Goal: Communication & Community: Answer question/provide support

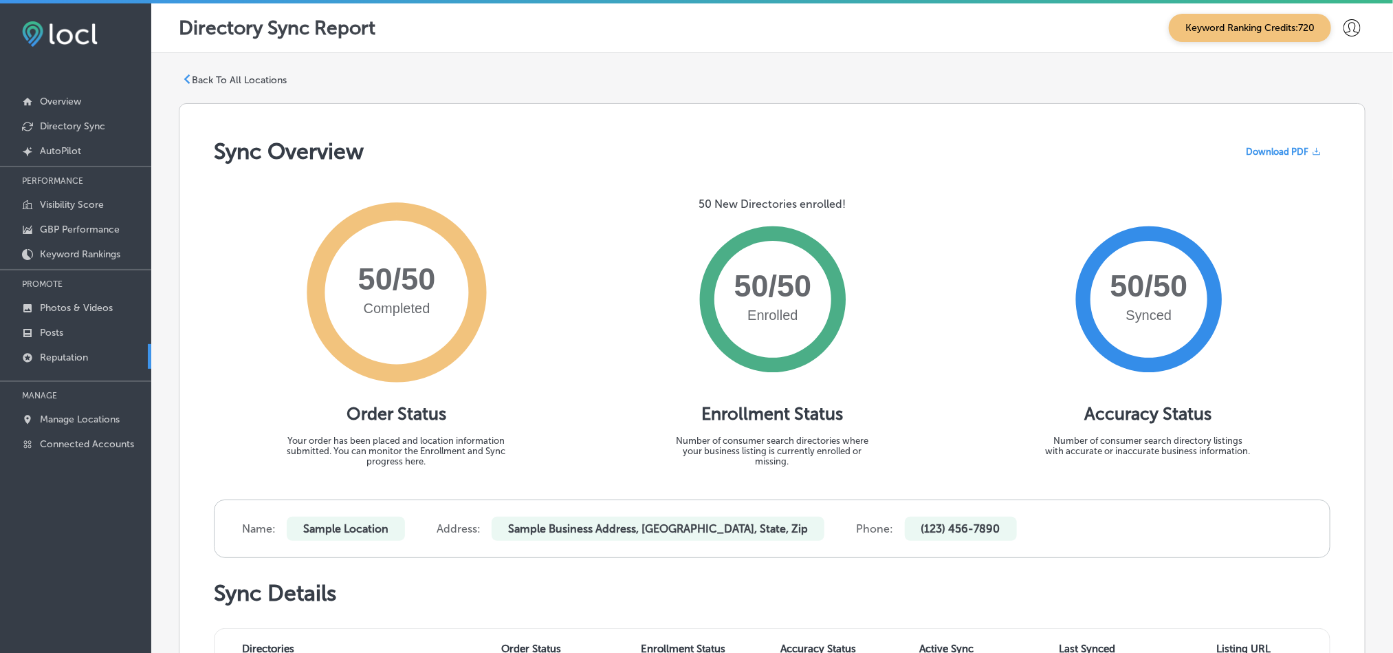
click at [71, 361] on p "Reputation" at bounding box center [64, 357] width 48 height 12
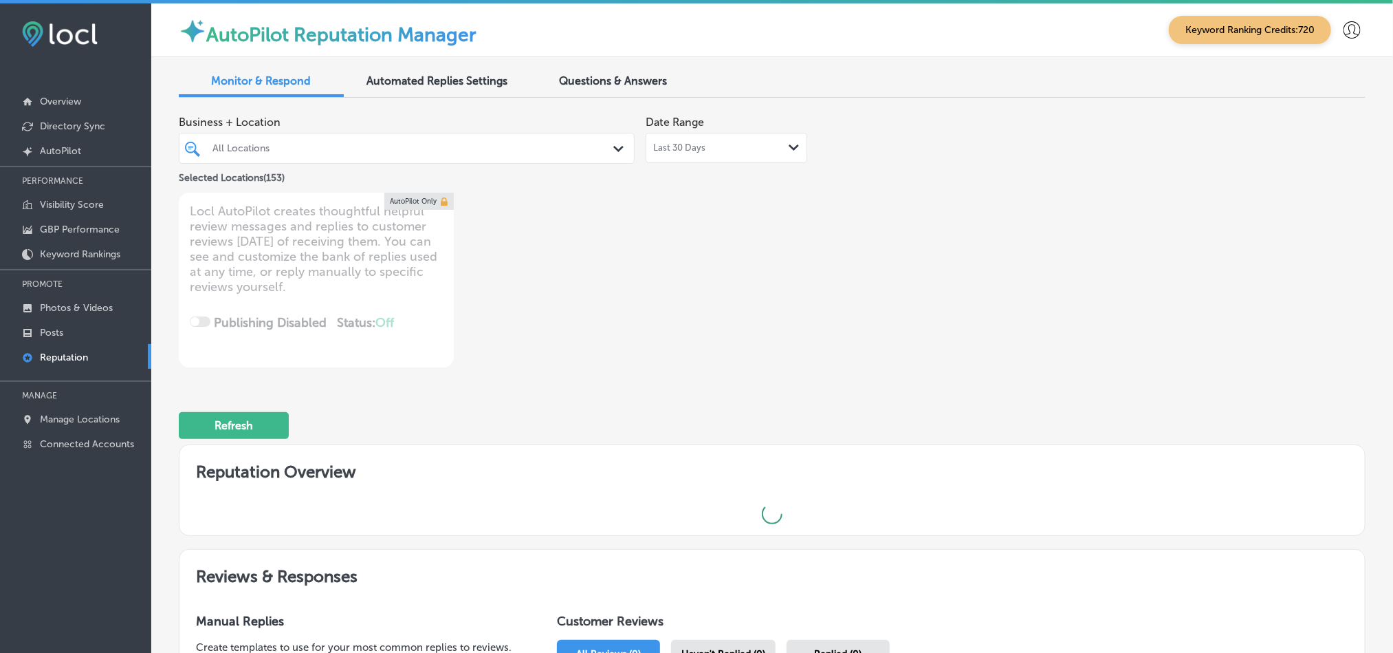
click at [522, 149] on div "All Locations" at bounding box center [413, 148] width 402 height 12
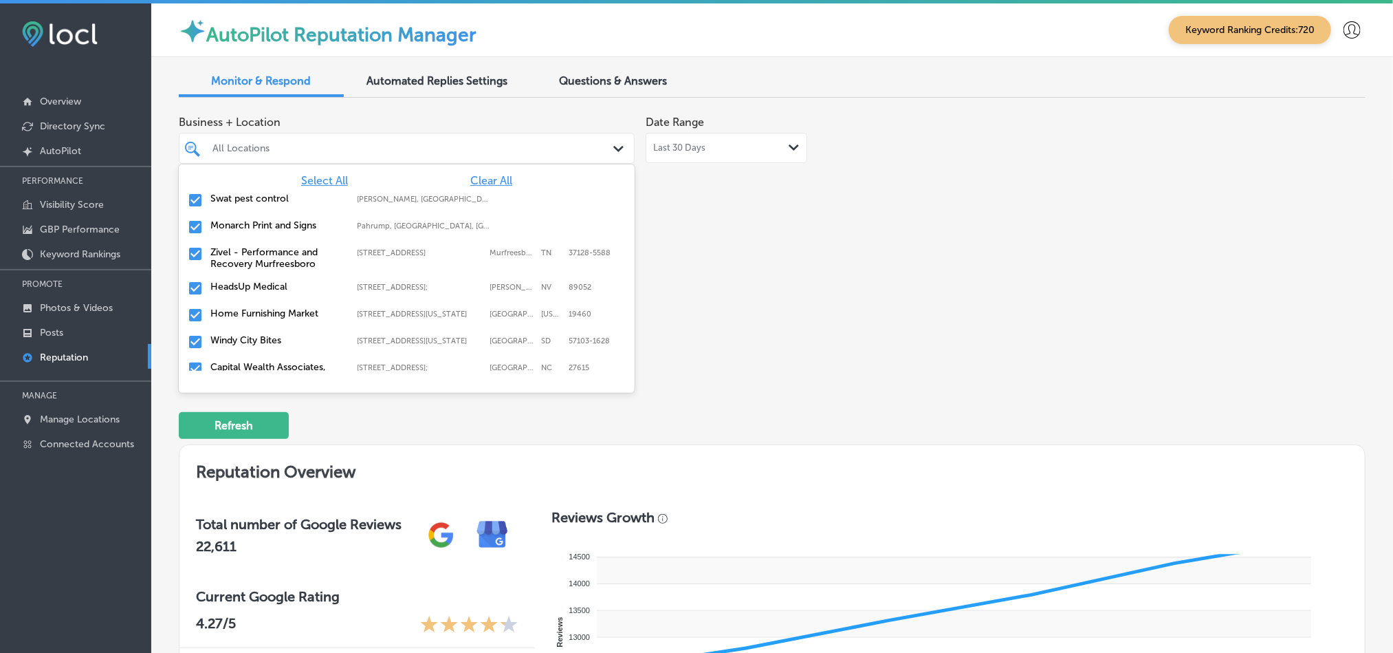
click at [496, 179] on span "Clear All" at bounding box center [491, 180] width 42 height 13
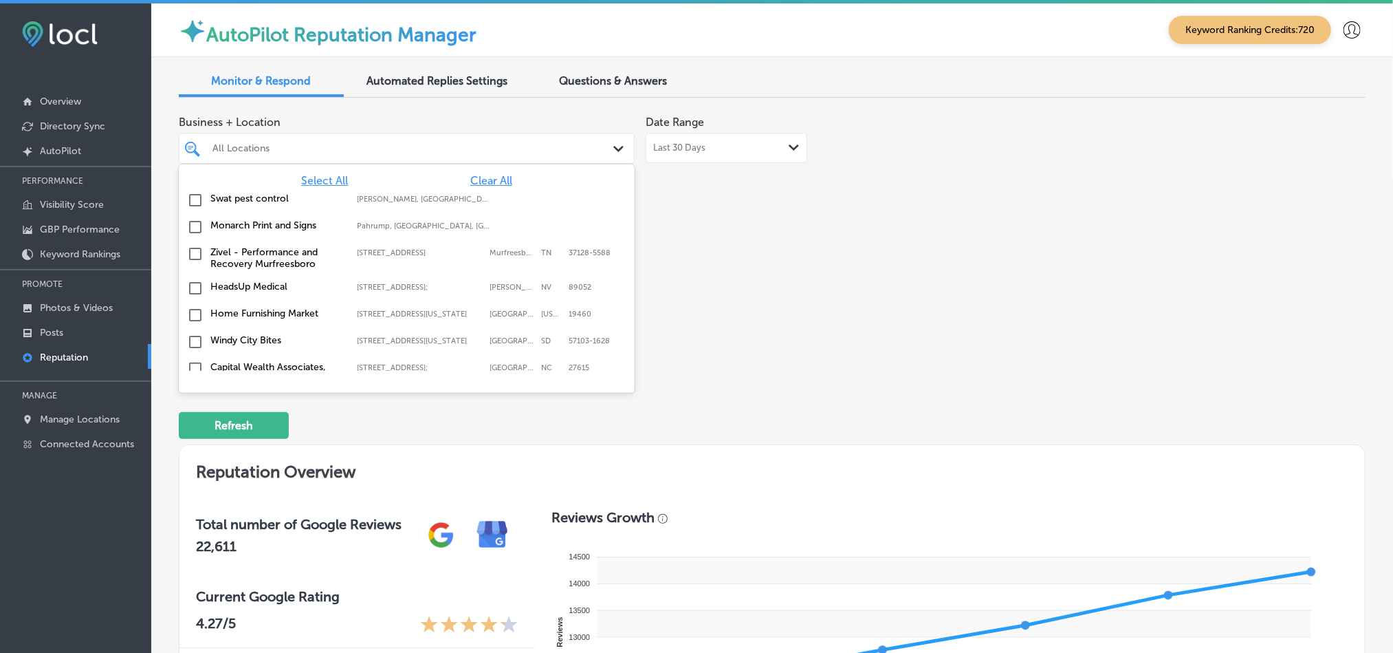
click at [194, 203] on input "checkbox" at bounding box center [195, 200] width 17 height 17
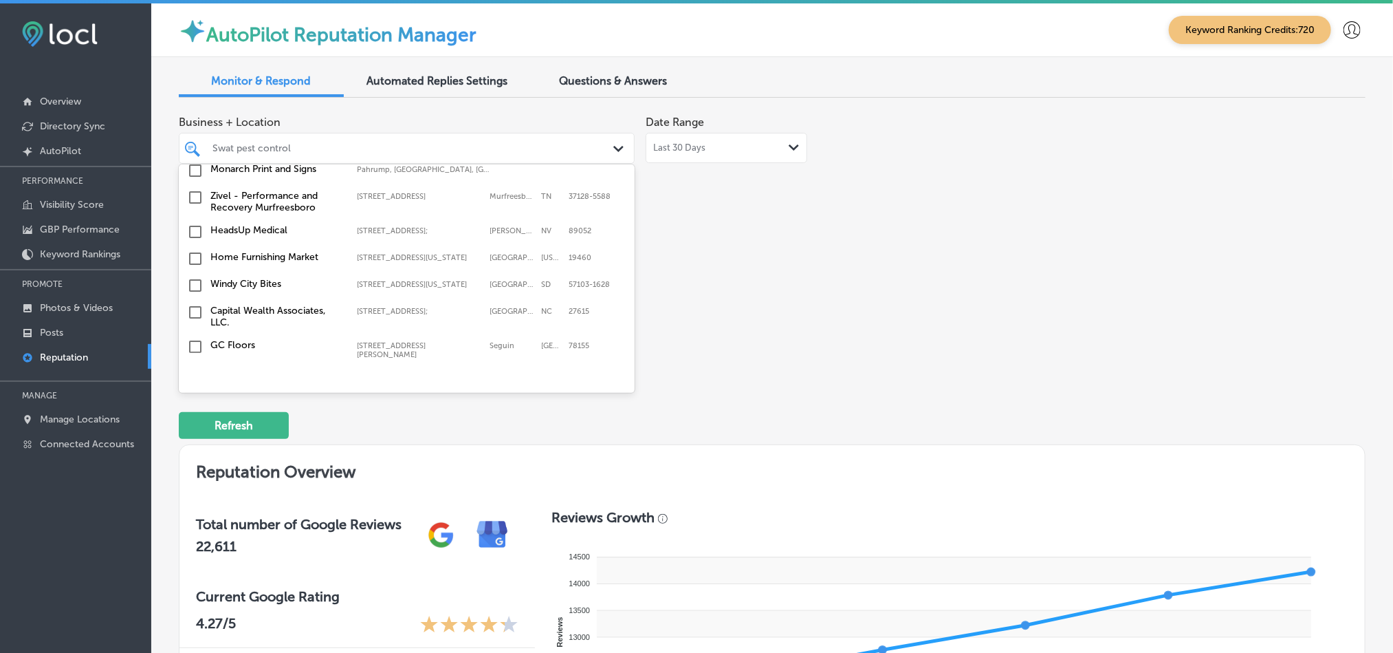
scroll to position [69, 0]
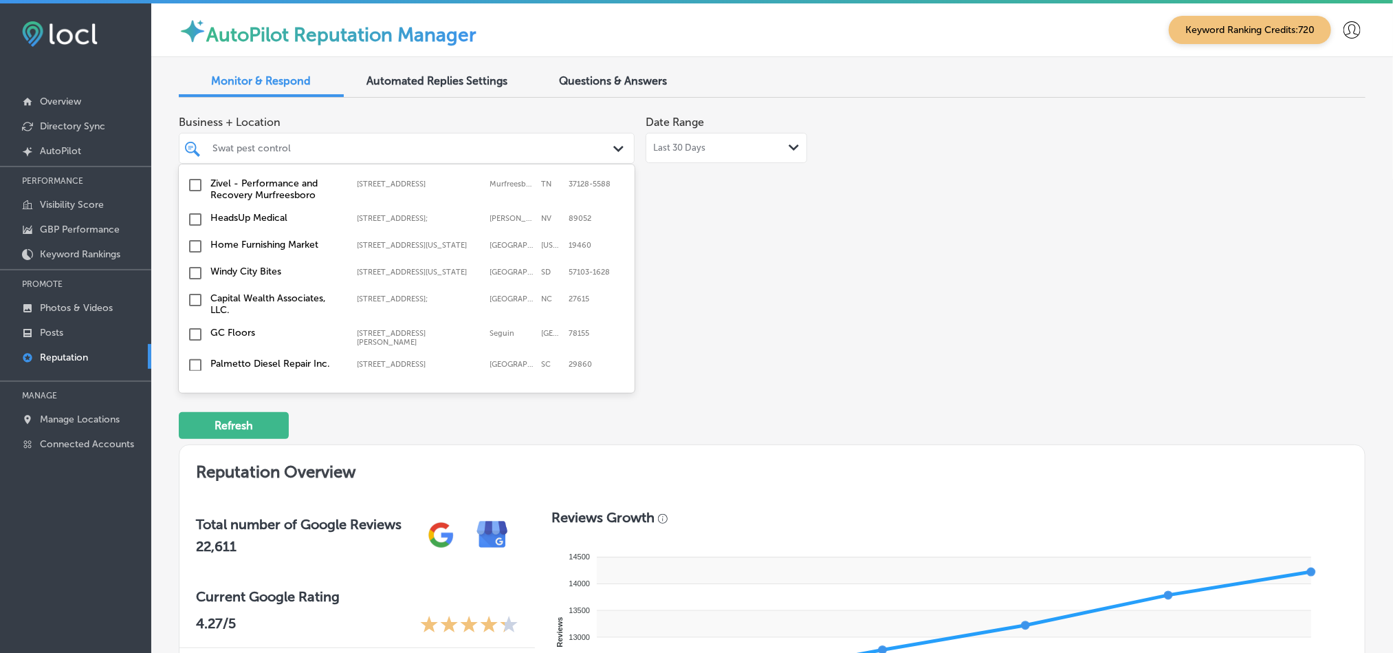
click at [194, 248] on input "checkbox" at bounding box center [195, 246] width 17 height 17
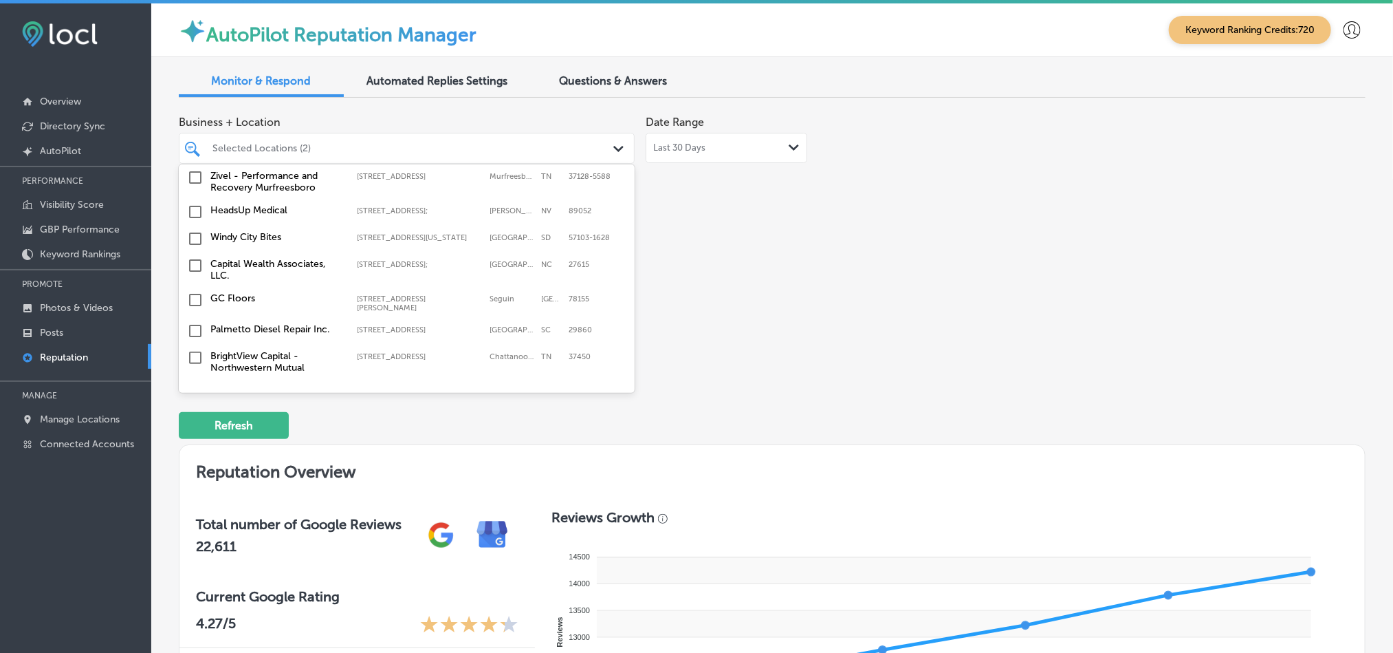
click at [190, 247] on input "checkbox" at bounding box center [195, 238] width 17 height 17
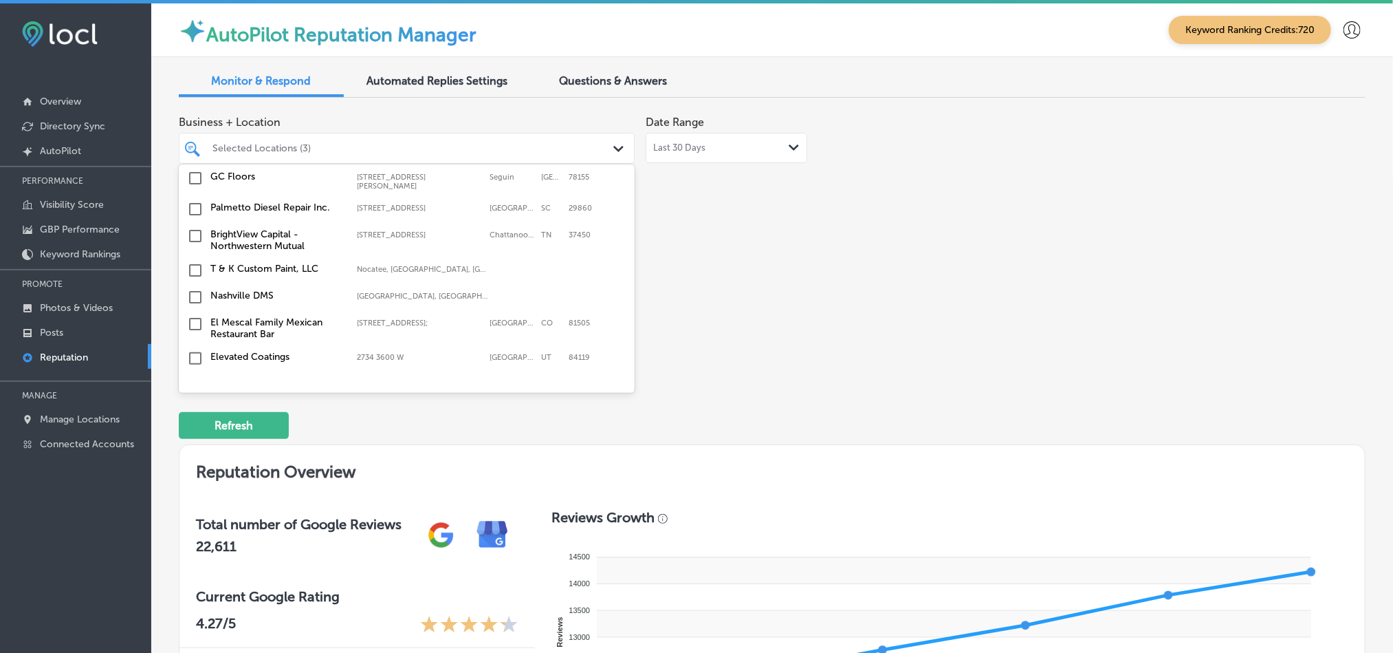
scroll to position [240, 0]
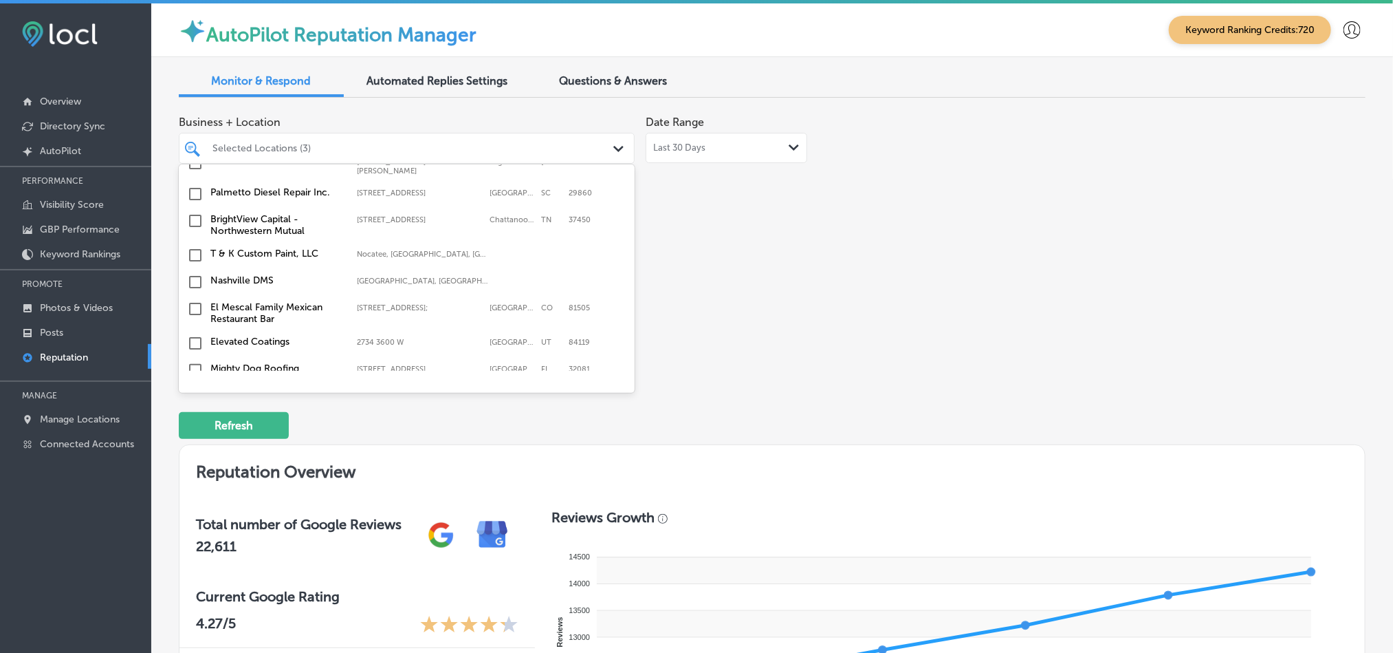
click at [193, 223] on input "checkbox" at bounding box center [195, 220] width 17 height 17
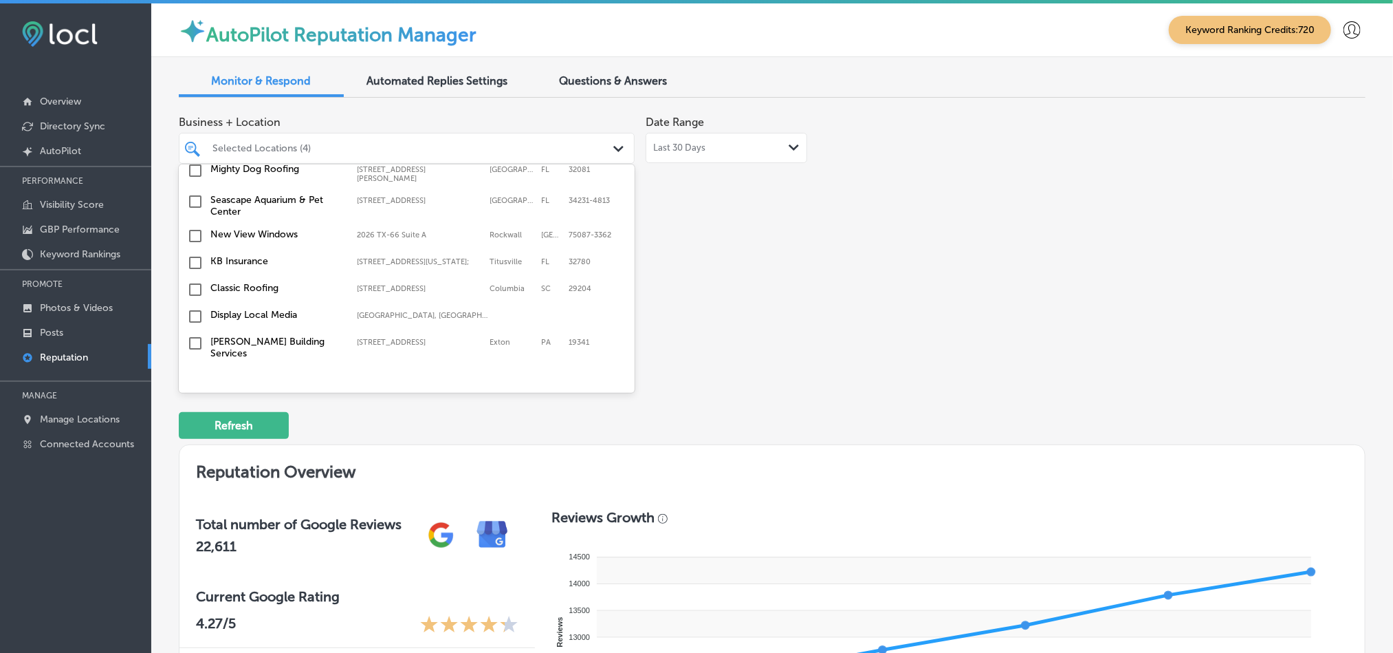
scroll to position [446, 0]
click at [193, 261] on input "checkbox" at bounding box center [195, 256] width 17 height 17
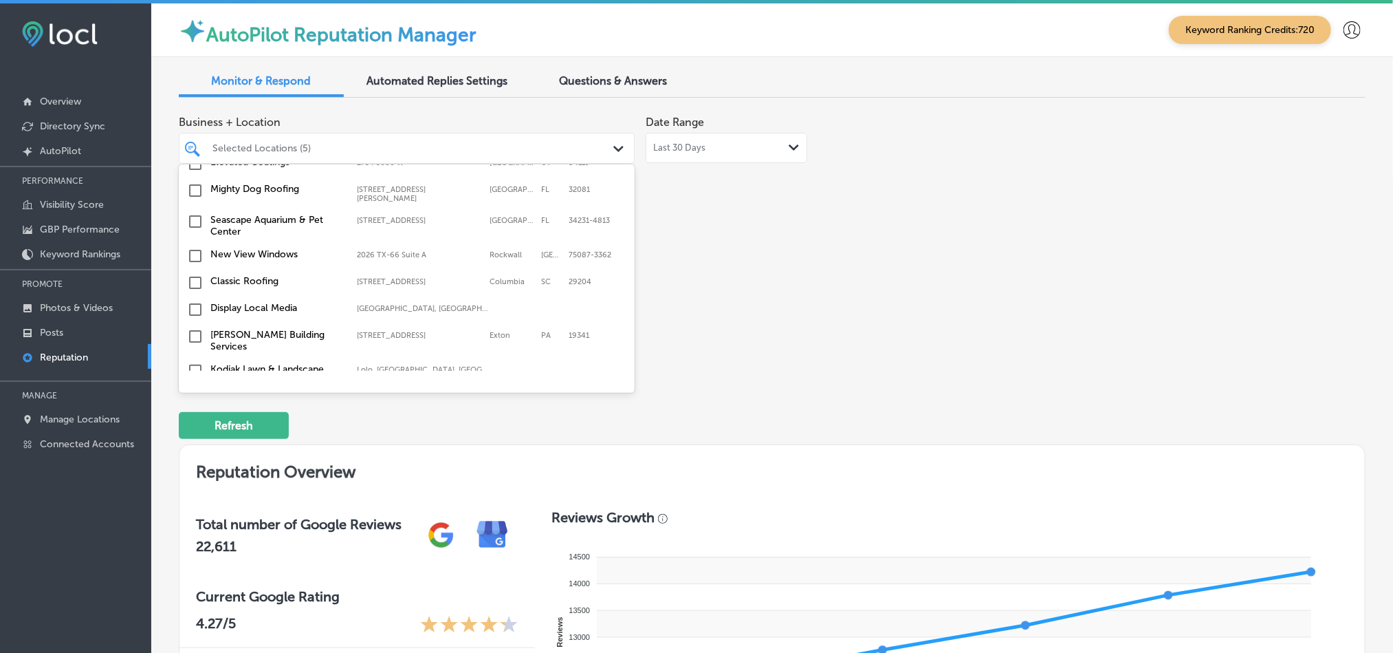
click at [194, 314] on input "checkbox" at bounding box center [195, 309] width 17 height 17
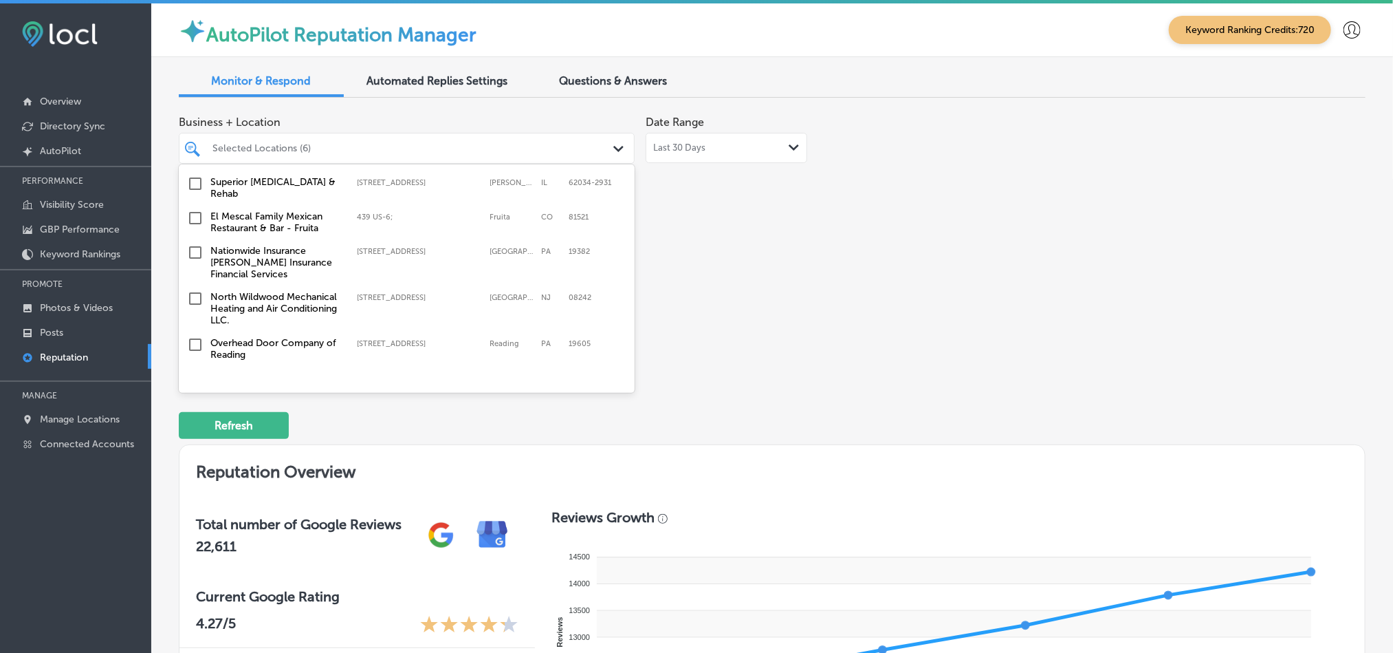
scroll to position [791, 0]
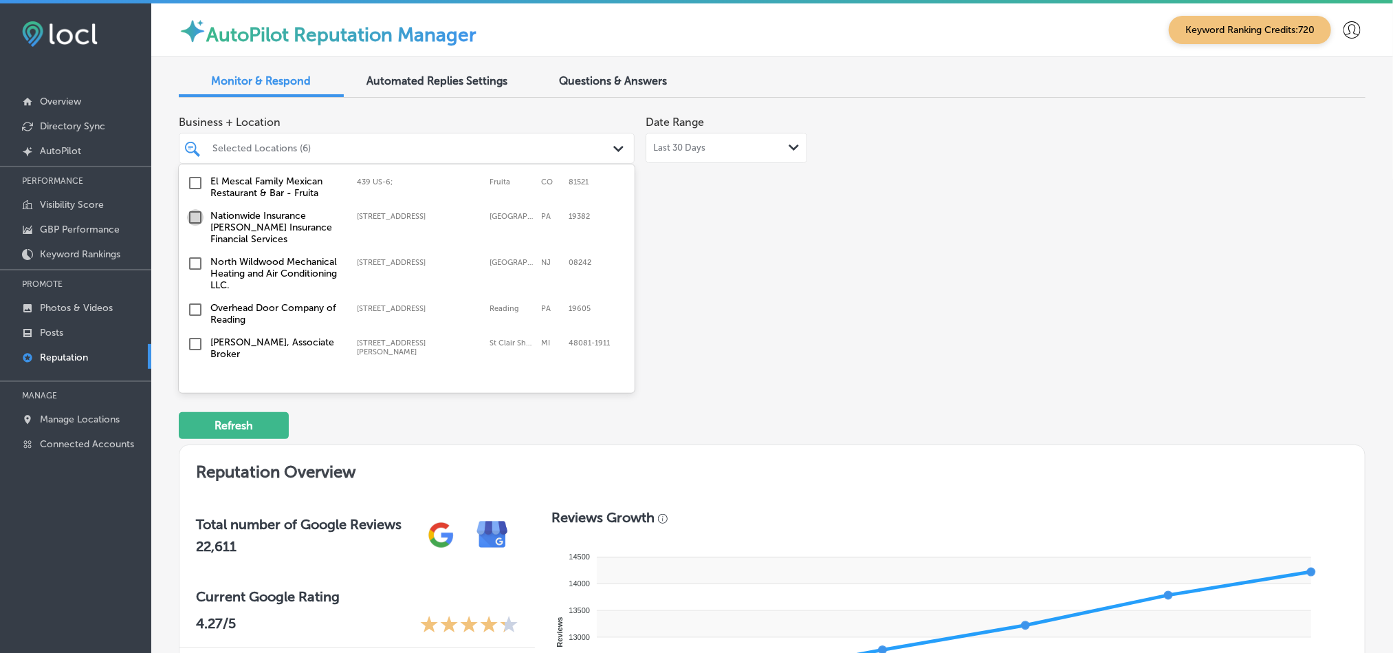
click at [194, 215] on input "checkbox" at bounding box center [195, 217] width 17 height 17
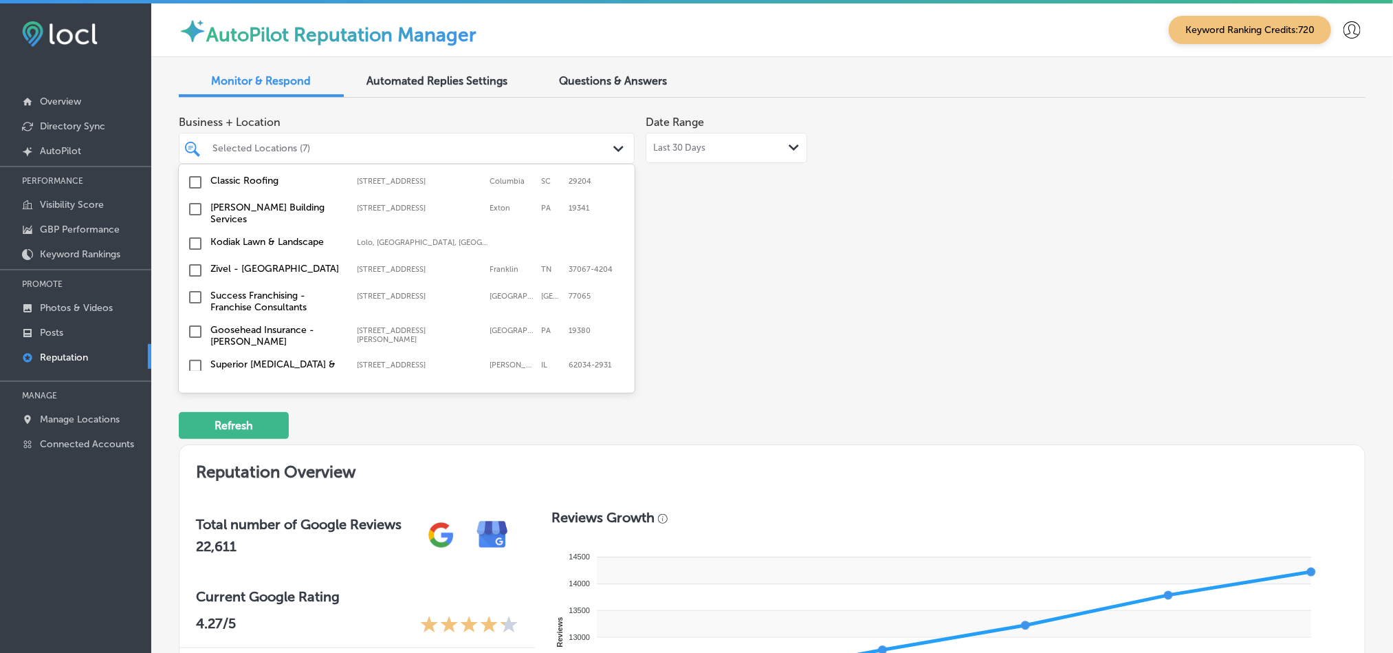
scroll to position [619, 0]
click at [192, 244] on input "checkbox" at bounding box center [195, 244] width 17 height 17
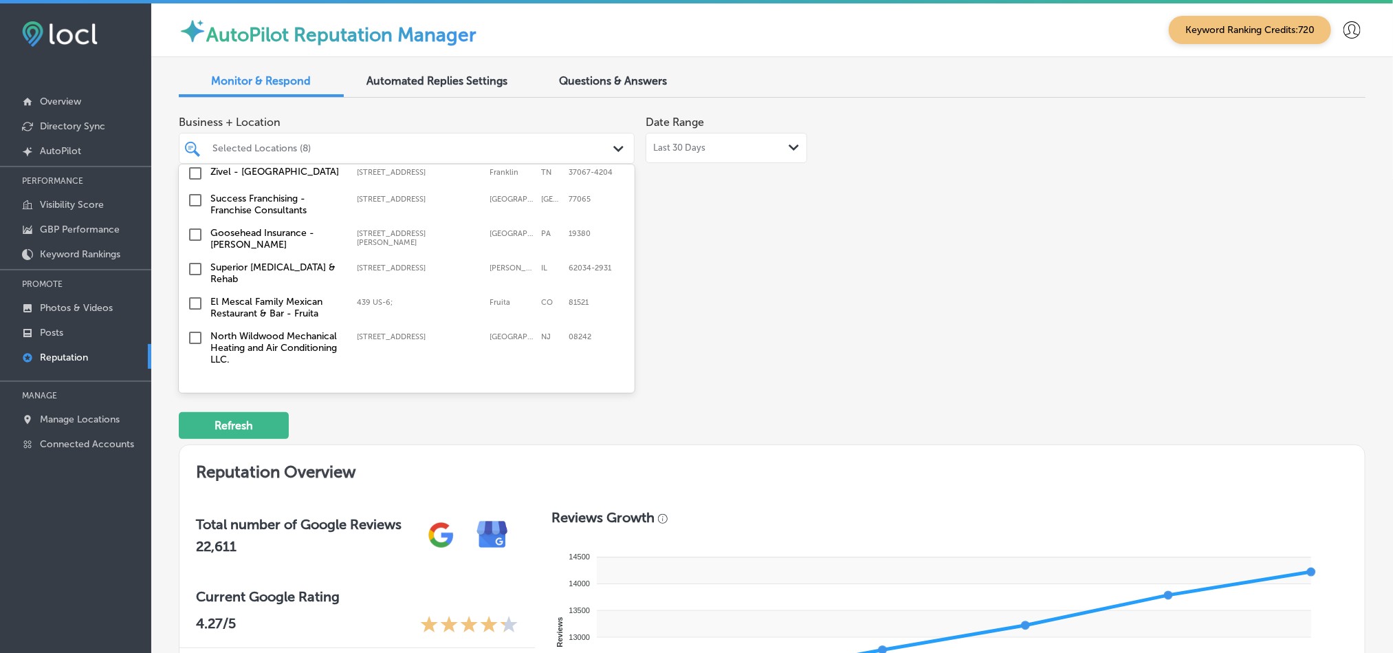
scroll to position [722, 0]
click at [194, 226] on input "checkbox" at bounding box center [195, 229] width 17 height 17
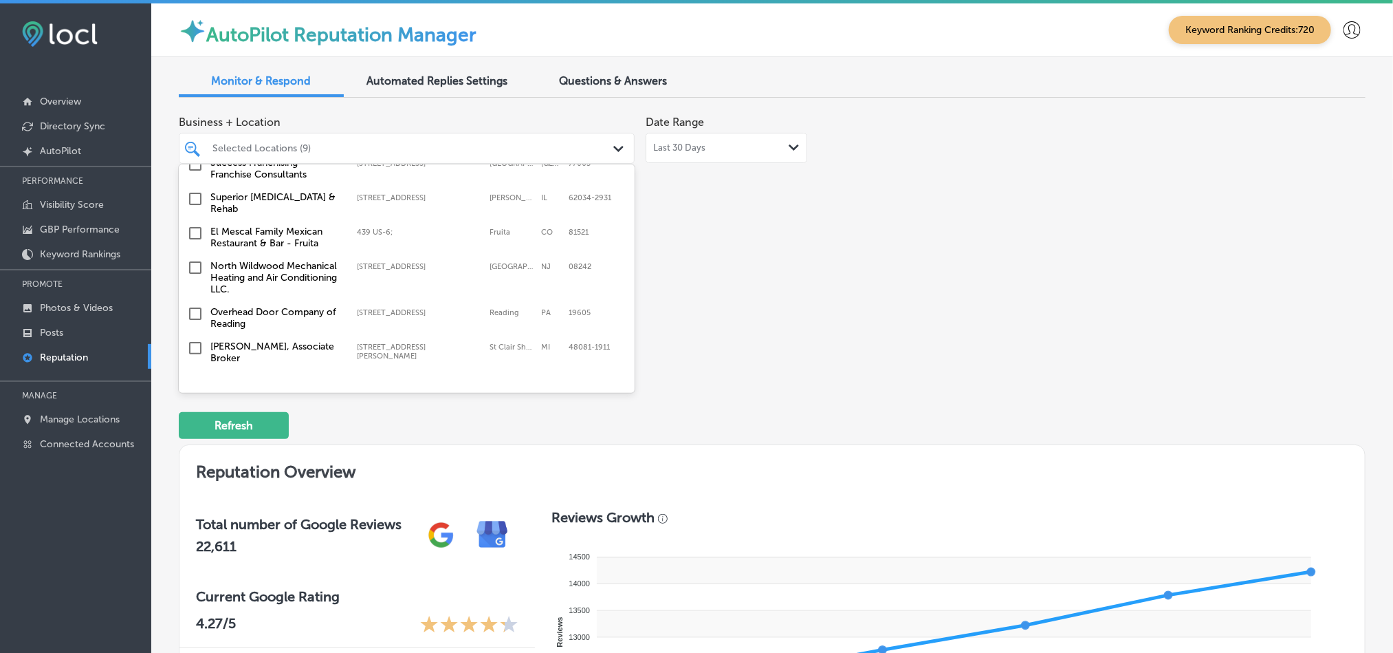
scroll to position [791, 0]
click at [193, 260] on input "checkbox" at bounding box center [195, 263] width 17 height 17
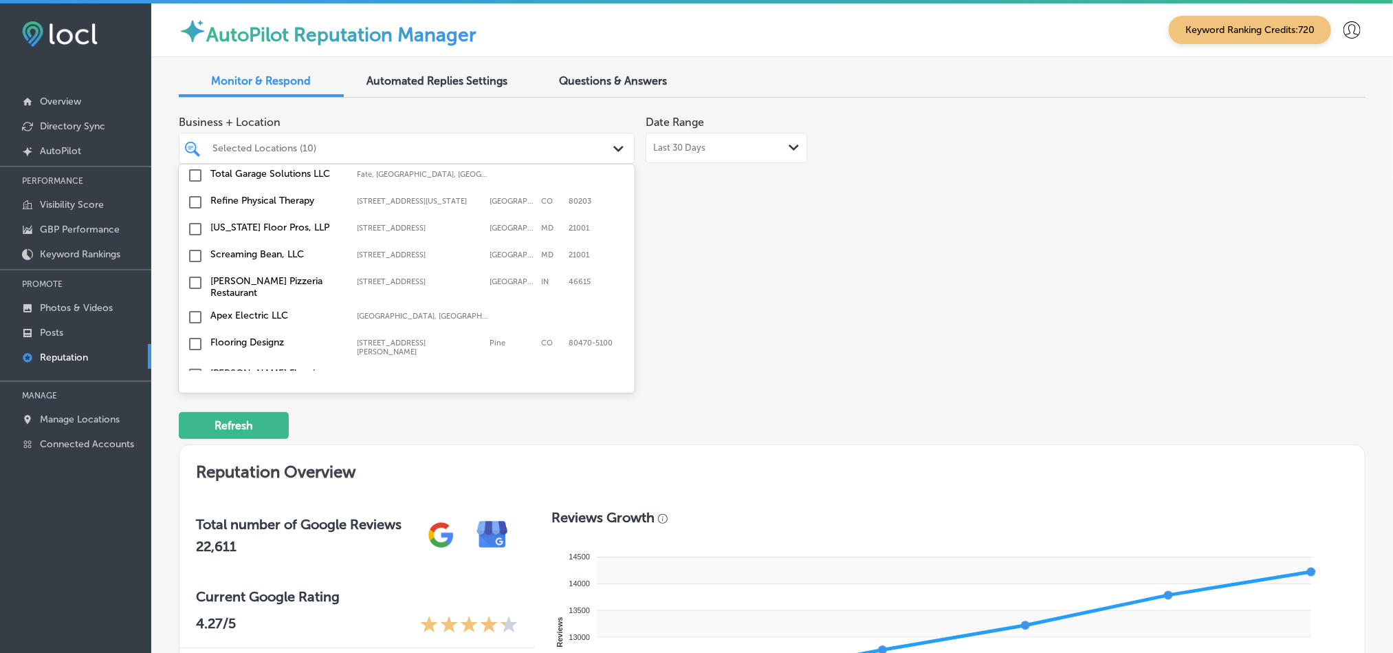
scroll to position [4359, 0]
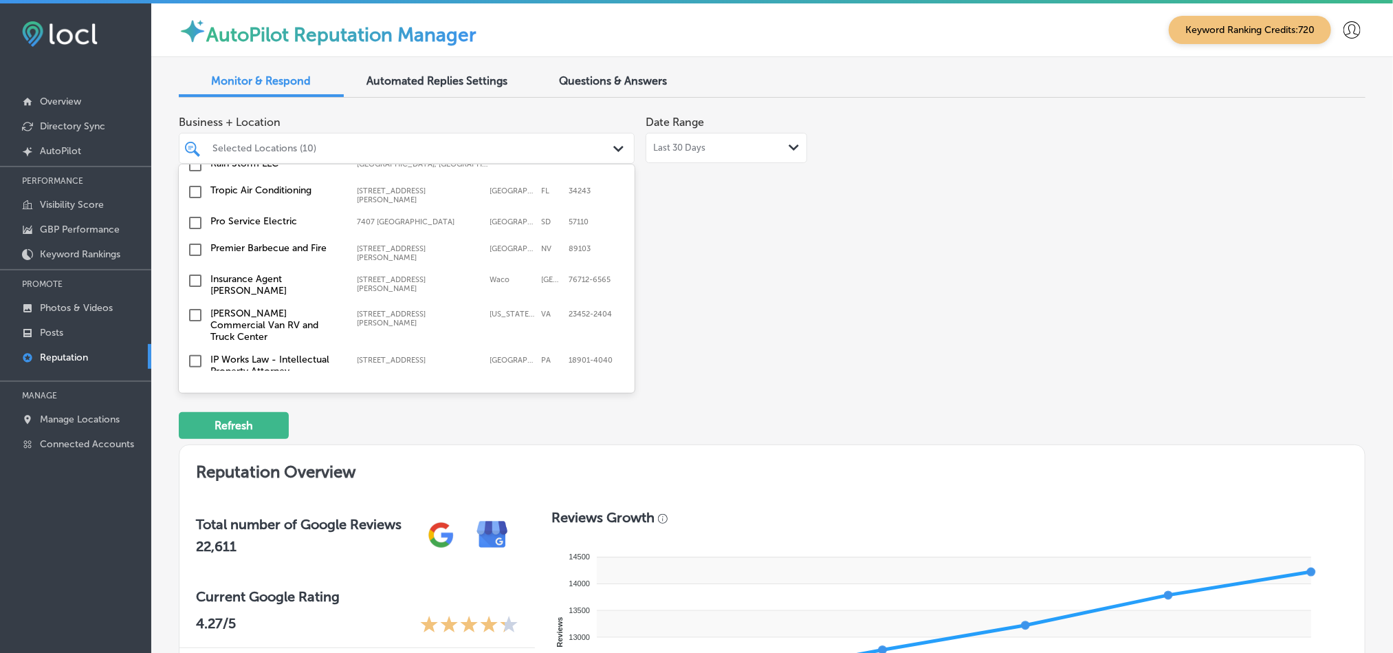
click at [192, 421] on input "checkbox" at bounding box center [195, 429] width 17 height 17
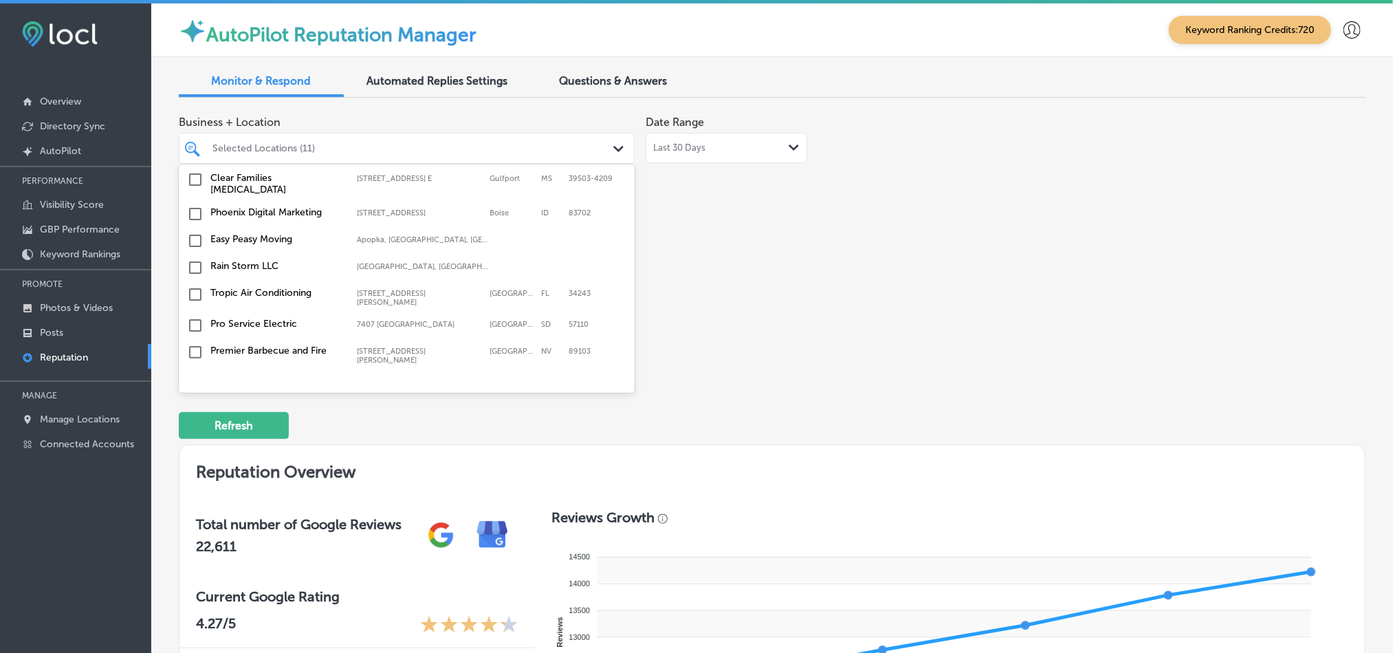
scroll to position [4289, 0]
click at [193, 491] on input "checkbox" at bounding box center [195, 499] width 17 height 17
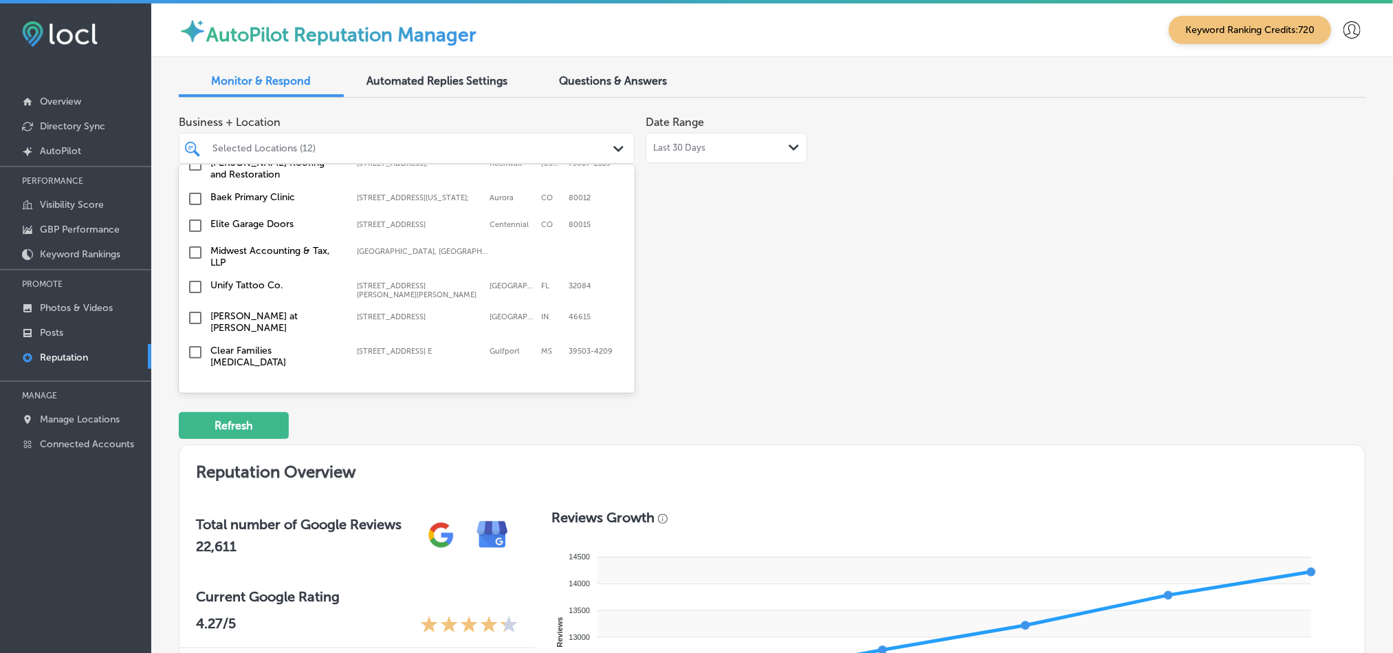
scroll to position [4118, 0]
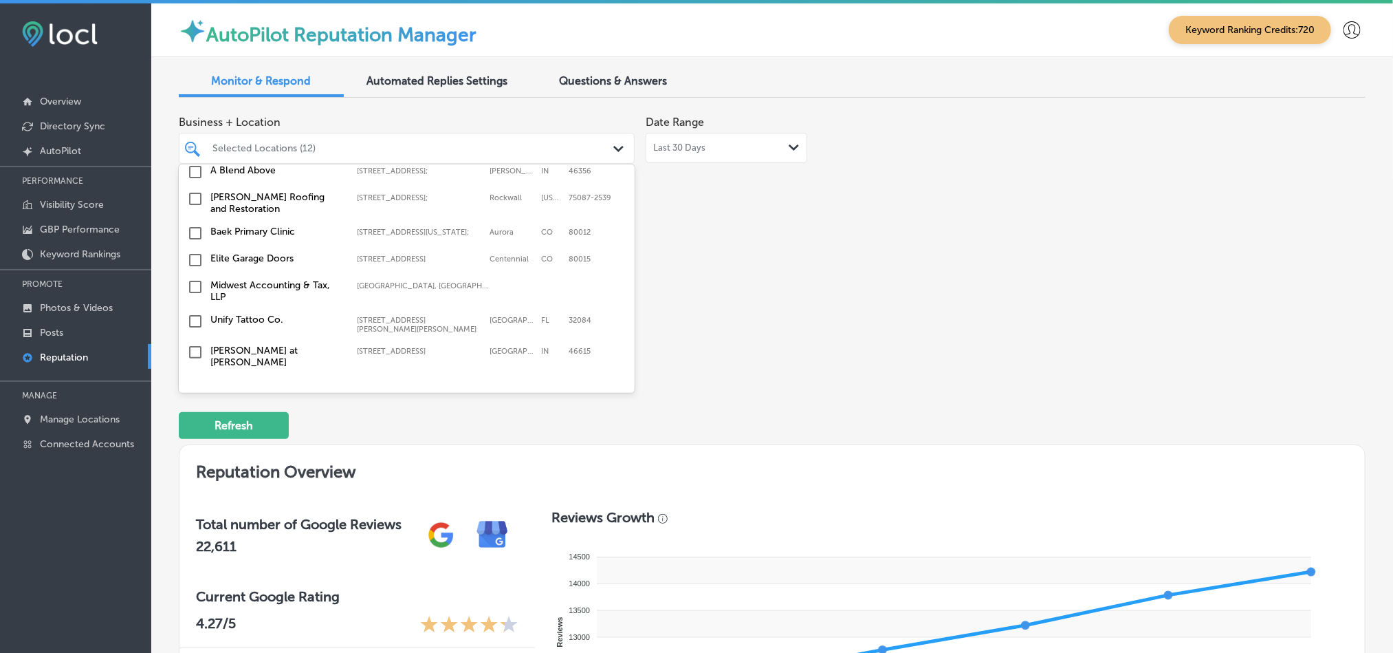
click at [193, 439] on input "checkbox" at bounding box center [195, 447] width 17 height 17
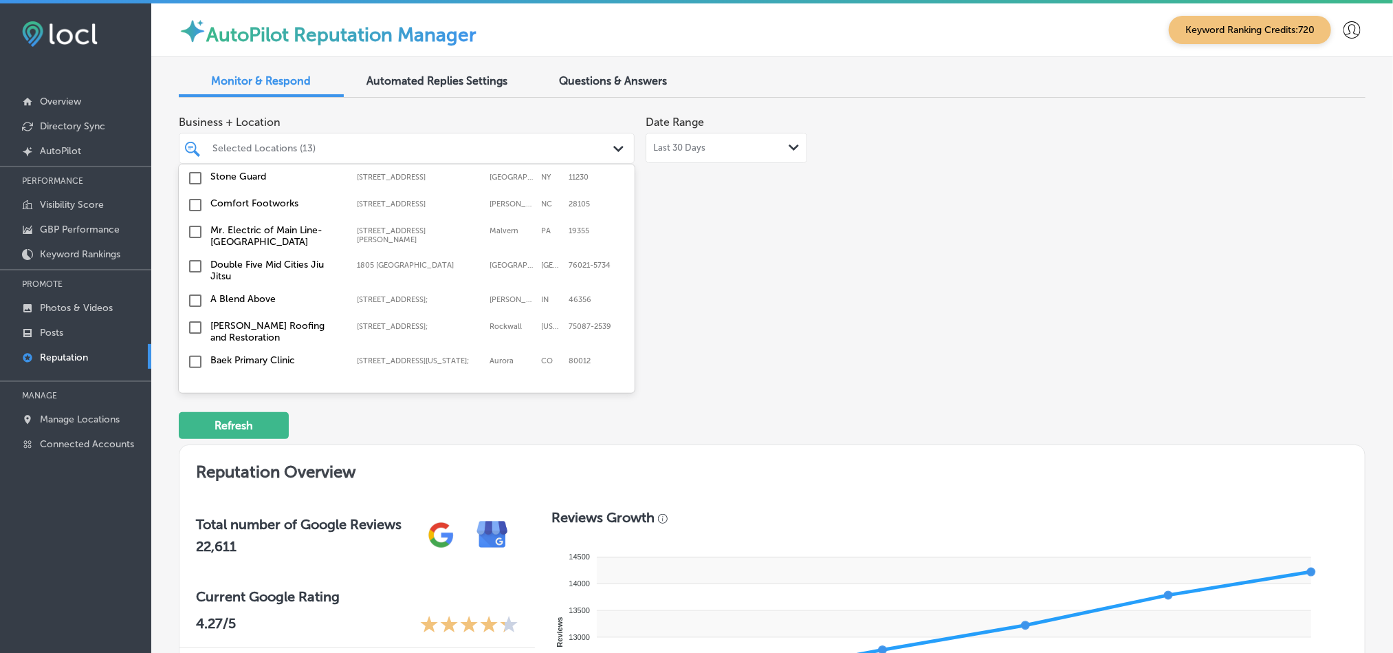
scroll to position [3980, 0]
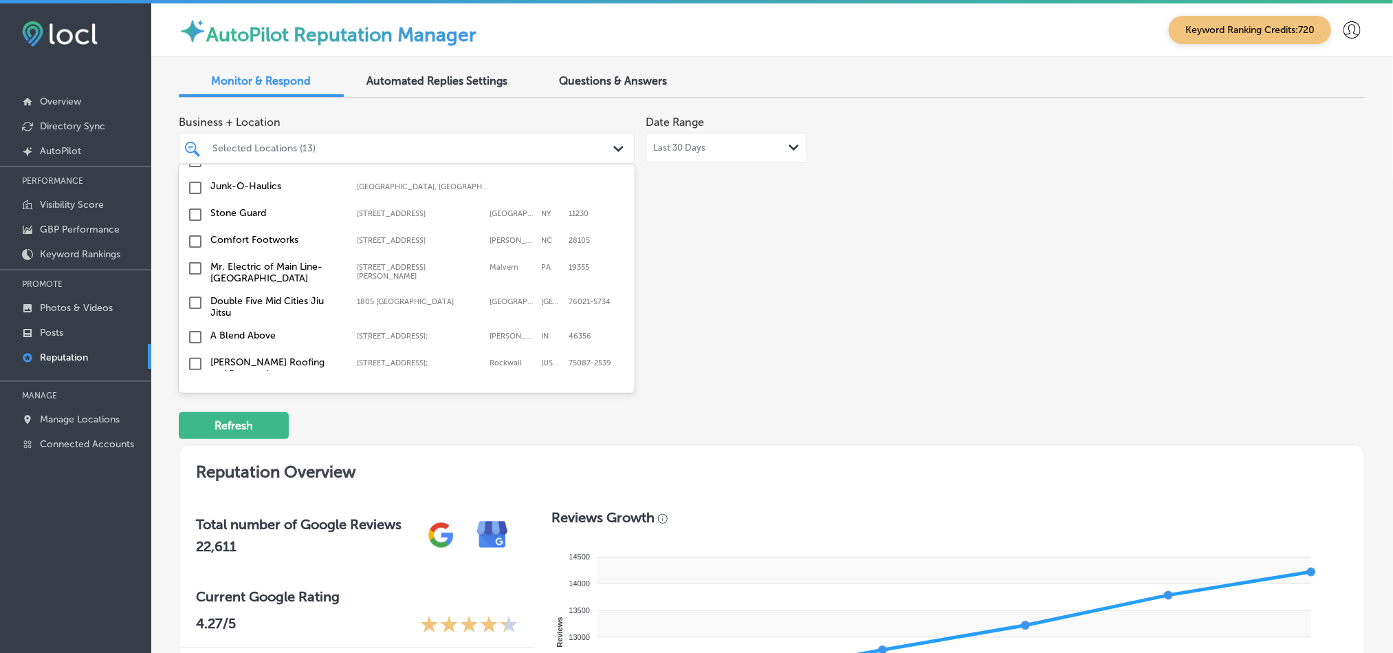
click at [190, 417] on input "checkbox" at bounding box center [195, 425] width 17 height 17
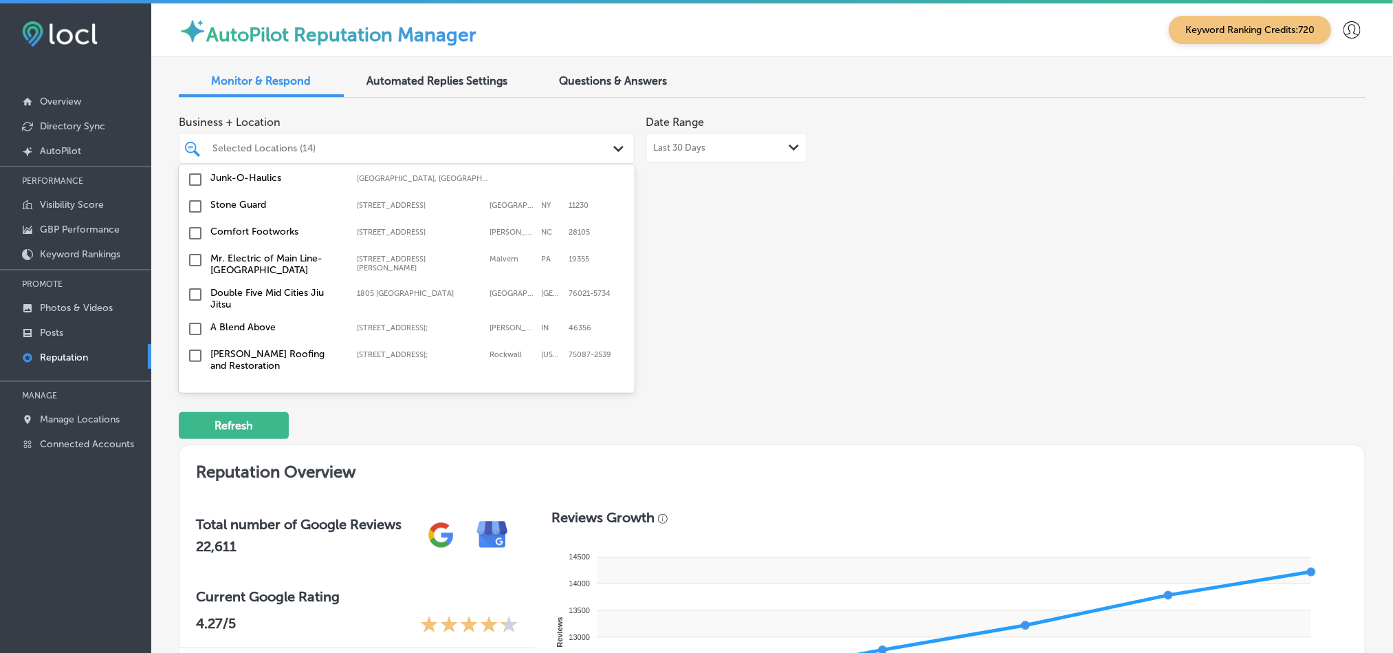
scroll to position [3946, 0]
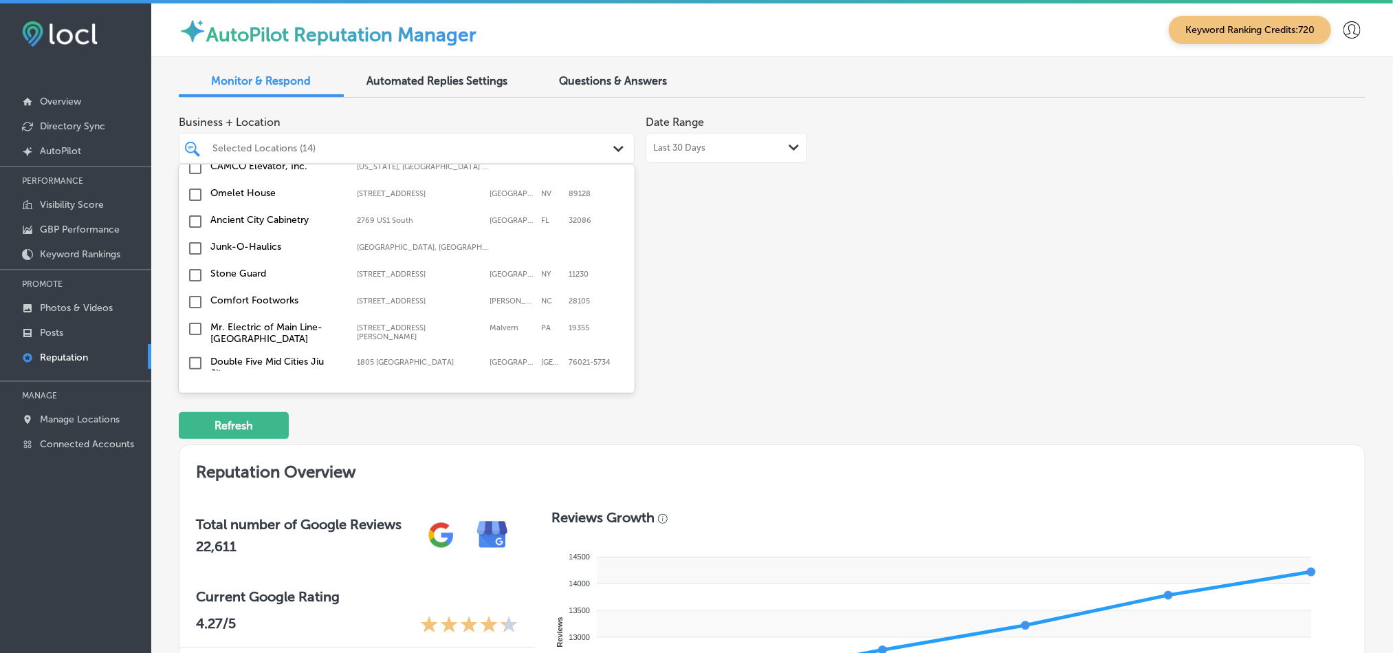
click at [195, 450] on input "checkbox" at bounding box center [195, 458] width 17 height 17
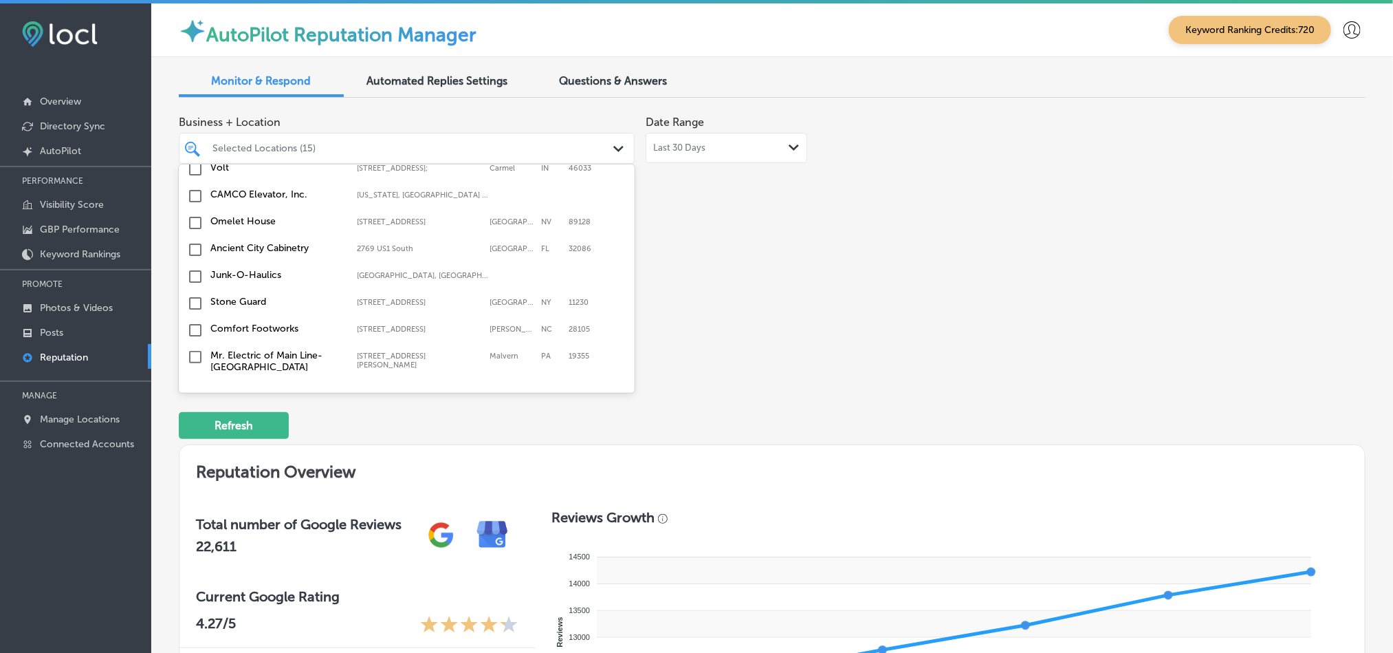
scroll to position [3912, 0]
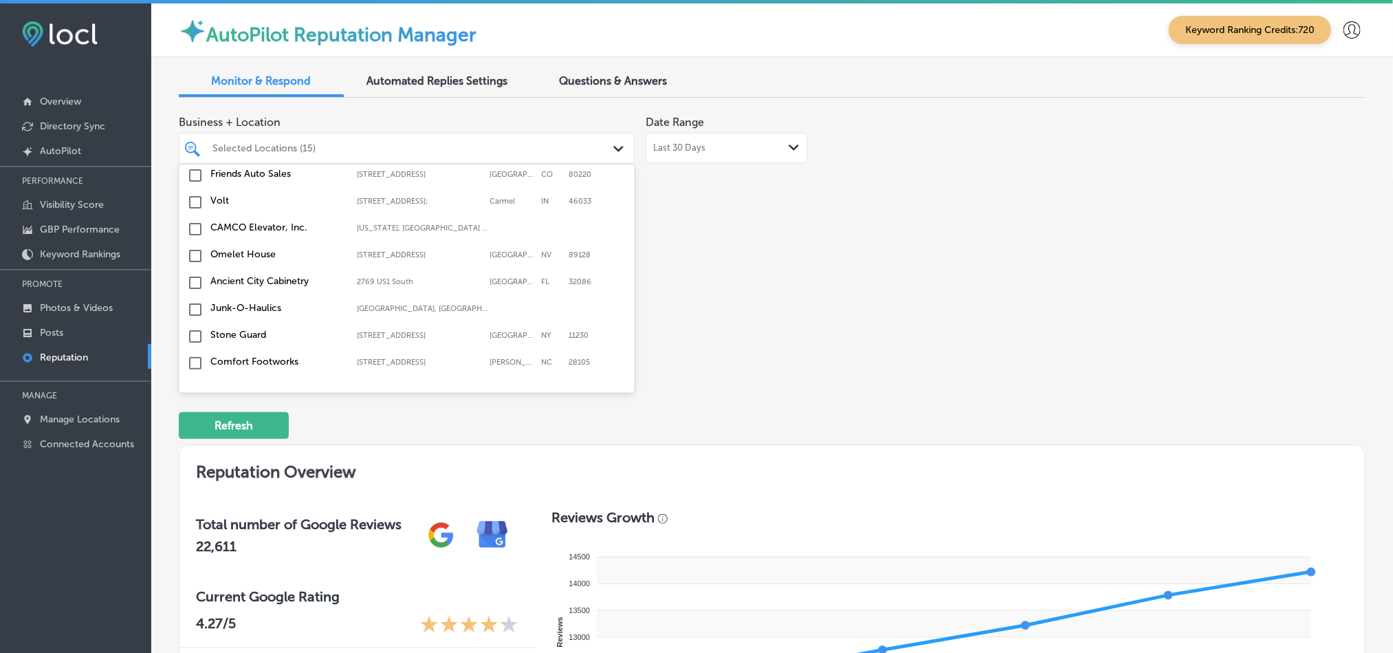
click at [196, 416] on input "checkbox" at bounding box center [195, 424] width 17 height 17
click at [195, 439] on input "checkbox" at bounding box center [195, 447] width 17 height 17
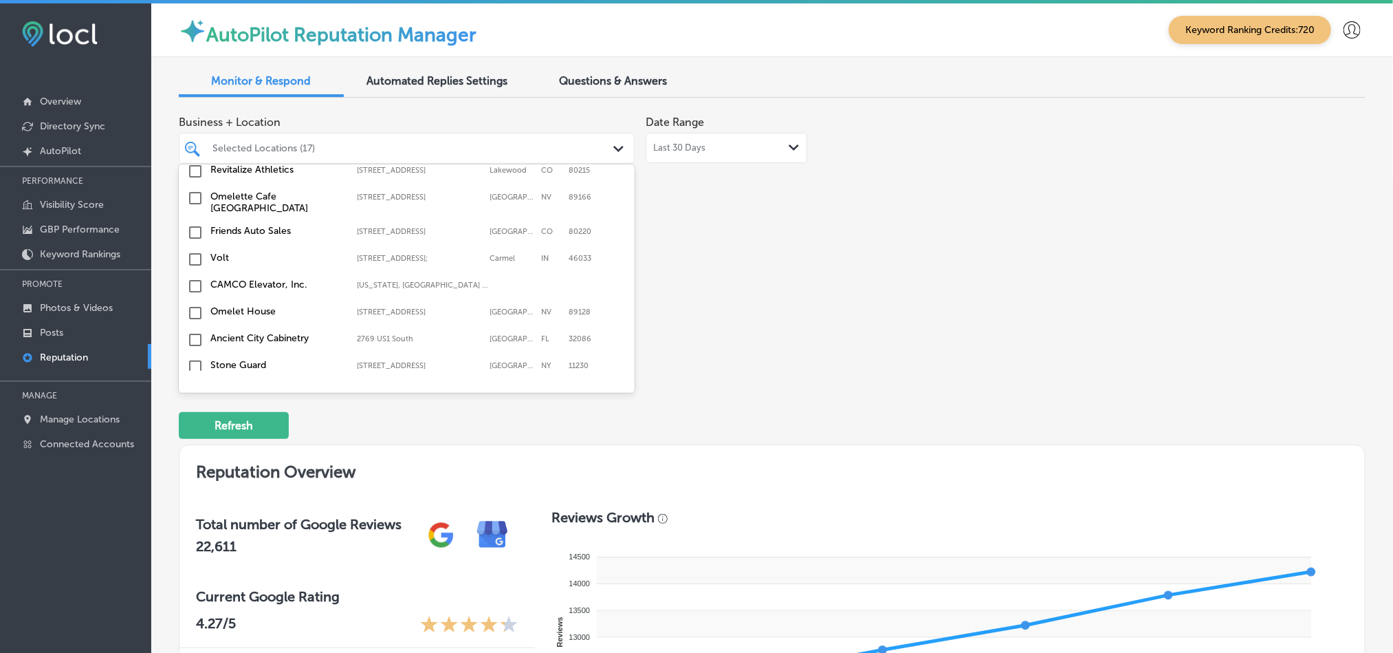
scroll to position [3912, 0]
click at [193, 389] on input "checkbox" at bounding box center [195, 397] width 17 height 17
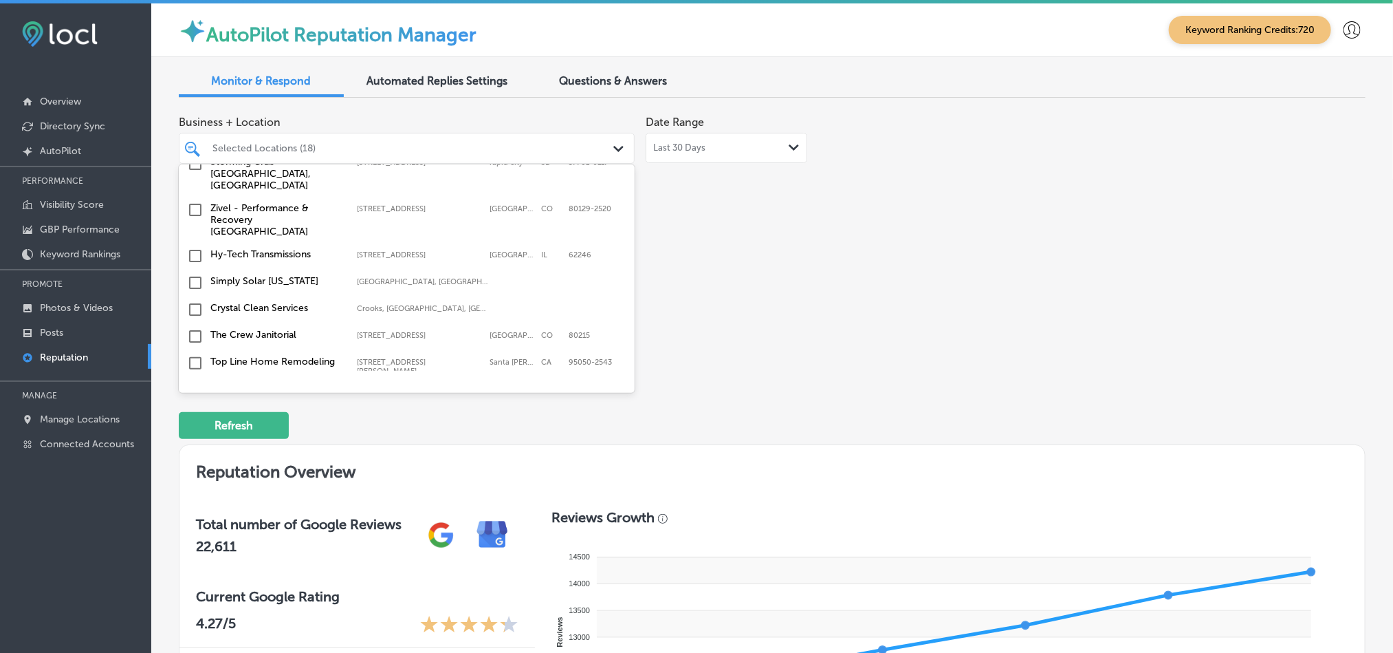
scroll to position [3705, 0]
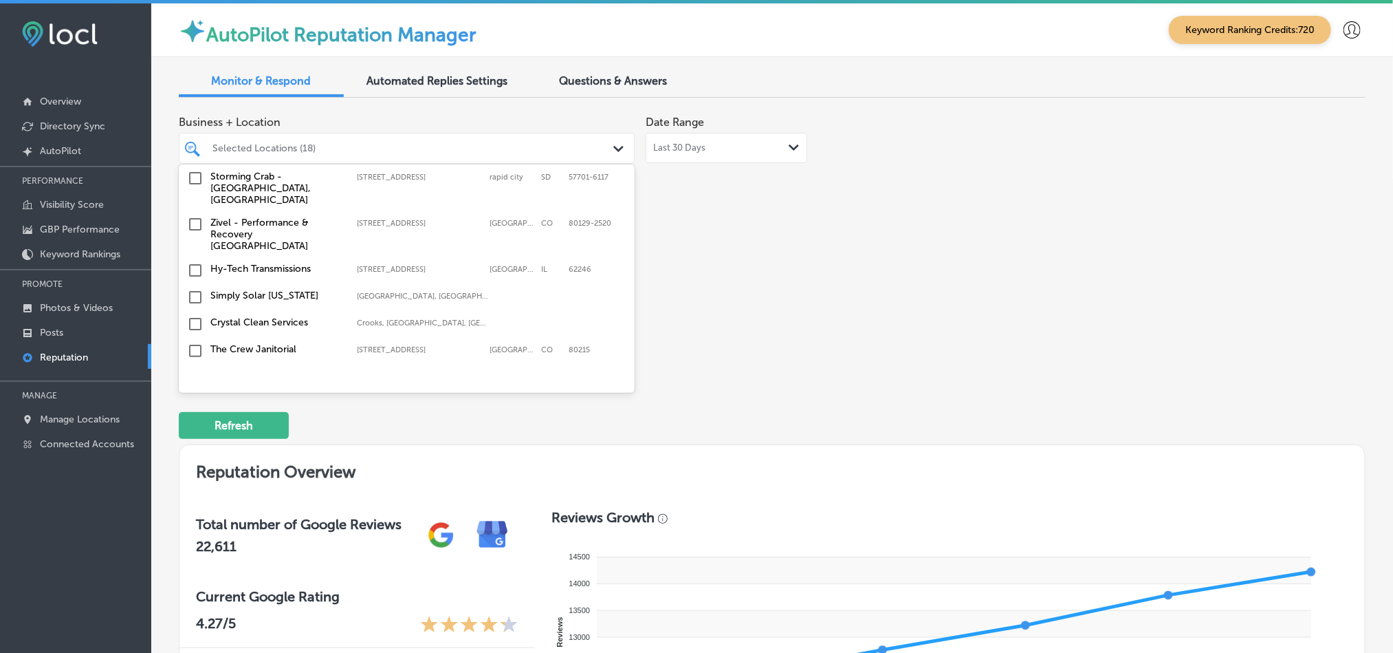
click at [193, 369] on input "checkbox" at bounding box center [195, 377] width 17 height 17
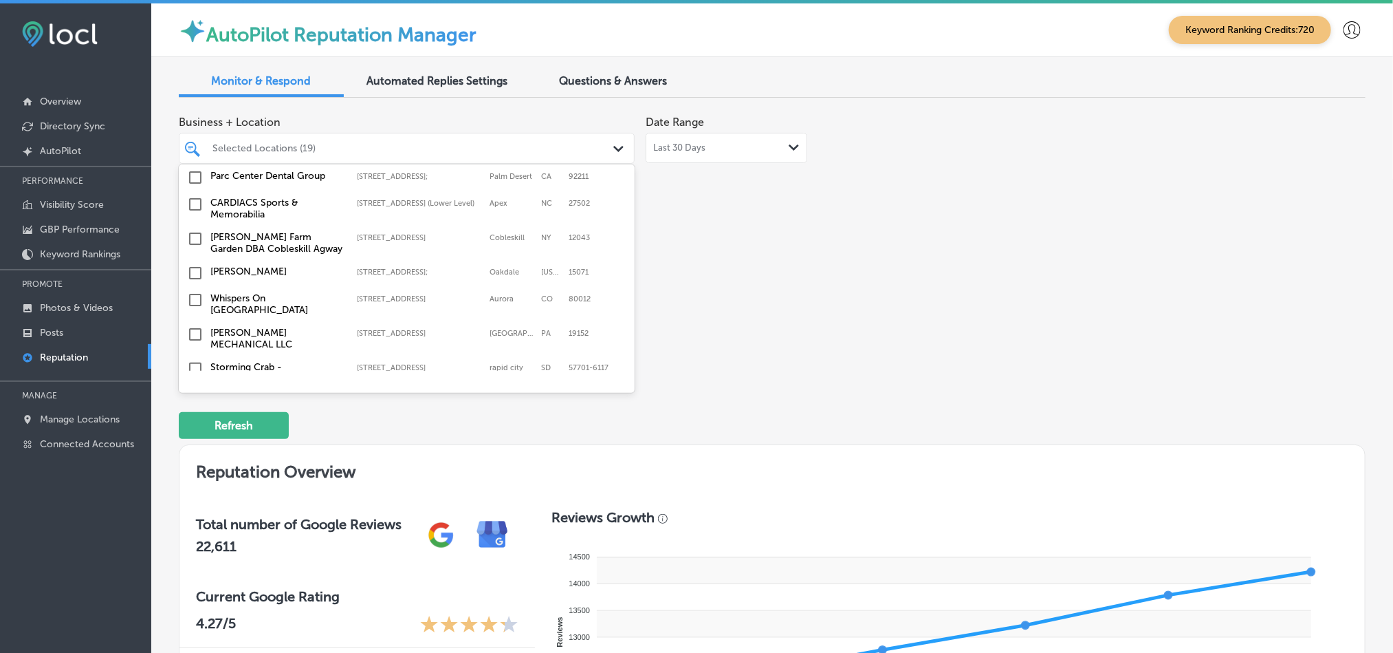
scroll to position [3499, 0]
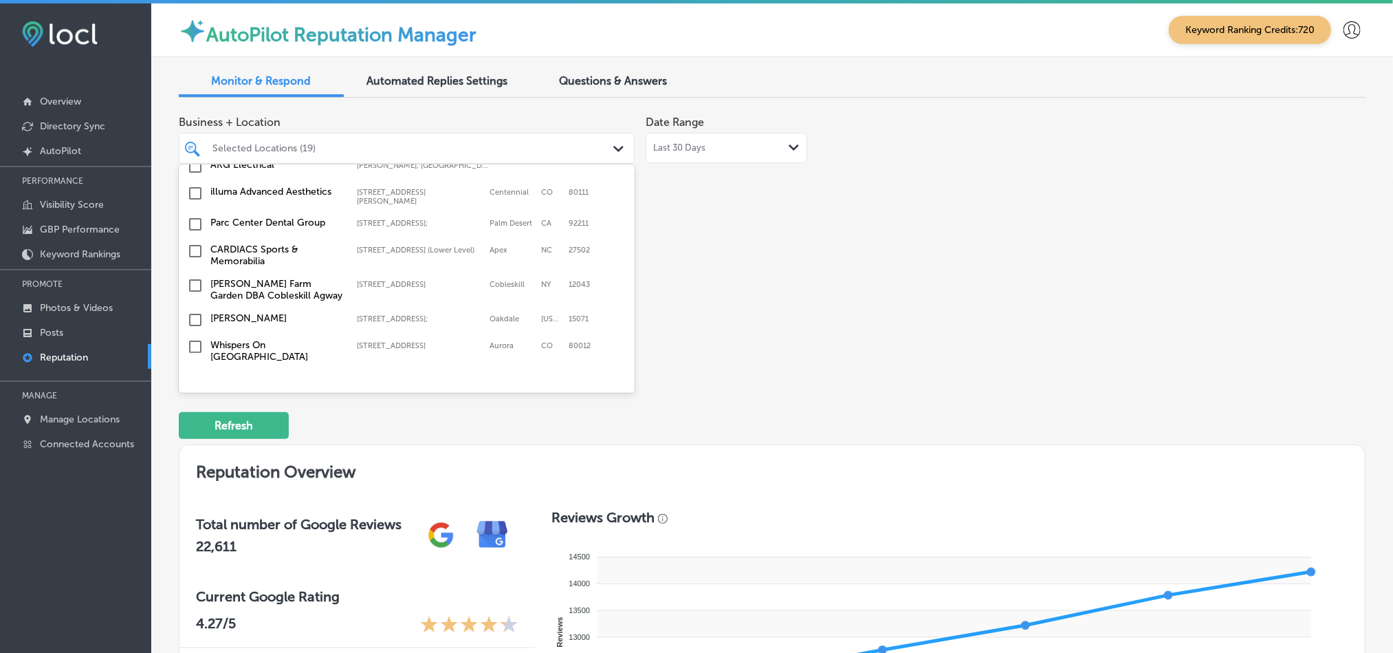
click at [193, 373] on input "checkbox" at bounding box center [195, 381] width 17 height 17
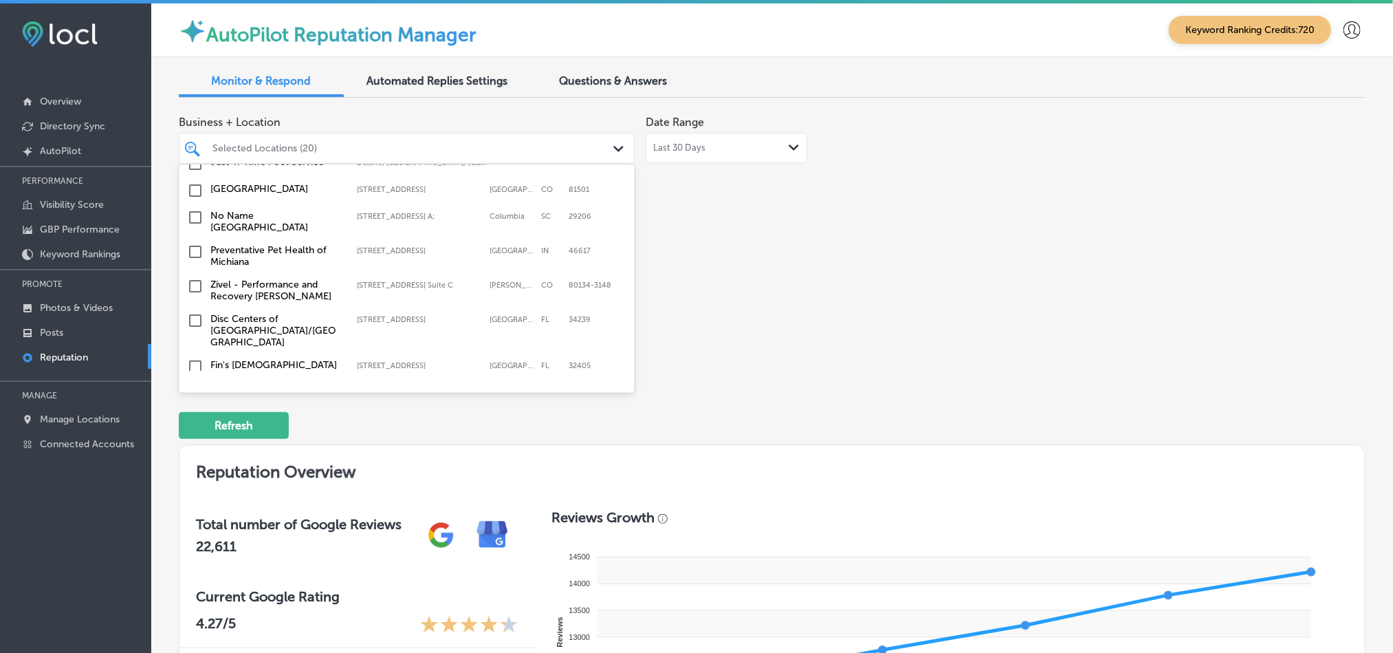
scroll to position [2639, 0]
click at [193, 360] on input "checkbox" at bounding box center [195, 368] width 17 height 17
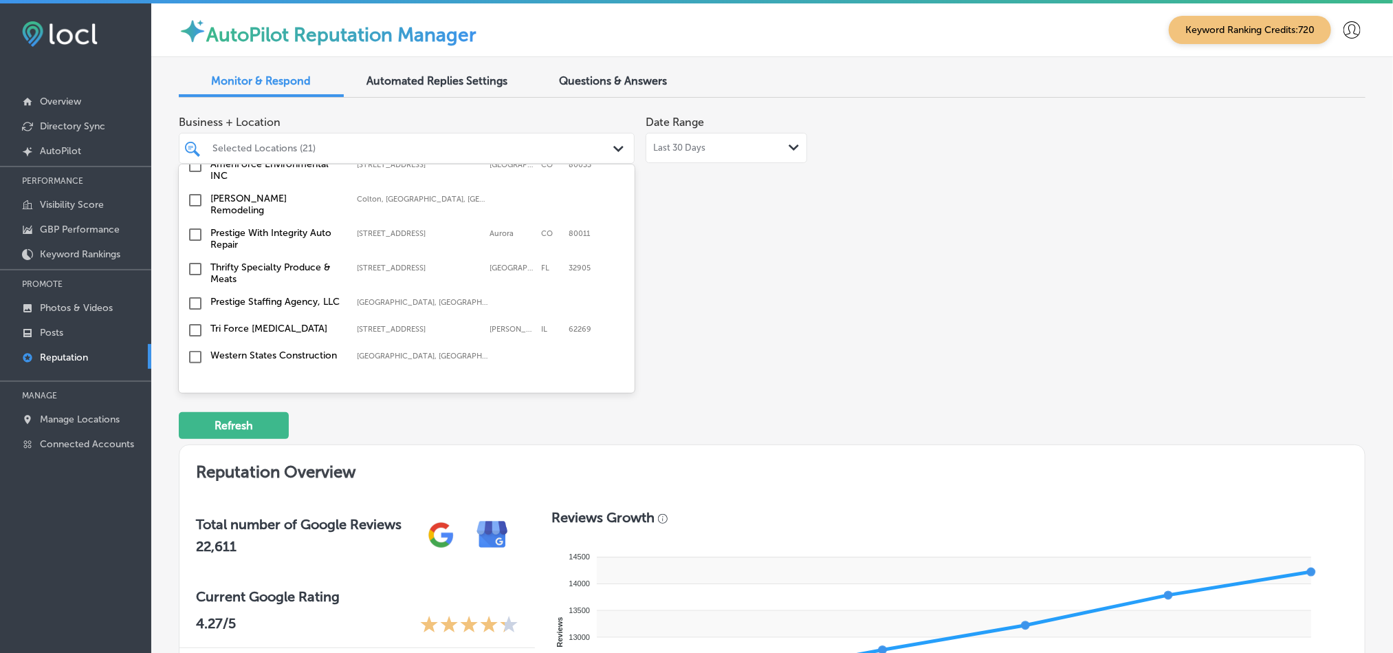
scroll to position [1818, 0]
click at [193, 258] on input "checkbox" at bounding box center [195, 266] width 17 height 17
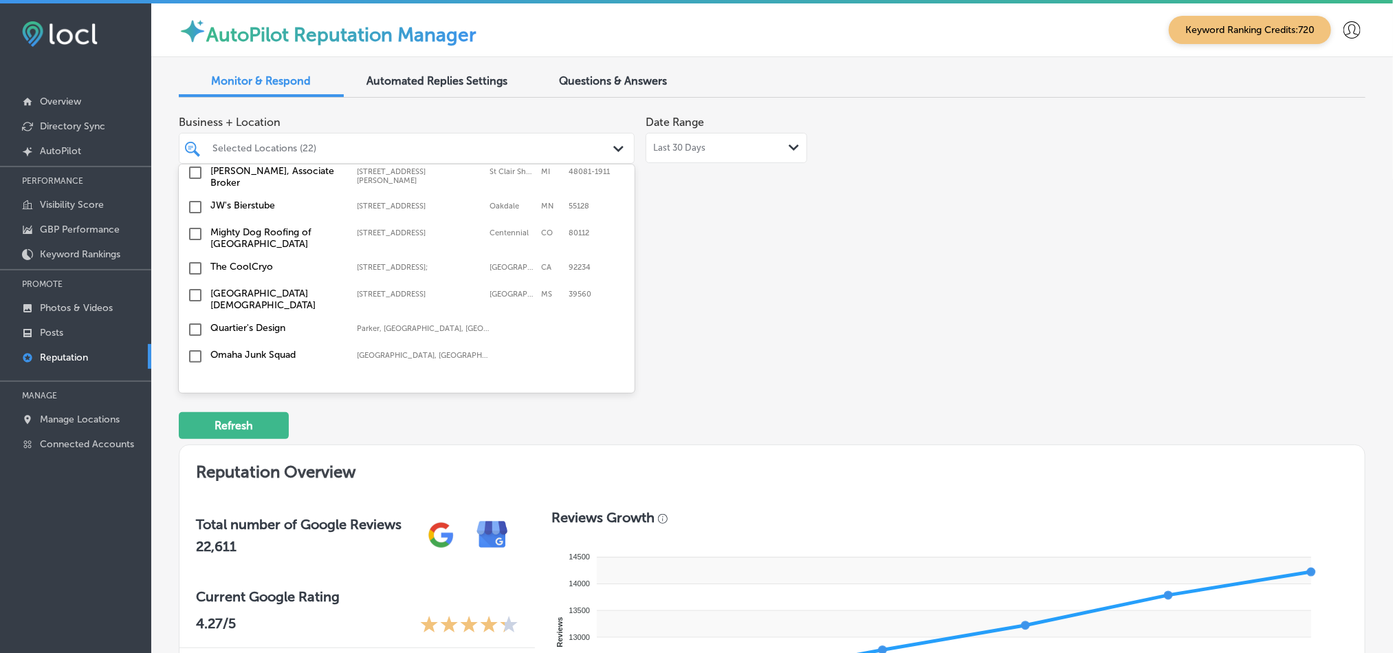
scroll to position [1341, 0]
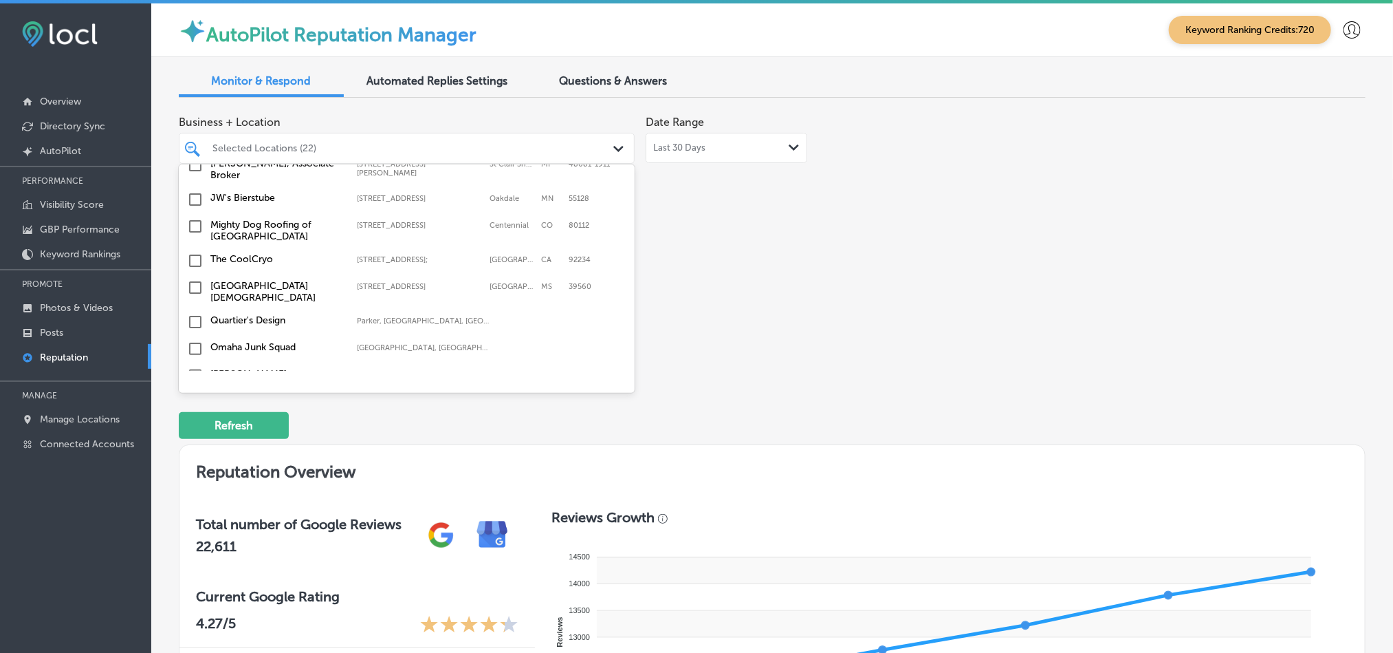
click at [193, 191] on input "checkbox" at bounding box center [195, 199] width 17 height 17
click at [195, 218] on input "checkbox" at bounding box center [195, 226] width 17 height 17
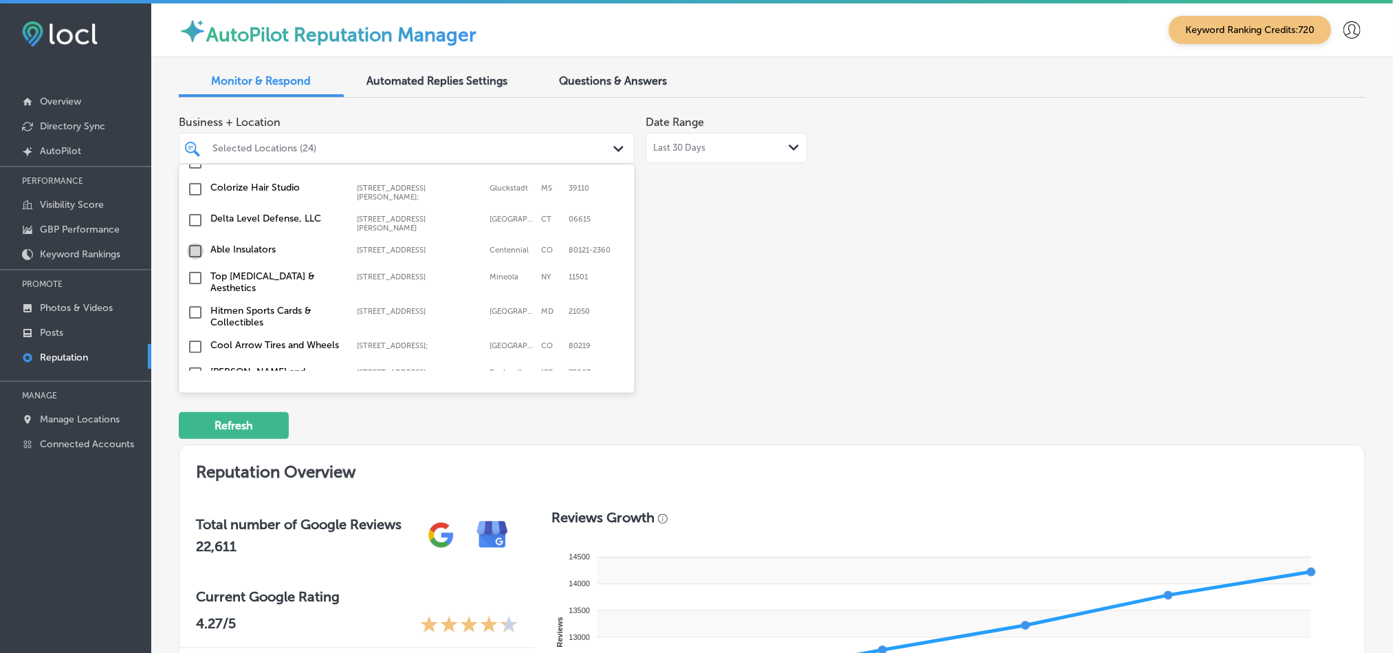
click at [196, 243] on input "checkbox" at bounding box center [195, 251] width 17 height 17
click at [194, 270] on input "checkbox" at bounding box center [195, 278] width 17 height 17
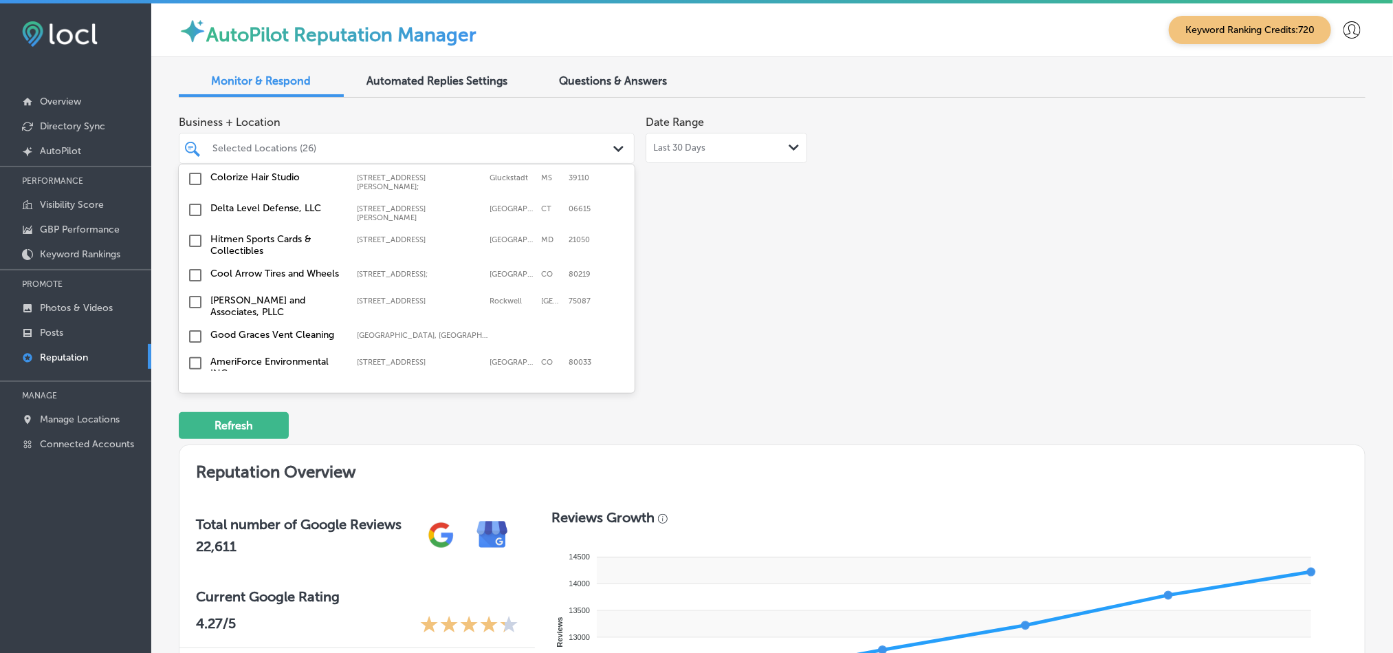
scroll to position [1684, 0]
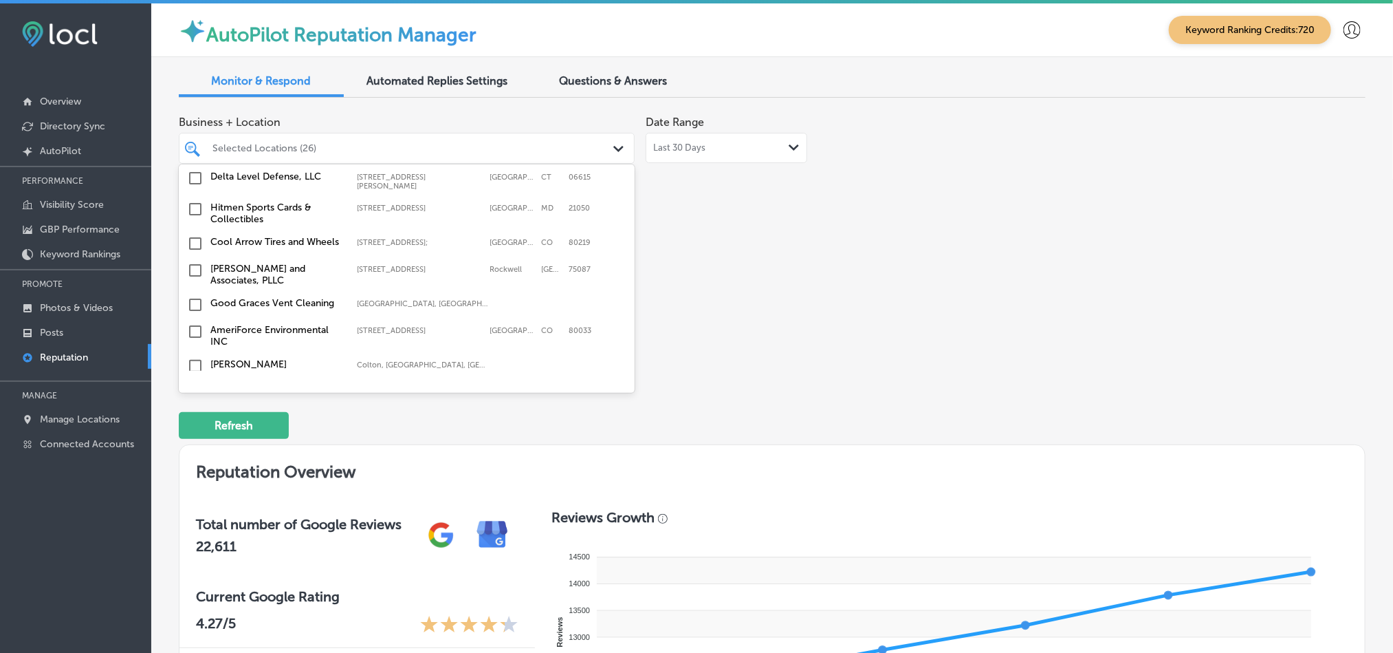
click at [195, 262] on input "checkbox" at bounding box center [195, 270] width 17 height 17
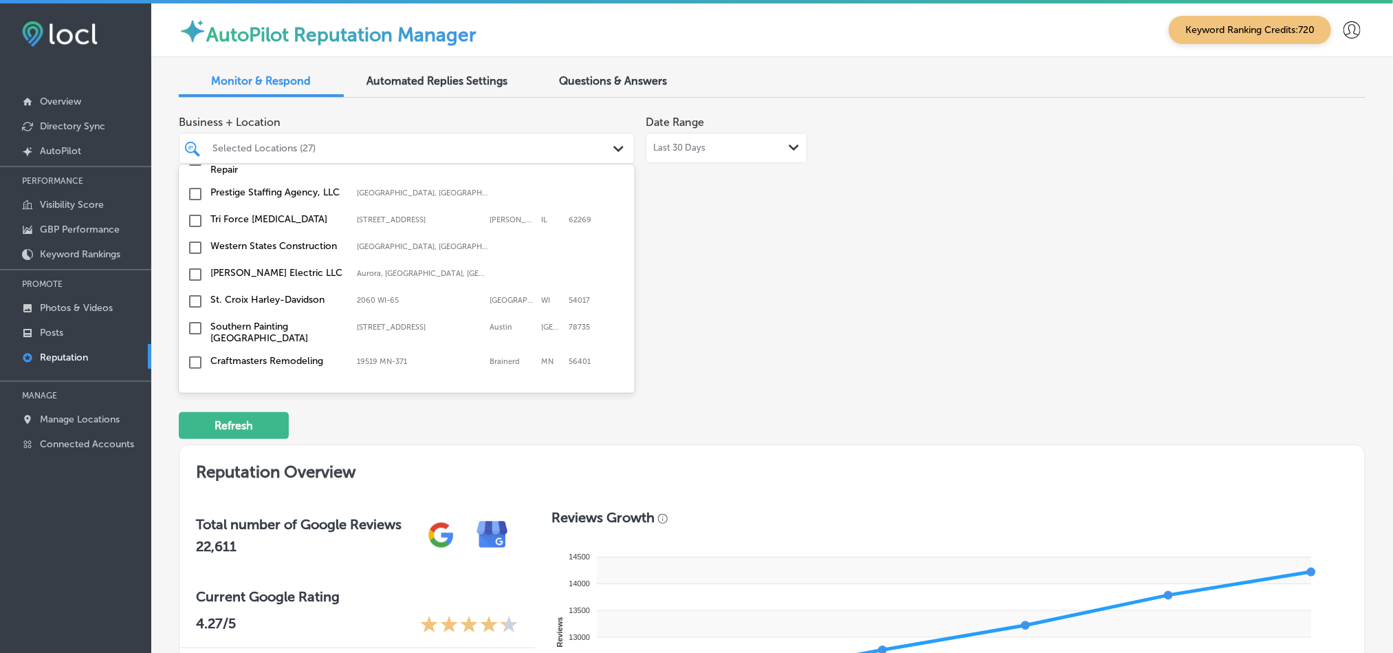
scroll to position [1925, 0]
click at [193, 212] on input "checkbox" at bounding box center [195, 220] width 17 height 17
click at [197, 292] on input "checkbox" at bounding box center [195, 300] width 17 height 17
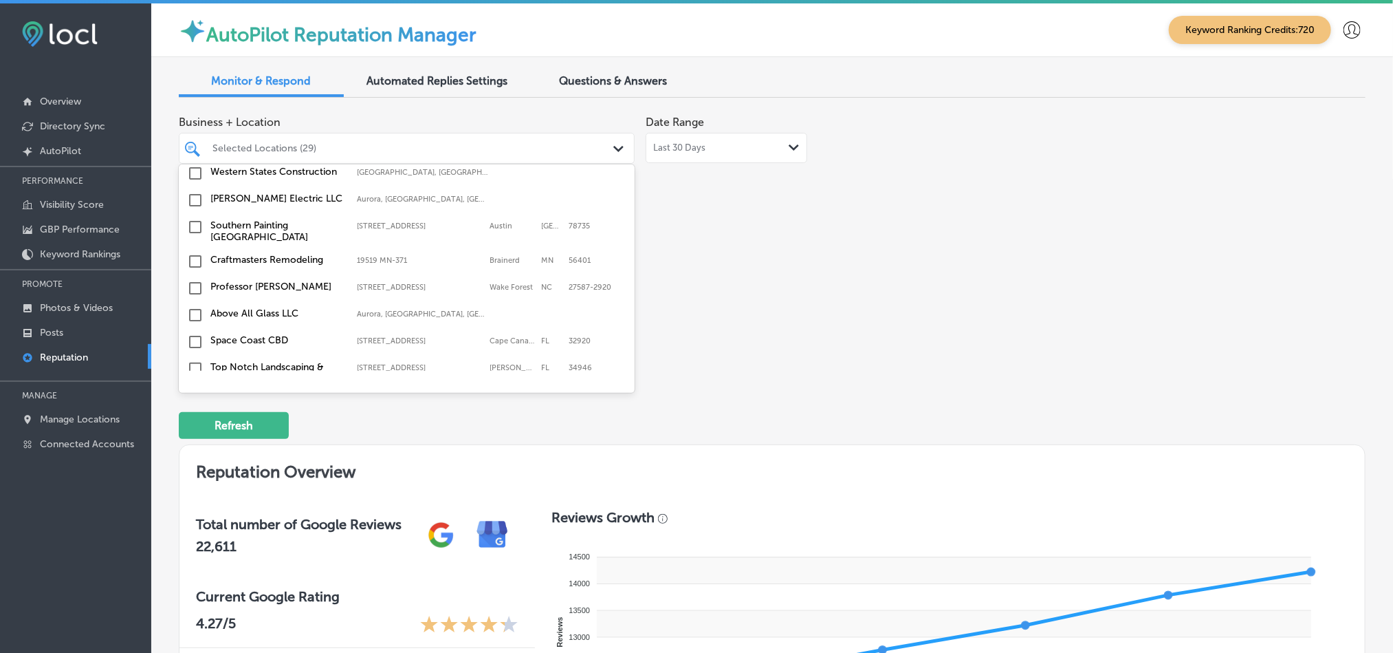
scroll to position [2028, 0]
click at [192, 250] on input "checkbox" at bounding box center [195, 258] width 17 height 17
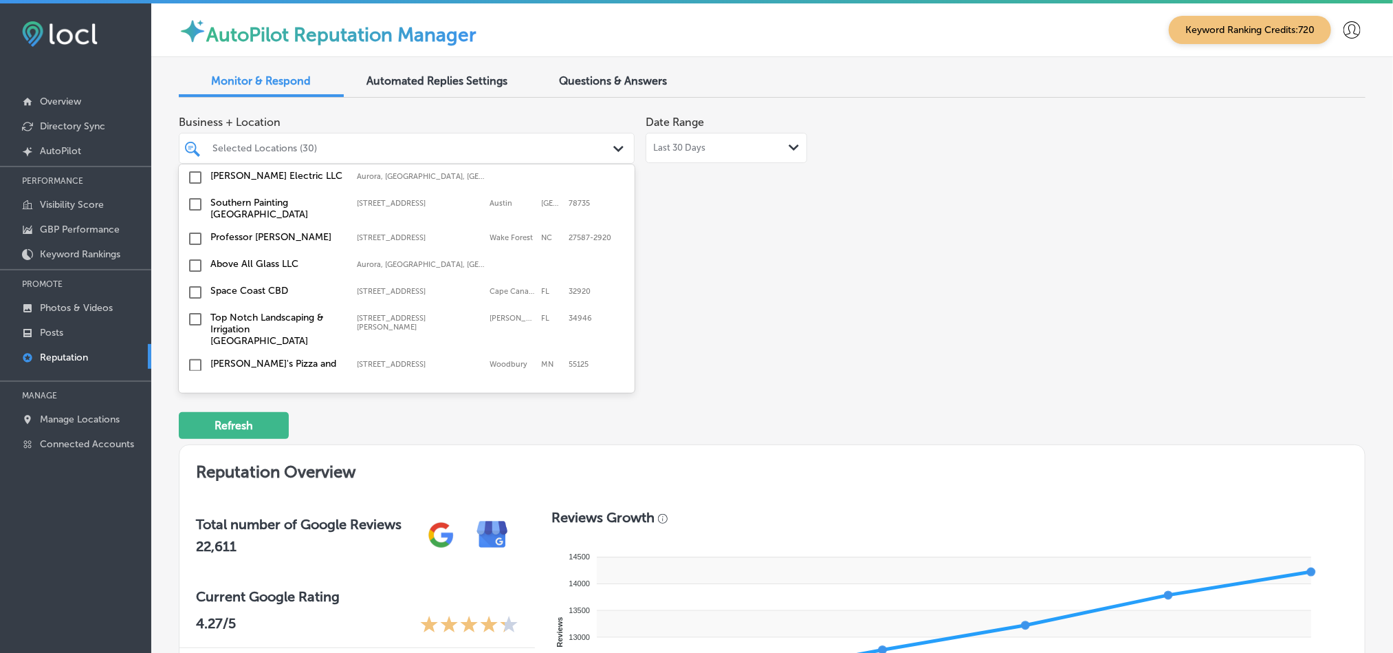
scroll to position [2063, 0]
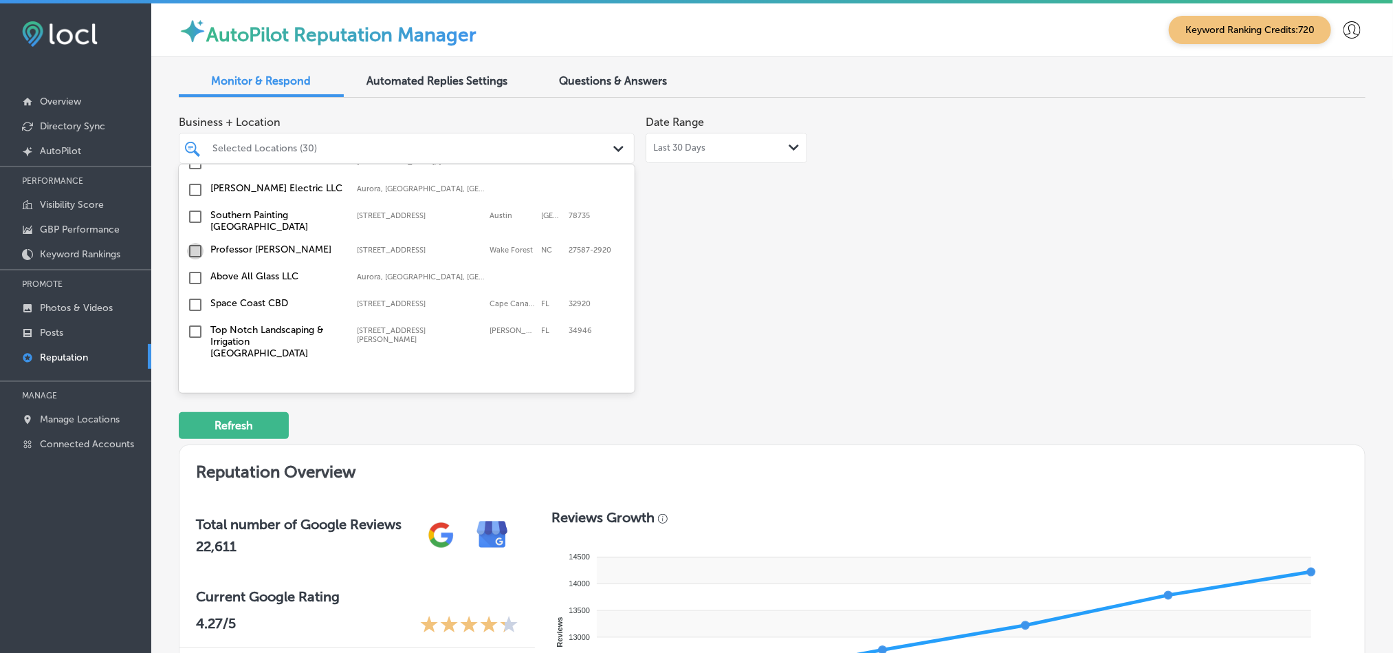
click at [192, 243] on input "checkbox" at bounding box center [195, 251] width 17 height 17
click at [194, 296] on input "checkbox" at bounding box center [195, 304] width 17 height 17
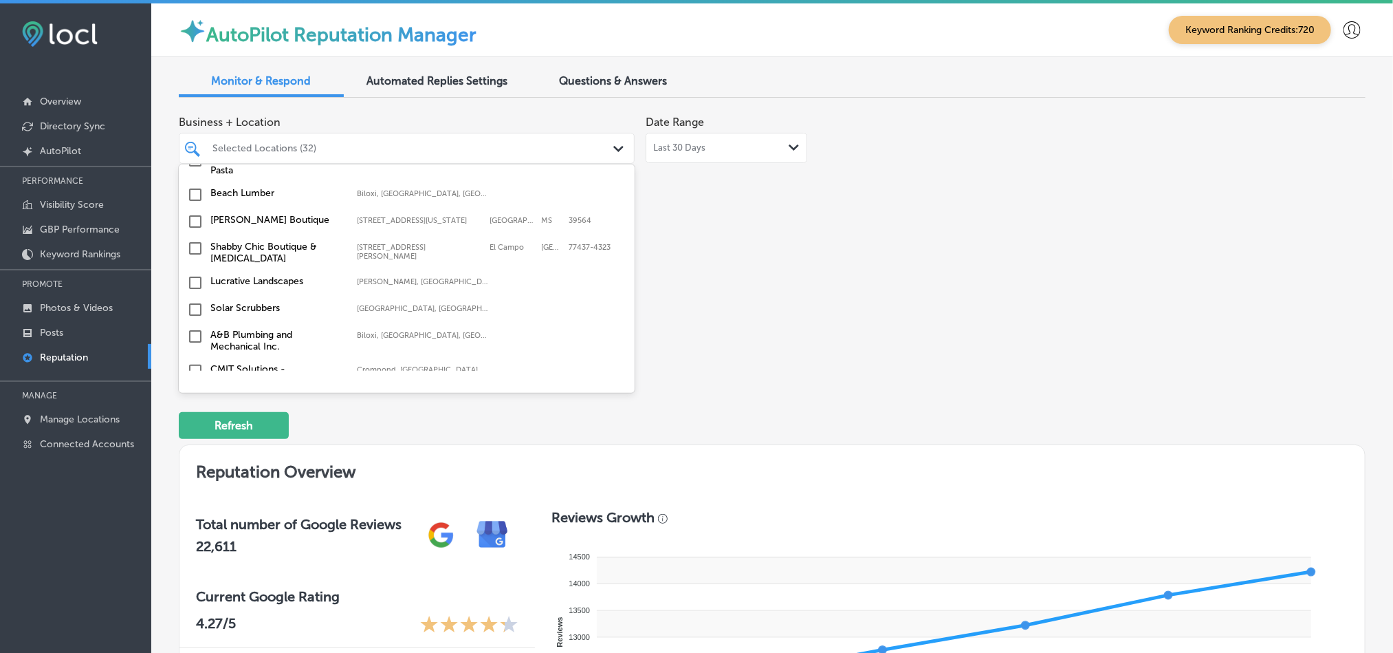
scroll to position [2303, 0]
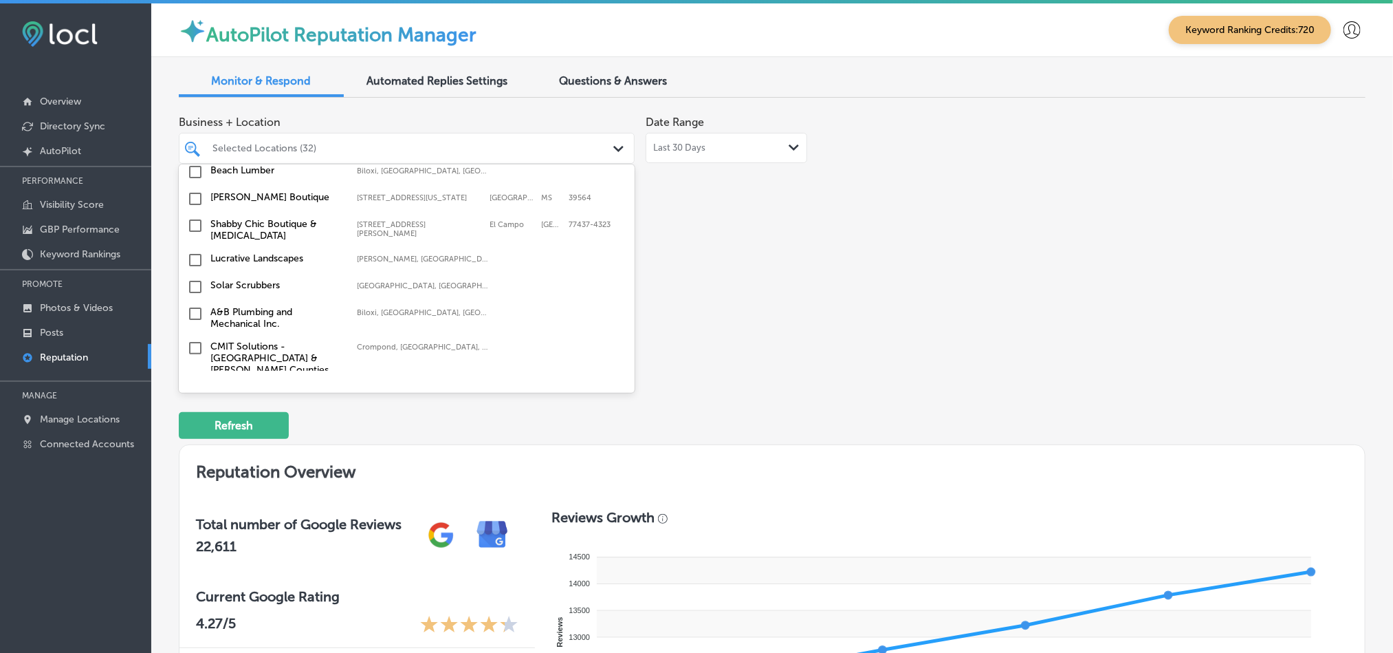
click at [190, 305] on input "checkbox" at bounding box center [195, 313] width 17 height 17
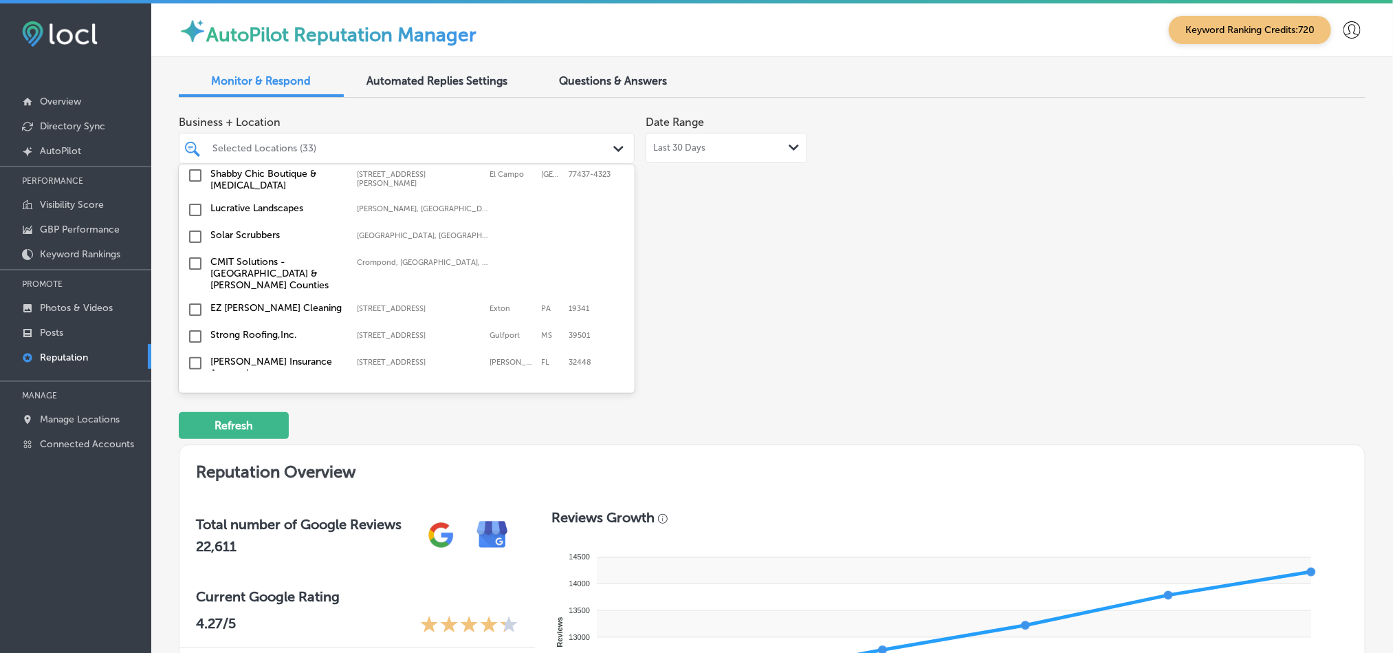
scroll to position [2372, 0]
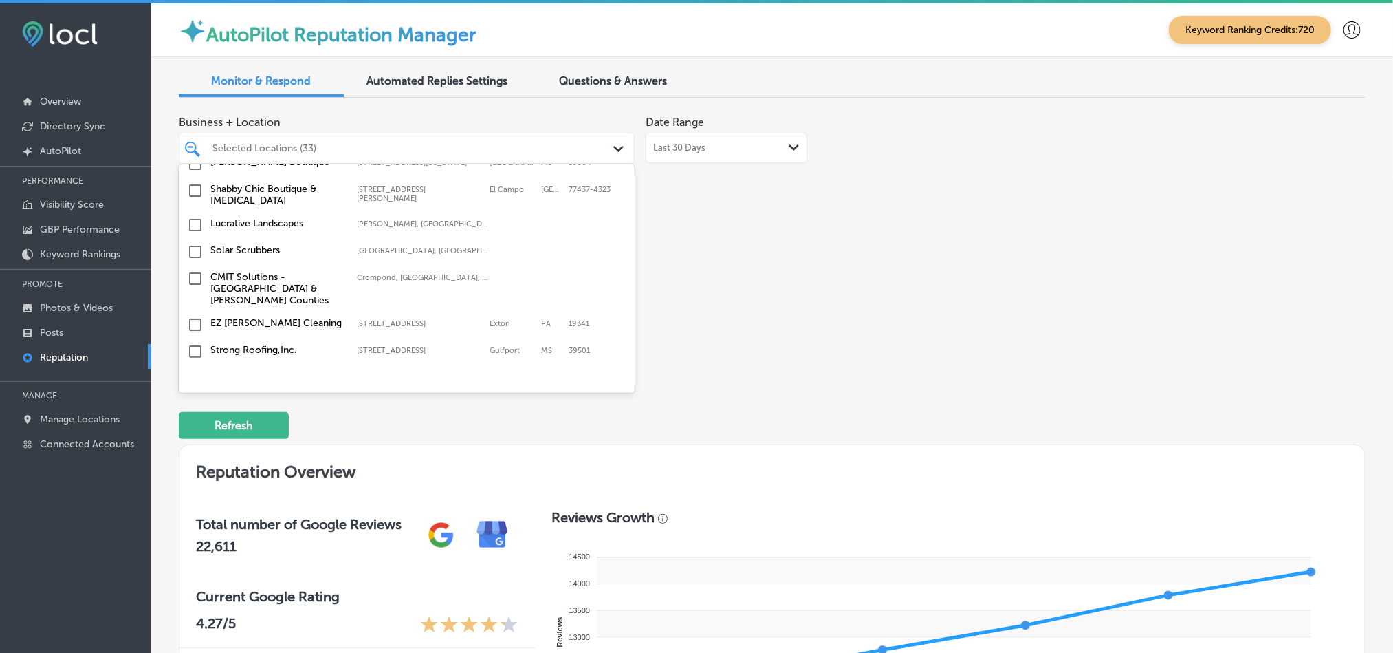
click at [194, 316] on input "checkbox" at bounding box center [195, 324] width 17 height 17
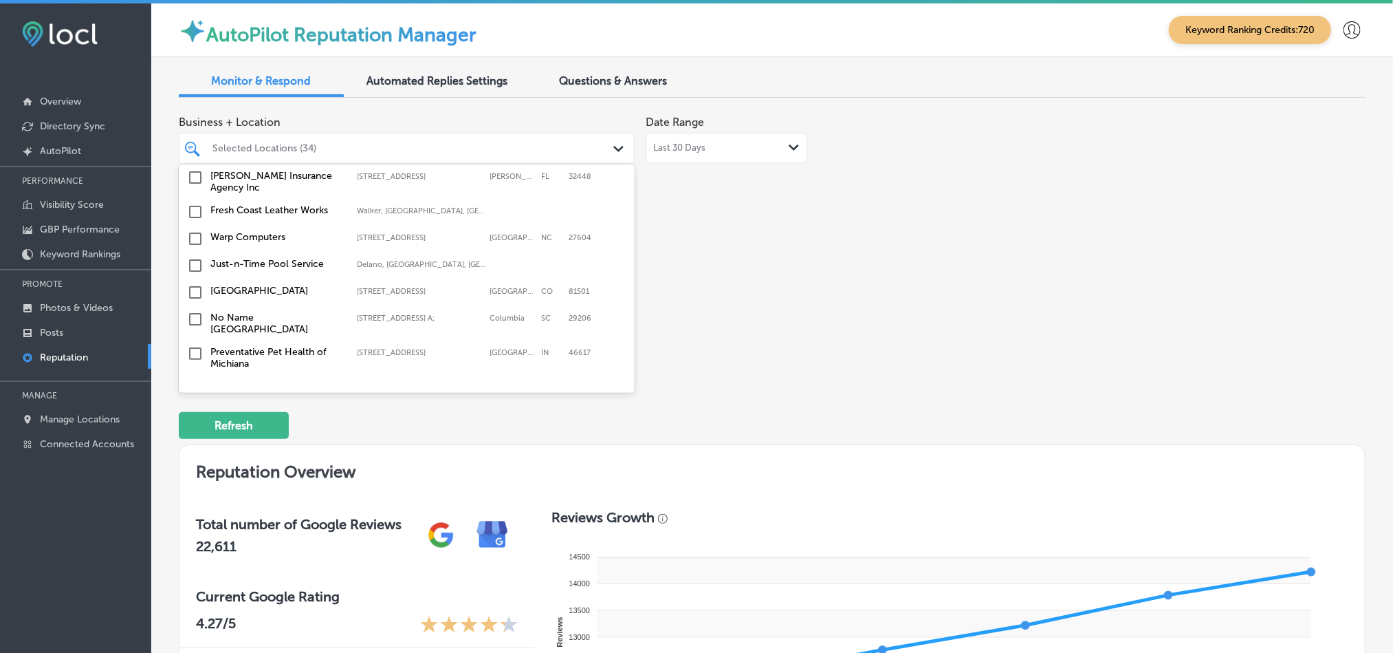
scroll to position [2578, 0]
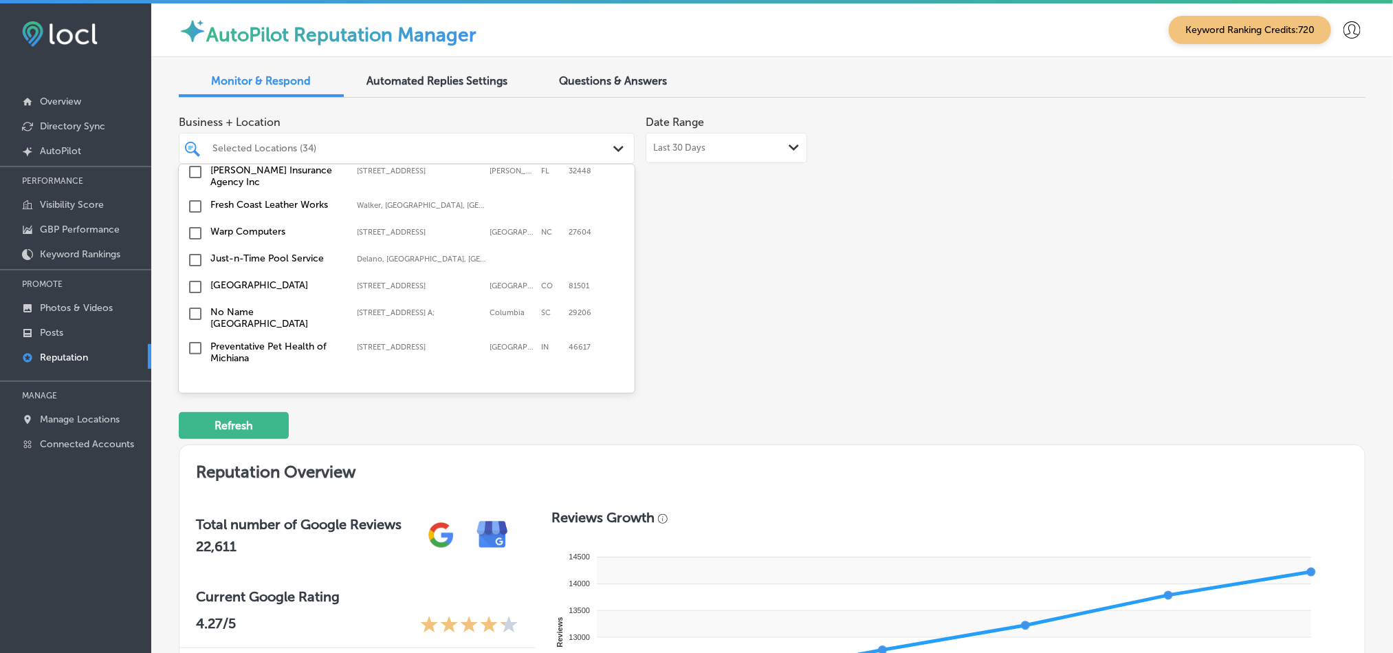
click at [194, 252] on input "checkbox" at bounding box center [195, 260] width 17 height 17
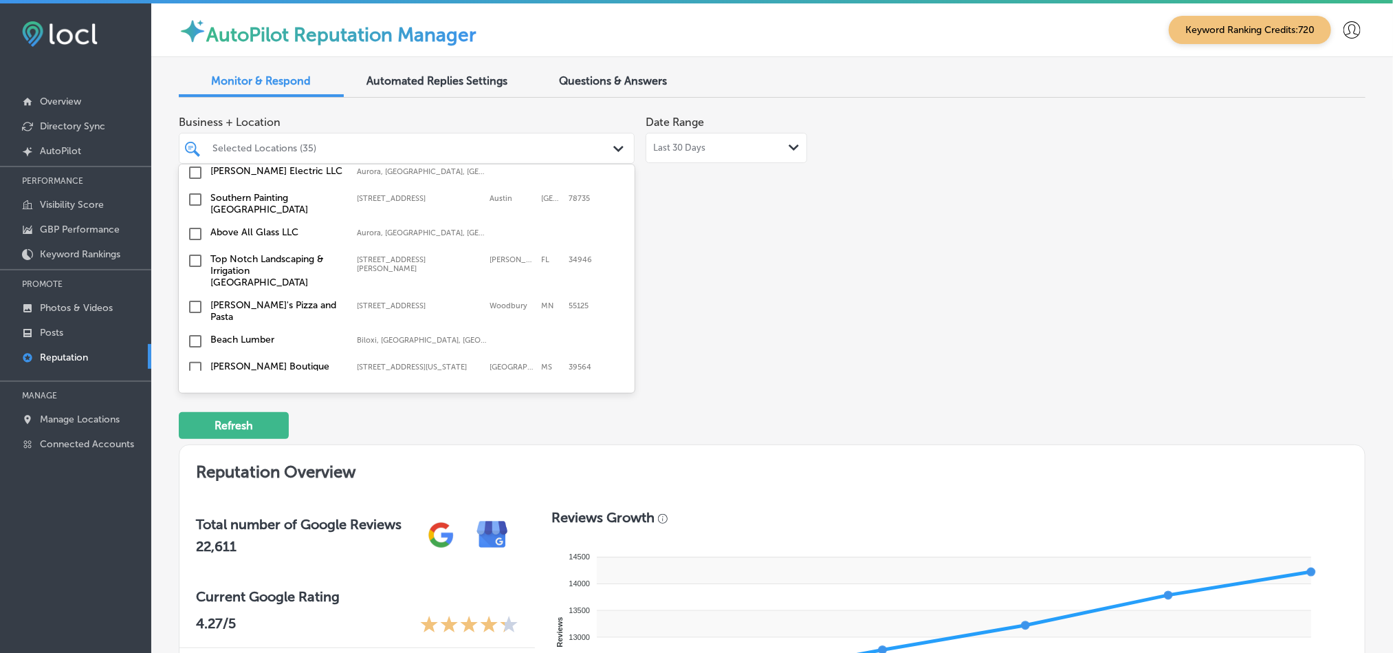
scroll to position [2200, 0]
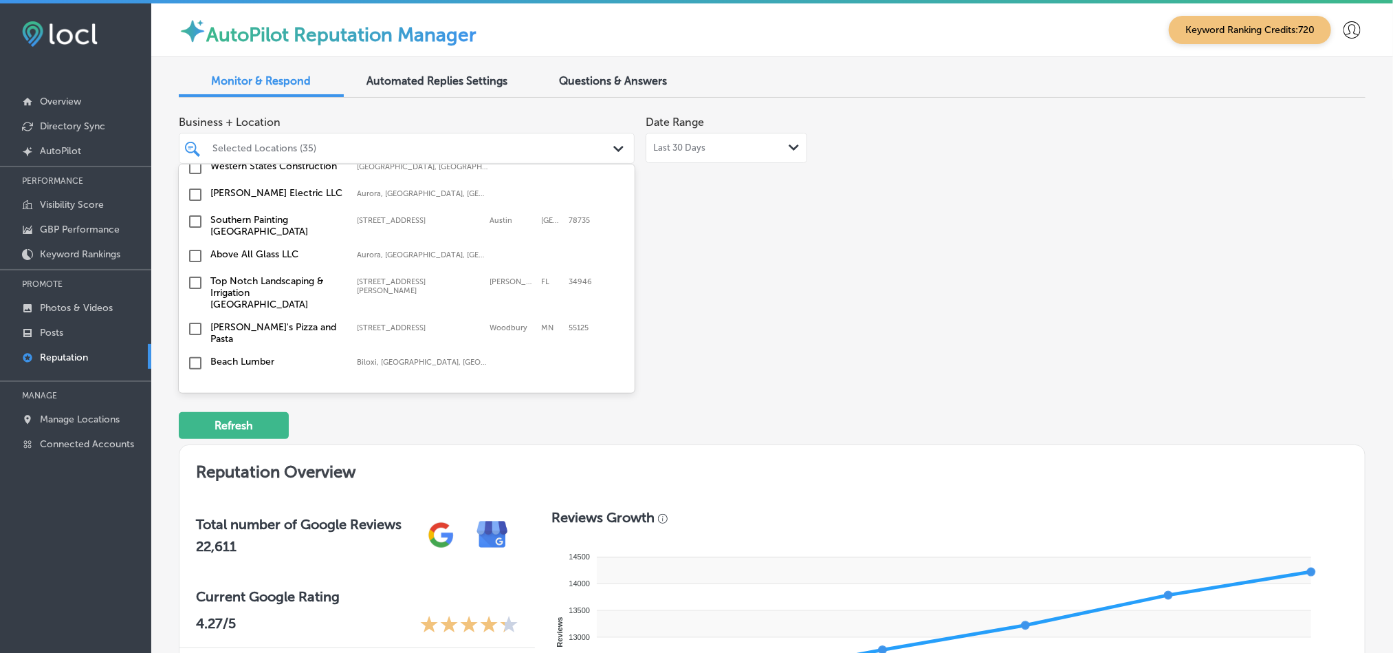
click at [195, 274] on input "checkbox" at bounding box center [195, 282] width 17 height 17
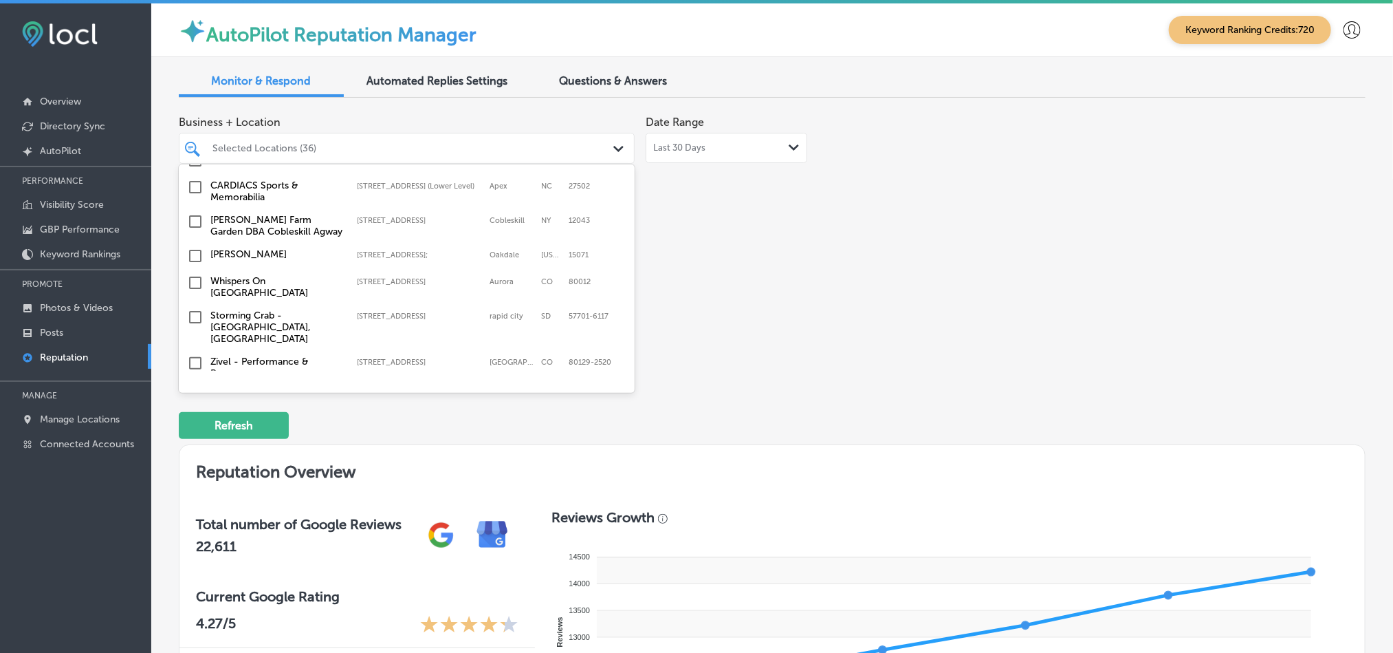
scroll to position [3610, 0]
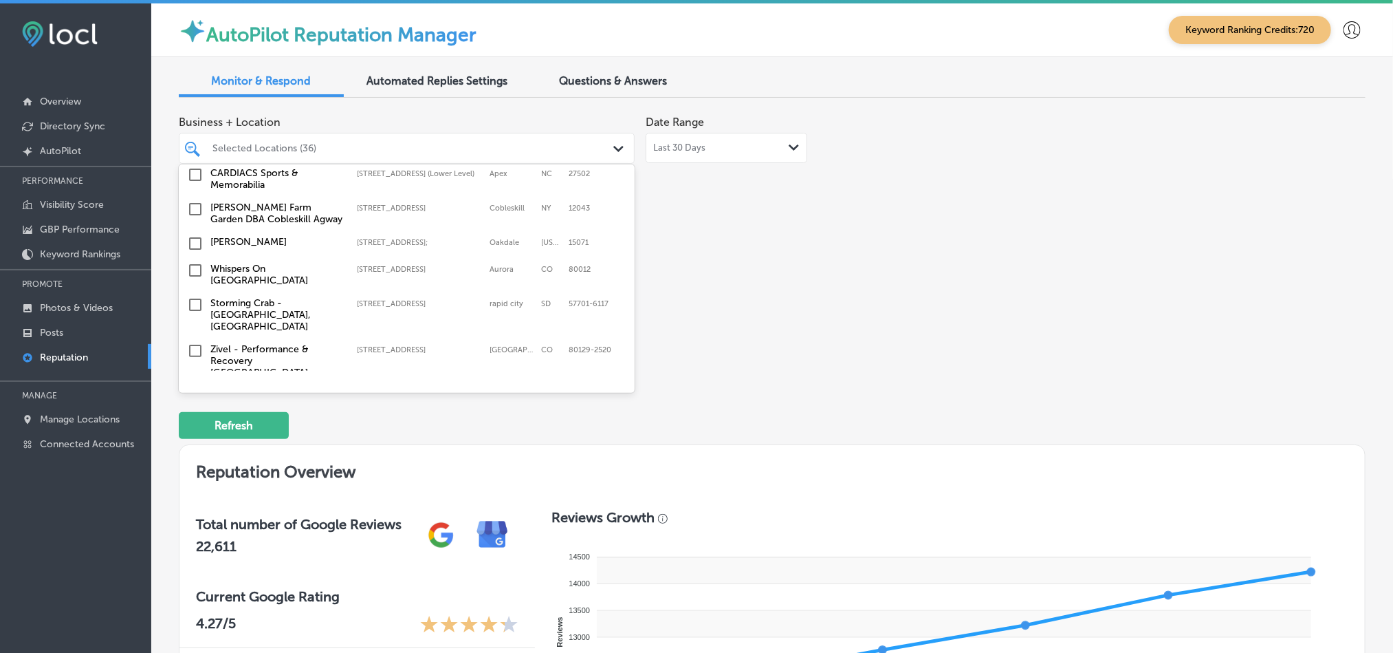
click at [192, 262] on input "checkbox" at bounding box center [195, 270] width 17 height 17
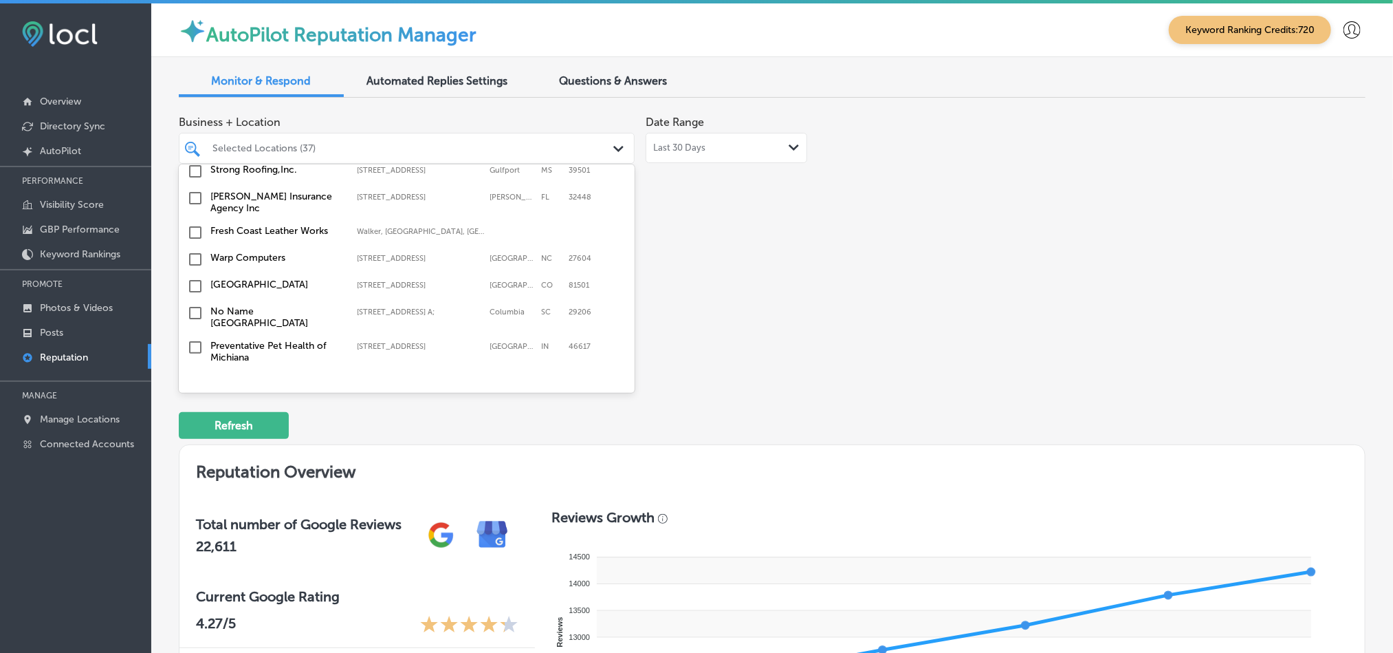
scroll to position [2612, 0]
click at [192, 279] on input "checkbox" at bounding box center [195, 287] width 17 height 17
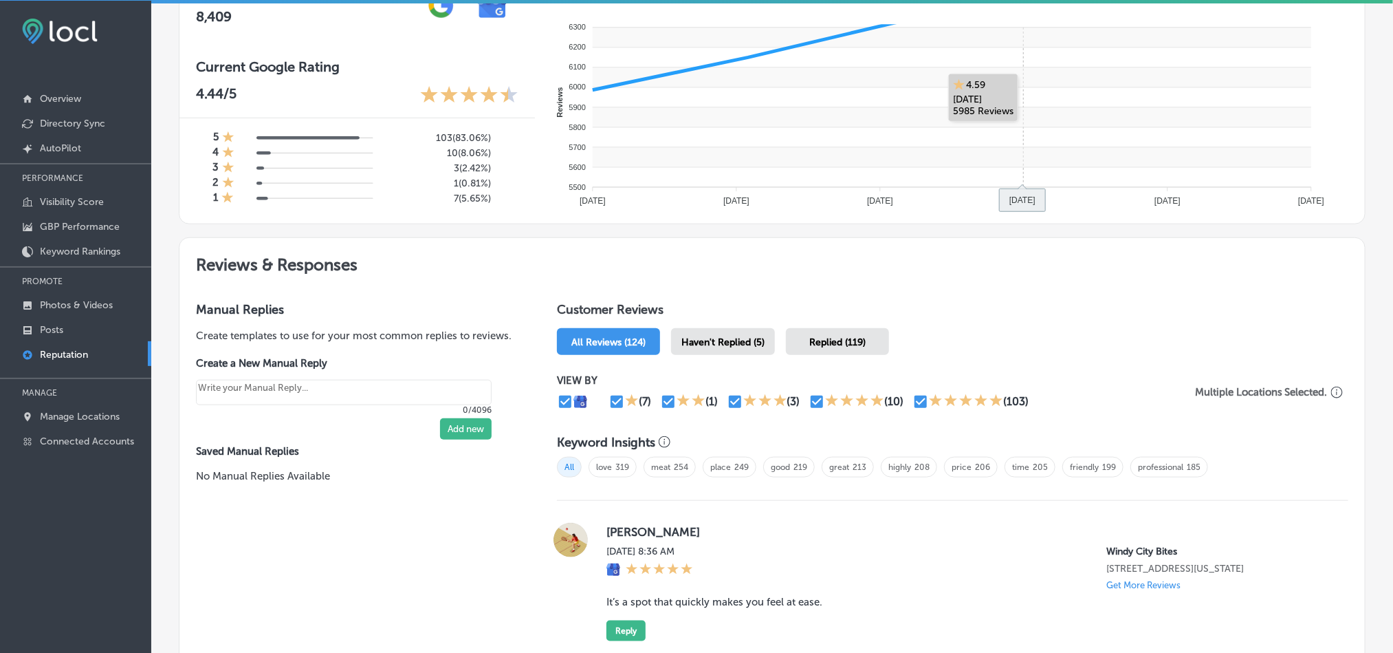
scroll to position [539, 0]
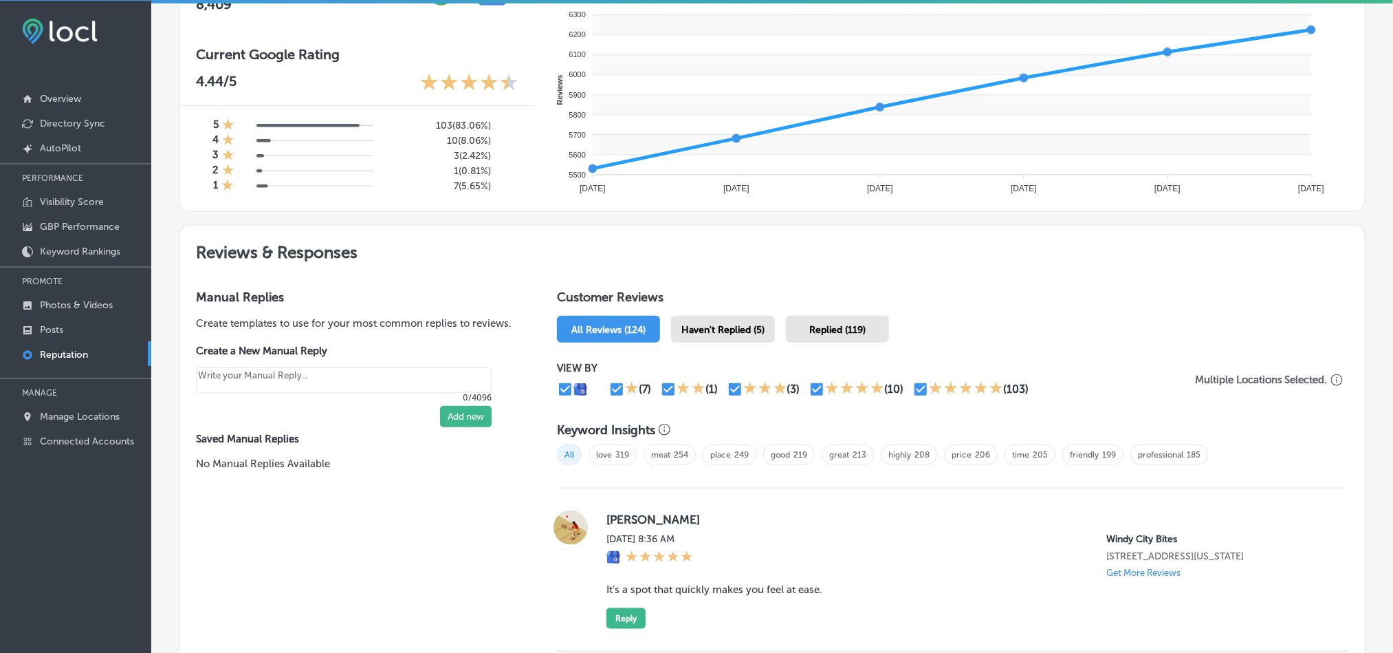
click at [721, 325] on span "Haven't Replied (5)" at bounding box center [722, 330] width 83 height 12
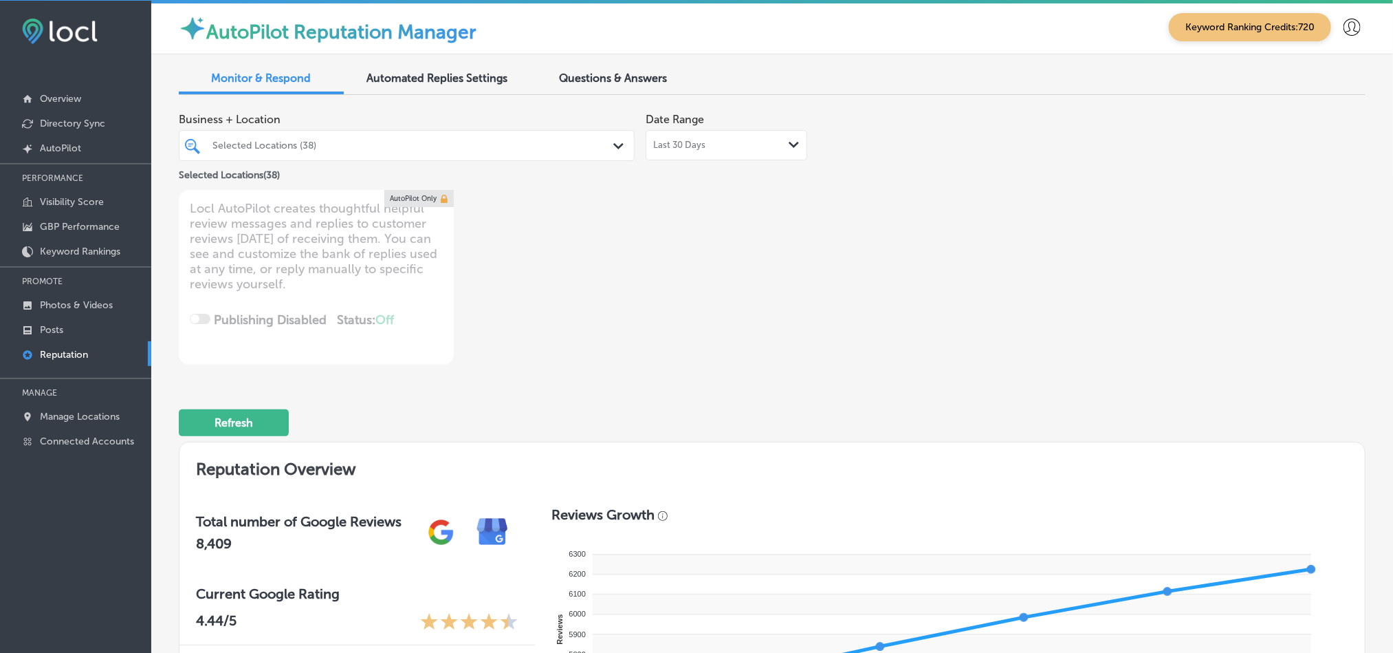
click at [739, 146] on div "Last 30 Days Path Created with Sketch." at bounding box center [726, 145] width 146 height 11
click at [1001, 271] on div "Business + Location Selected Locations (38) Path Created with Sketch. Selected …" at bounding box center [772, 235] width 1187 height 259
click at [757, 126] on div "Date Range Last 30 Days Path Created with Sketch." at bounding box center [727, 133] width 162 height 54
click at [770, 151] on div "Last 30 Days Path Created with Sketch." at bounding box center [727, 145] width 162 height 30
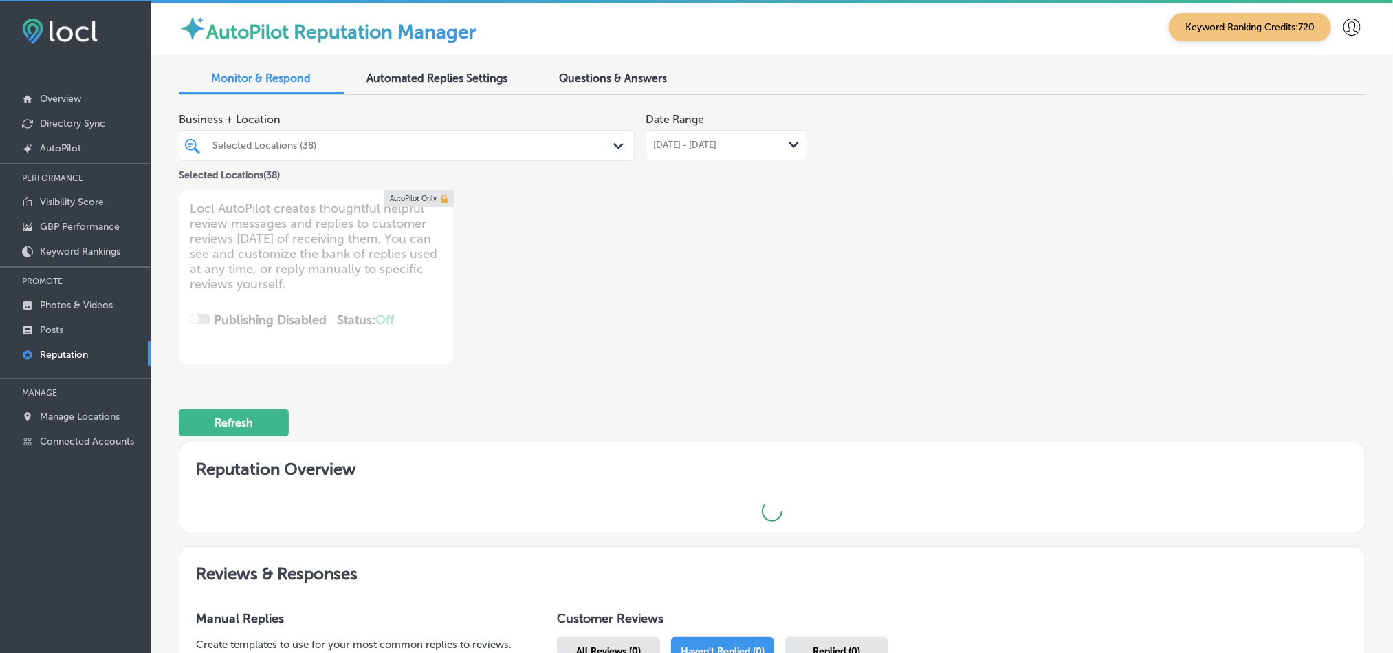
click at [925, 296] on div "Business + Location Selected Locations (38) Path Created with Sketch. Selected …" at bounding box center [772, 235] width 1187 height 259
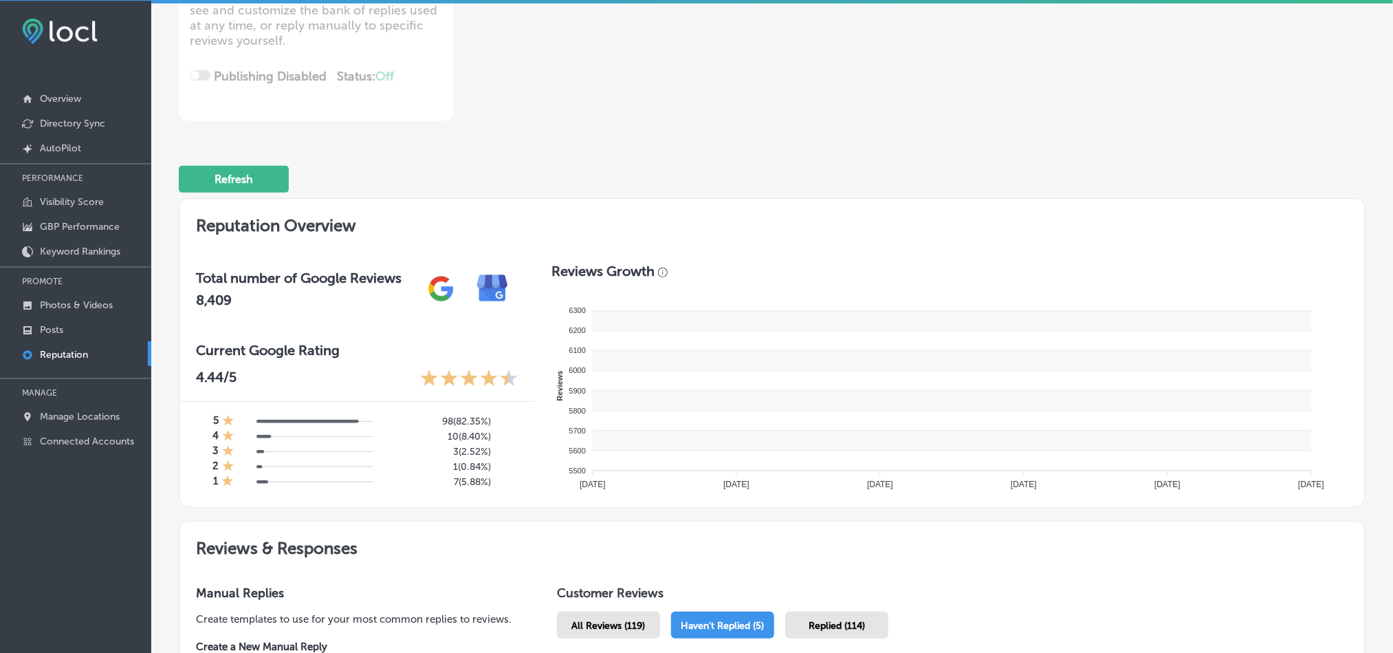
type textarea "x"
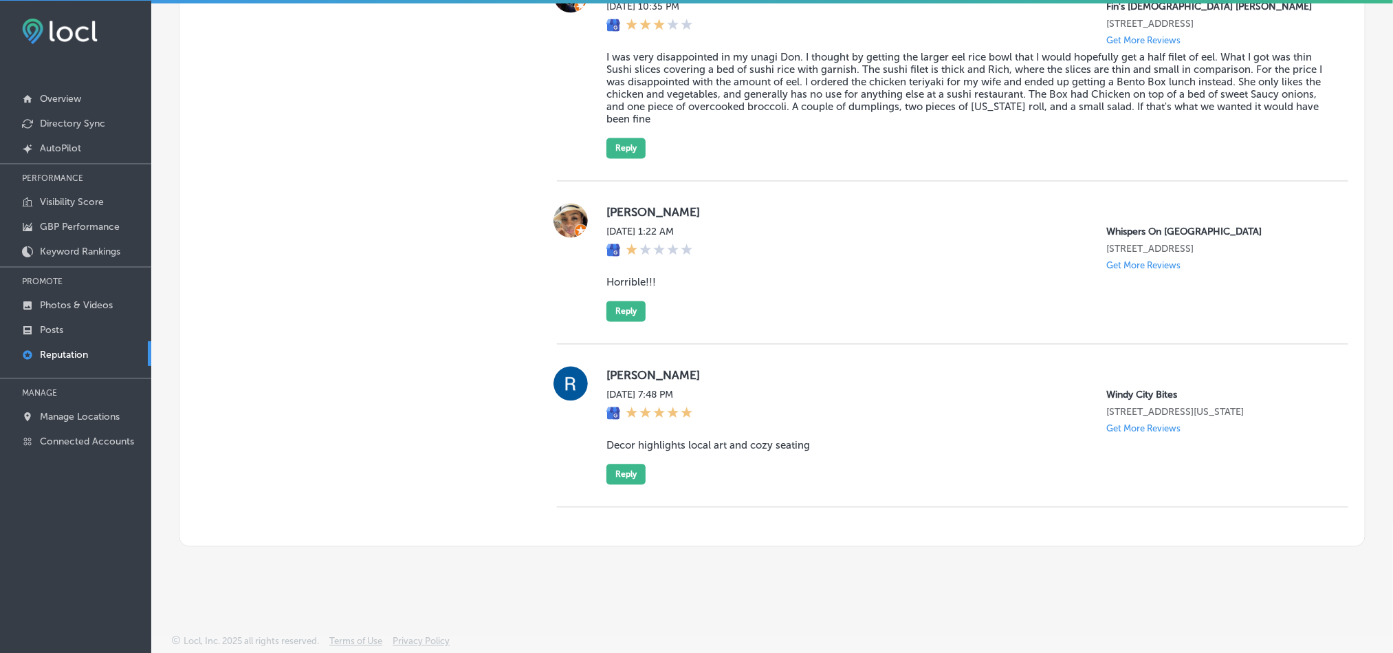
scroll to position [1410, 0]
click at [887, 452] on div "[PERSON_NAME][DATE] 7:48 PM [GEOGRAPHIC_DATA] Bites [STREET_ADDRESS][US_STATE] …" at bounding box center [966, 425] width 720 height 118
click at [611, 459] on div "[PERSON_NAME][DATE] 7:48 PM [GEOGRAPHIC_DATA] Bites [STREET_ADDRESS][US_STATE] …" at bounding box center [966, 425] width 720 height 118
click at [617, 465] on button "Reply" at bounding box center [625, 474] width 39 height 21
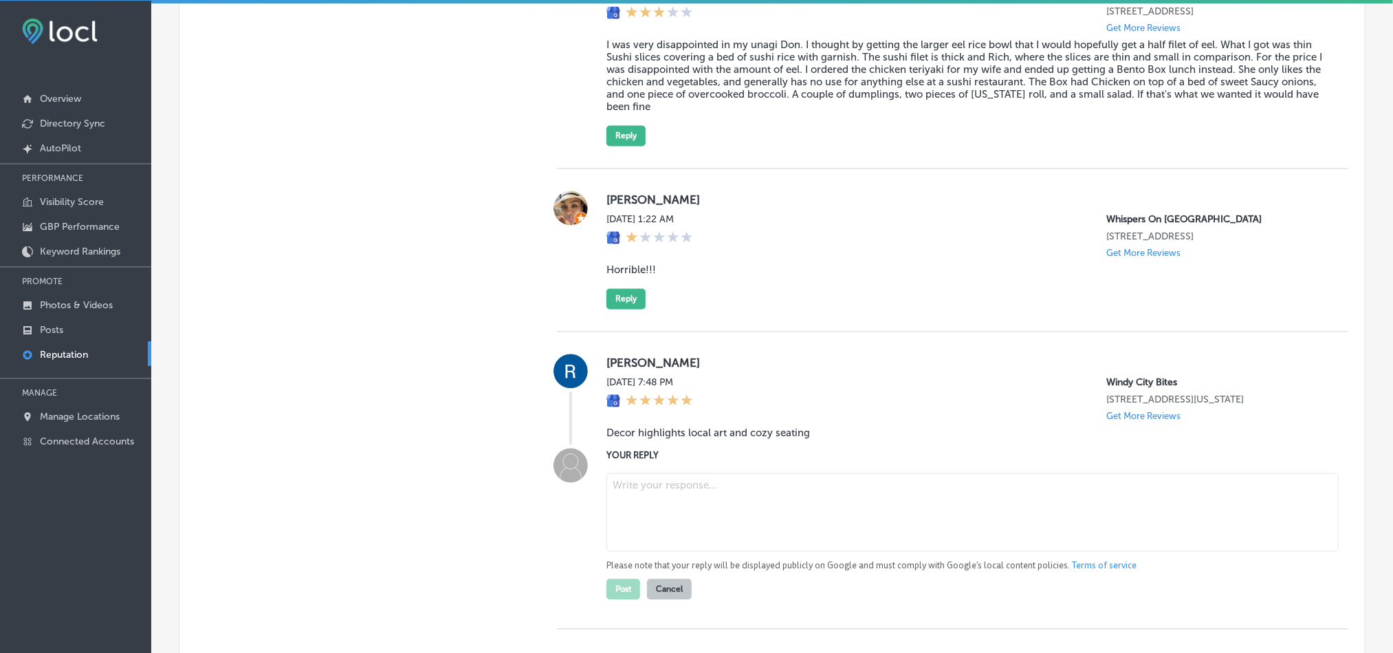
click at [681, 518] on textarea at bounding box center [972, 511] width 732 height 78
paste textarea "Thank you for your feedback, [PERSON_NAME]! We’re so glad you enjoyed the local…"
type textarea "Thank you for your feedback, [PERSON_NAME]! We’re so glad you enjoyed the local…"
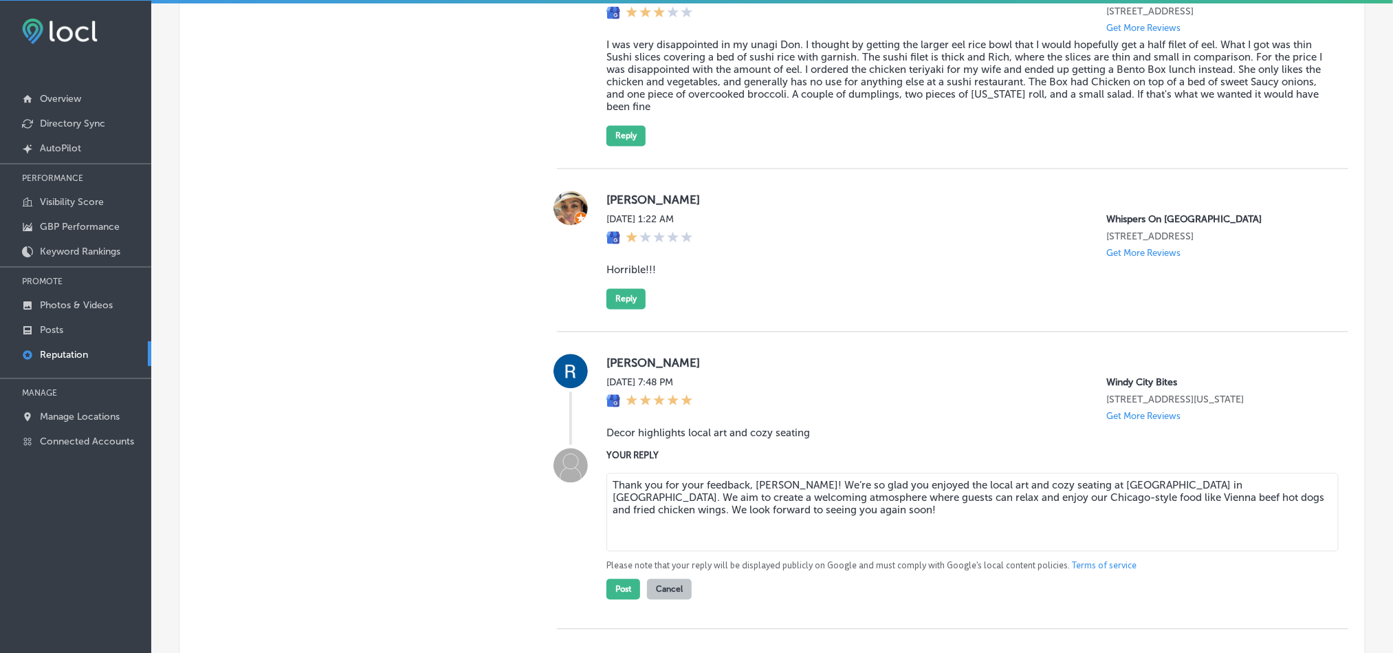
type textarea "x"
type textarea "Thank you for your feedback, [PERSON_NAME]! We’re so glad you enjoyed the local…"
click at [613, 598] on button "Post" at bounding box center [623, 588] width 34 height 21
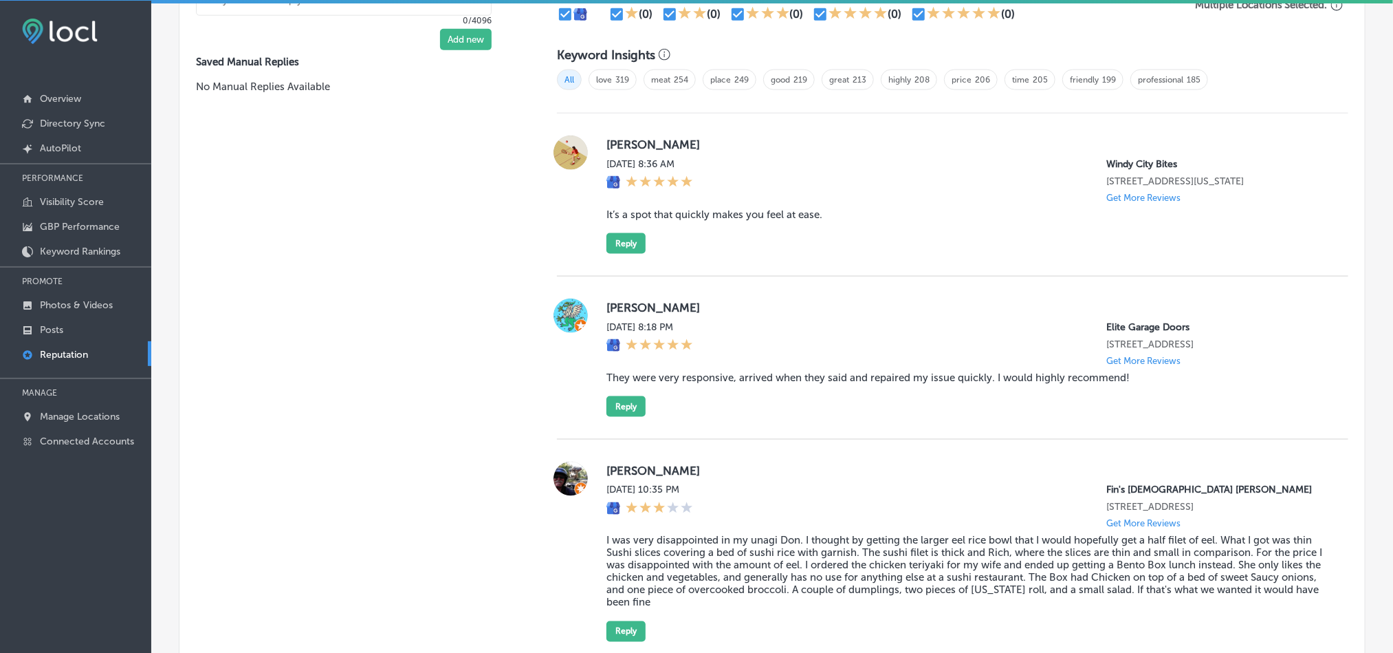
scroll to position [894, 0]
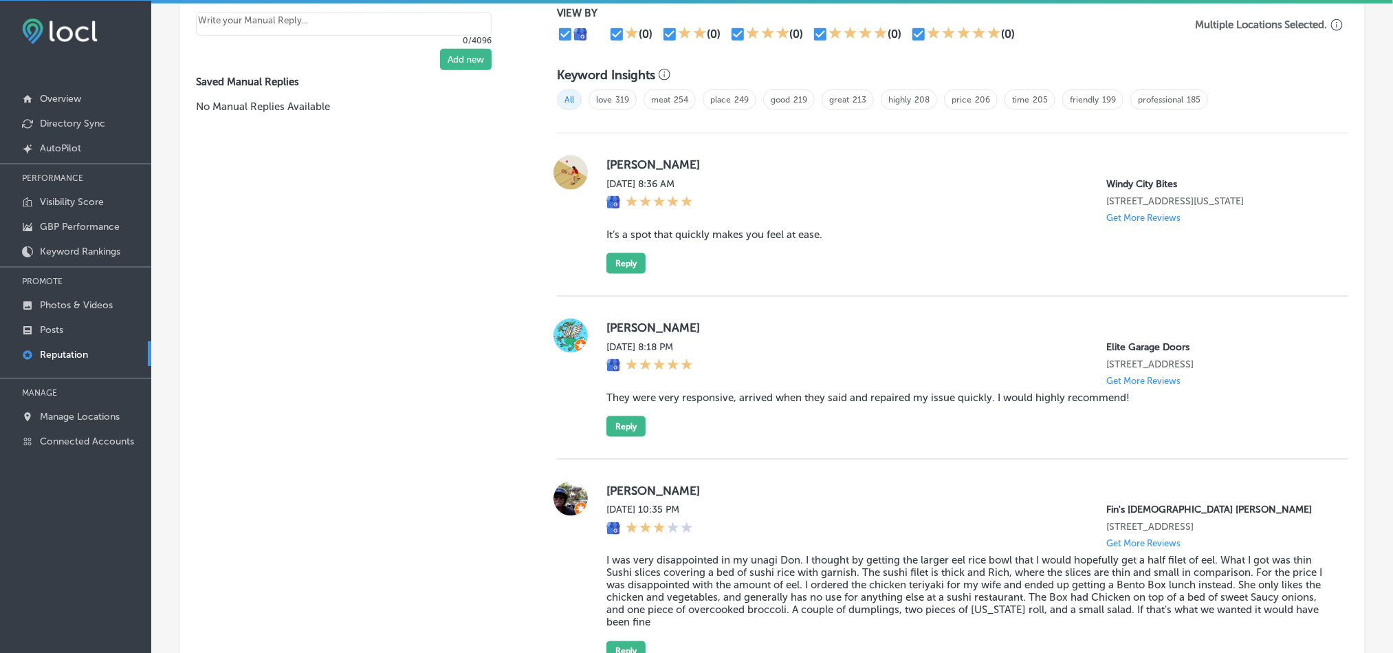
type textarea "x"
click at [754, 273] on div "[PERSON_NAME][DATE] 8:36 AM [GEOGRAPHIC_DATA] Bites [STREET_ADDRESS][US_STATE] …" at bounding box center [952, 214] width 791 height 163
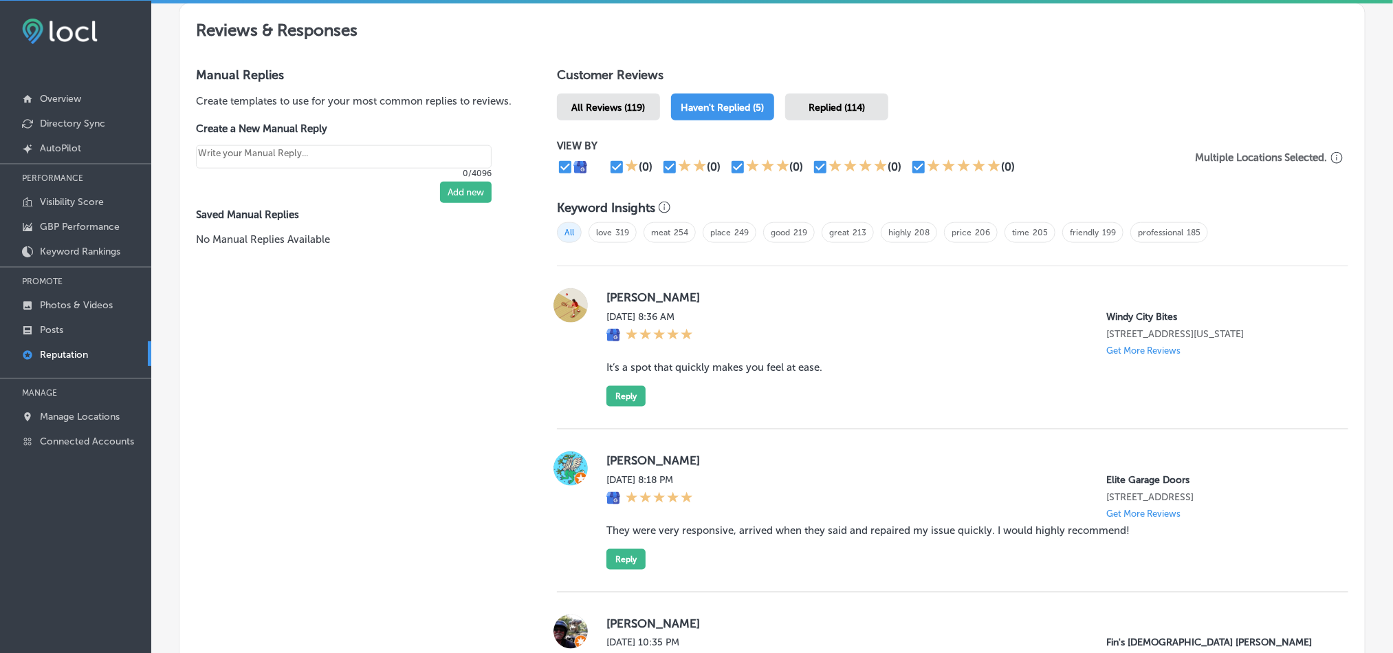
scroll to position [757, 0]
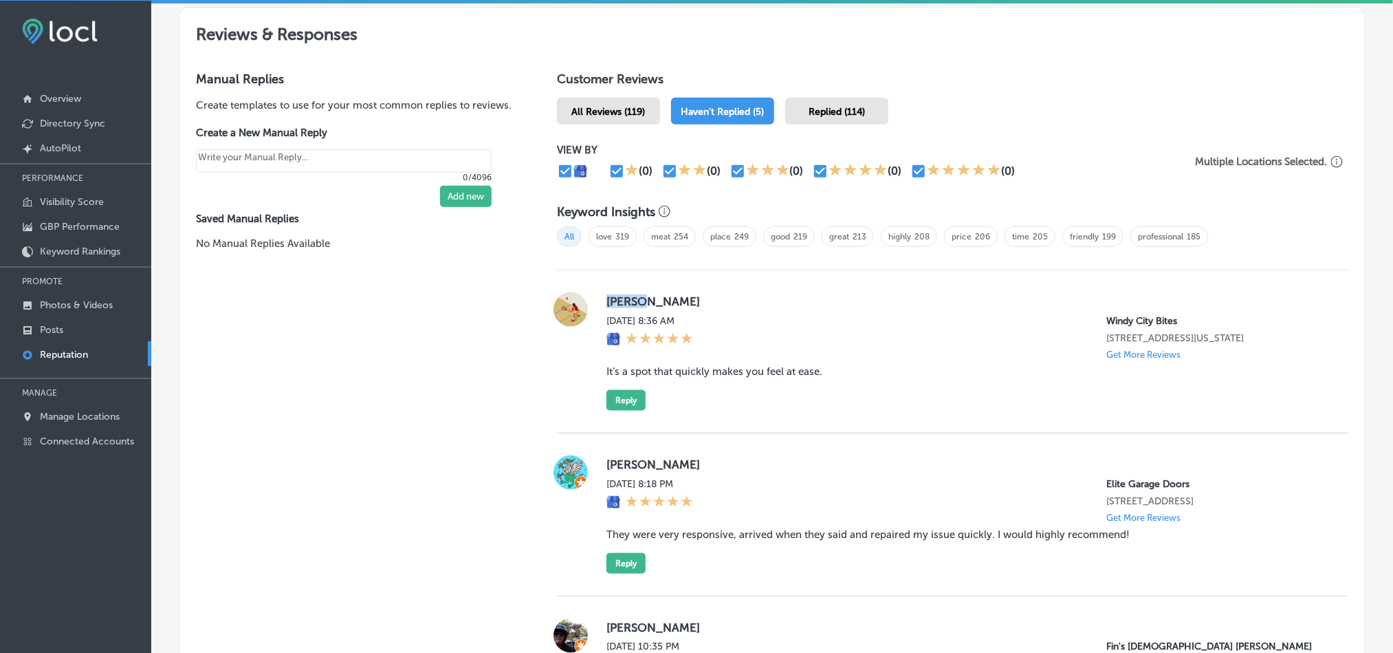
drag, startPoint x: 599, startPoint y: 302, endPoint x: 669, endPoint y: 298, distance: 70.3
click at [669, 298] on div "[PERSON_NAME][DATE] 8:36 AM [GEOGRAPHIC_DATA] Bites [STREET_ADDRESS][US_STATE] …" at bounding box center [952, 351] width 791 height 118
copy label "[PERSON_NAME]"
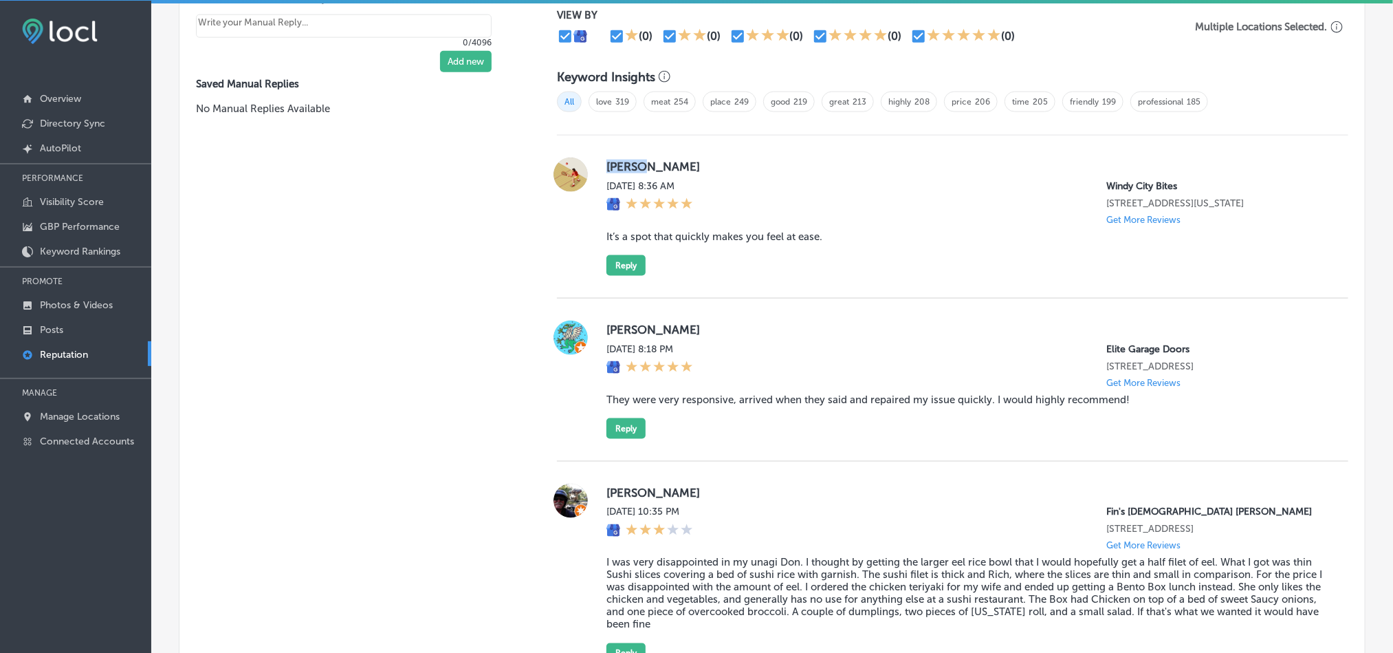
scroll to position [894, 0]
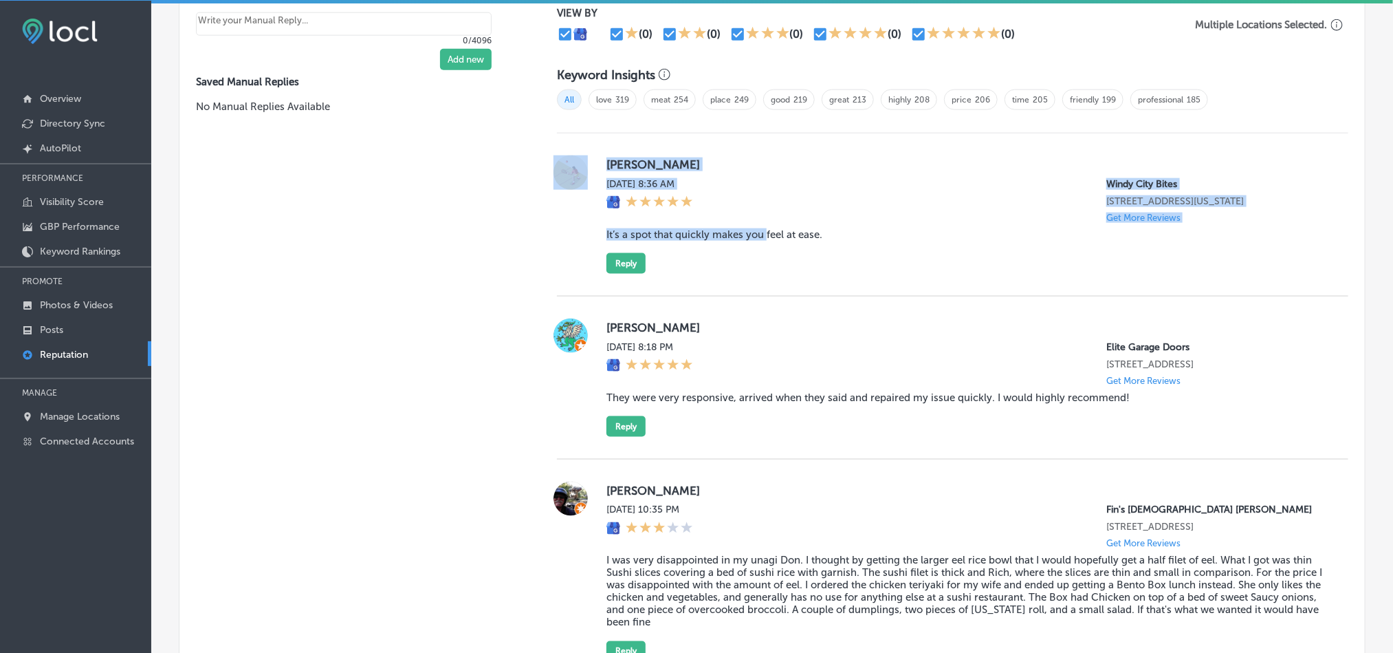
drag, startPoint x: 587, startPoint y: 226, endPoint x: 778, endPoint y: 227, distance: 191.2
click at [763, 226] on div "[PERSON_NAME][DATE] 8:36 AM [GEOGRAPHIC_DATA] Bites [STREET_ADDRESS][US_STATE] …" at bounding box center [952, 214] width 791 height 118
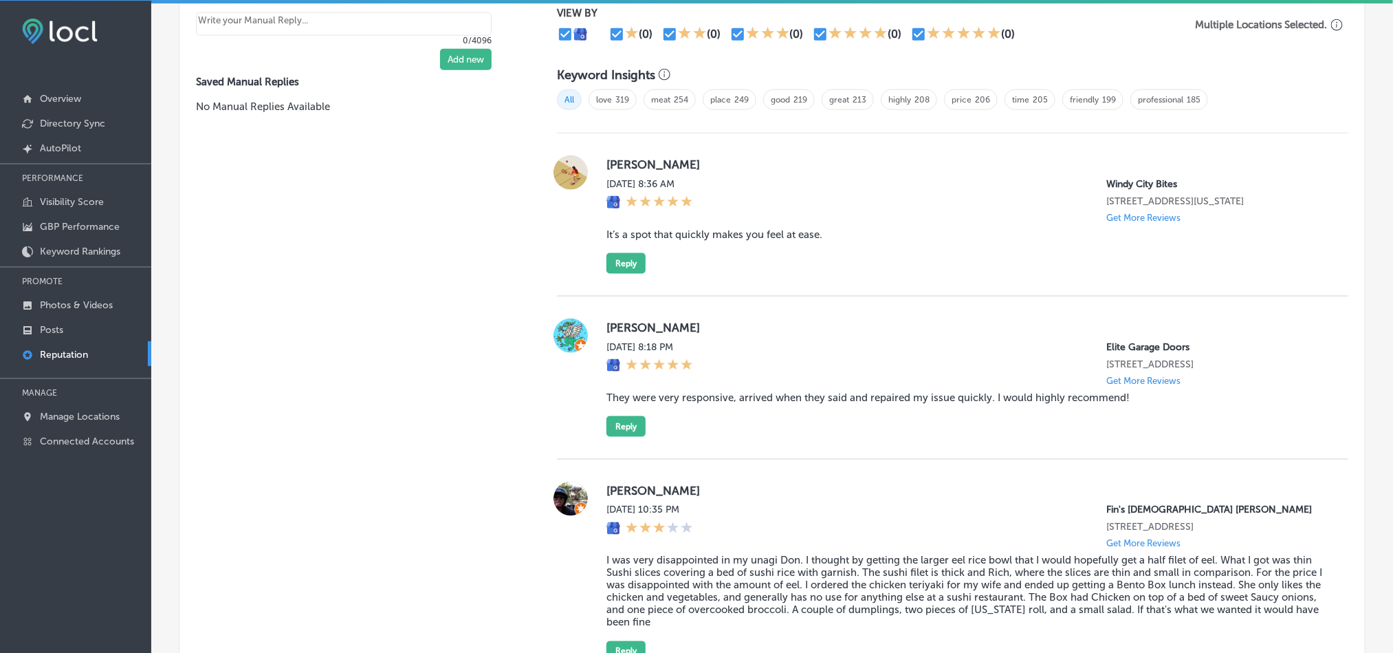
click at [815, 233] on blockquote "It’s a spot that quickly makes you feel at ease." at bounding box center [966, 234] width 720 height 12
drag, startPoint x: 823, startPoint y: 233, endPoint x: 595, endPoint y: 235, distance: 228.3
click at [595, 235] on div "[PERSON_NAME][DATE] 8:36 AM [GEOGRAPHIC_DATA] Bites [STREET_ADDRESS][US_STATE] …" at bounding box center [952, 214] width 791 height 118
copy blockquote "It’s a spot that quickly makes you feel at ease."
click at [856, 267] on div "[PERSON_NAME][DATE] 8:36 AM [GEOGRAPHIC_DATA] Bites [STREET_ADDRESS][US_STATE] …" at bounding box center [966, 214] width 720 height 118
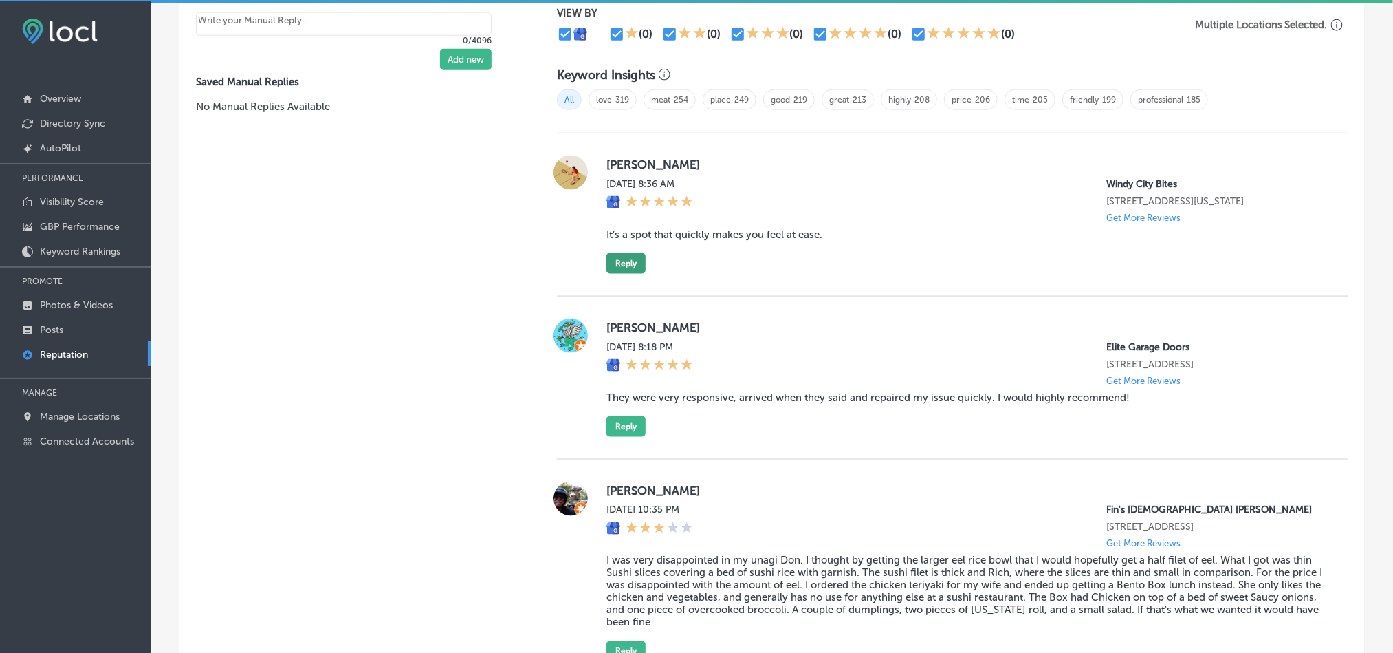
click at [621, 258] on button "Reply" at bounding box center [625, 263] width 39 height 21
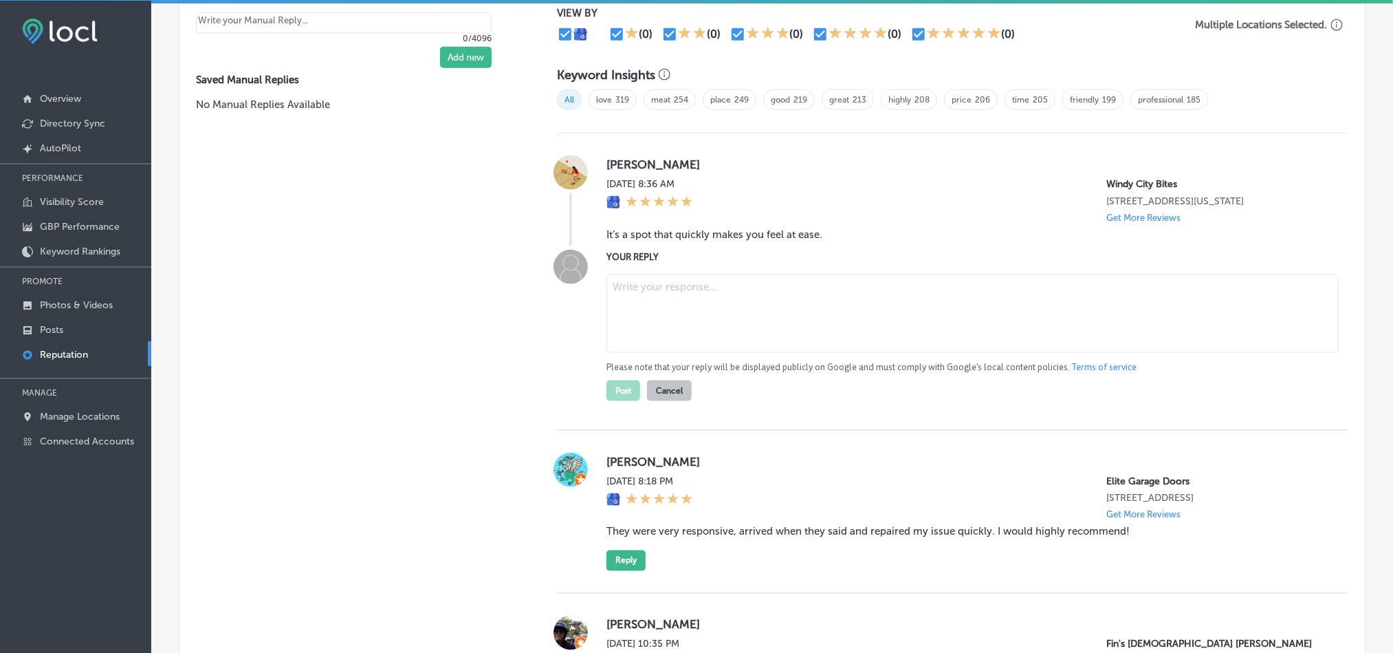
click at [700, 299] on textarea at bounding box center [972, 313] width 732 height 78
paste textarea "Thank you for your kind words, [PERSON_NAME]! We’re so glad to hear that Windy …"
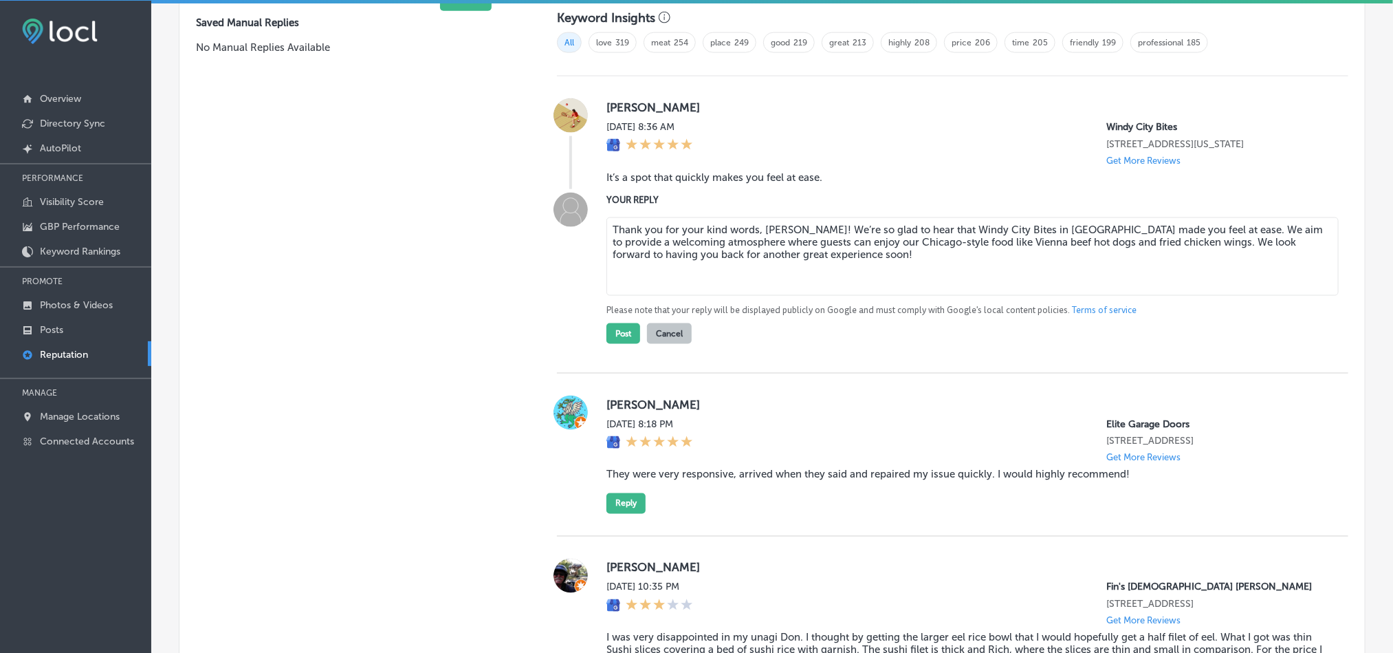
scroll to position [963, 0]
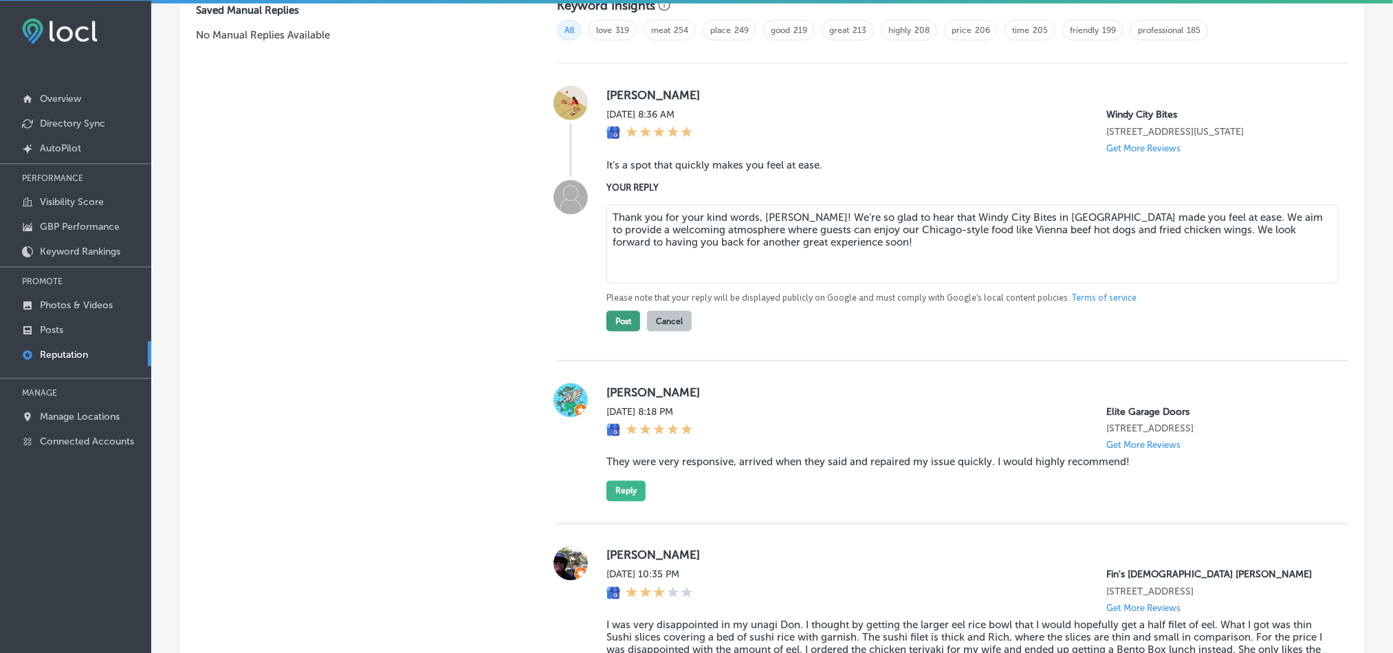
type textarea "Thank you for your kind words, [PERSON_NAME]! We’re so glad to hear that Windy …"
click at [613, 320] on button "Post" at bounding box center [623, 321] width 34 height 21
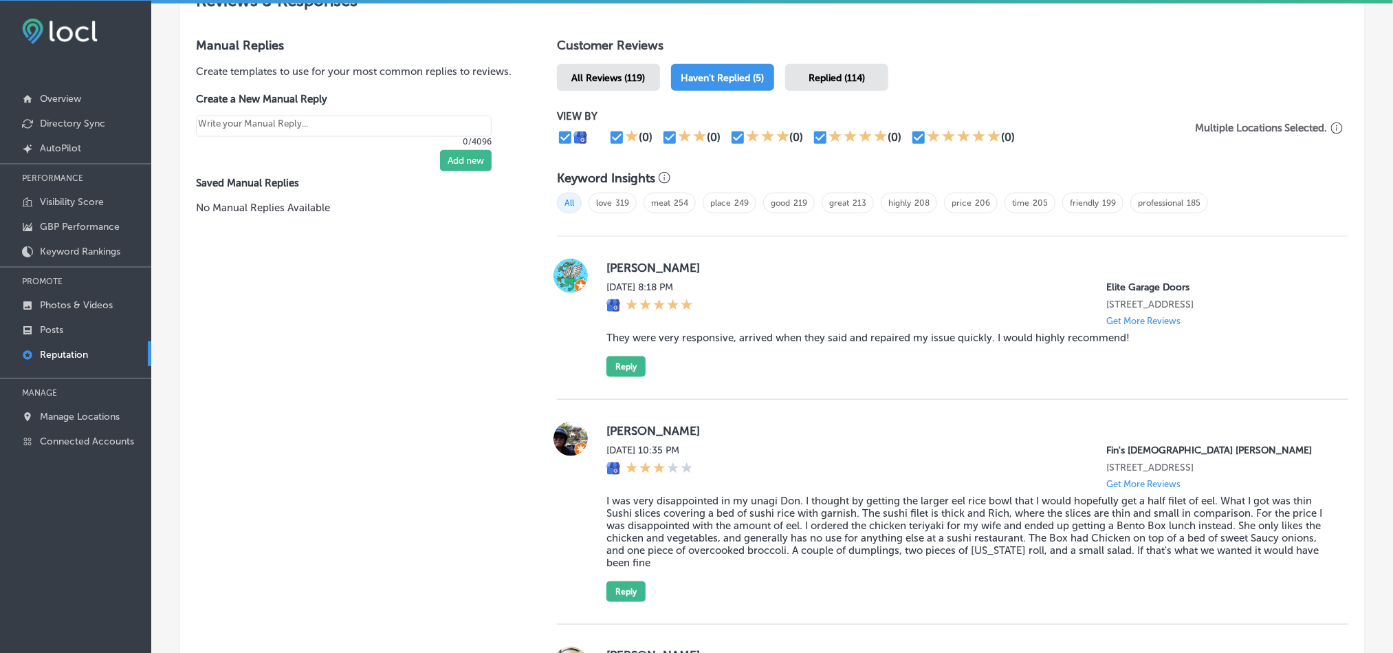
click at [613, 64] on div "All Reviews (119)" at bounding box center [608, 77] width 103 height 27
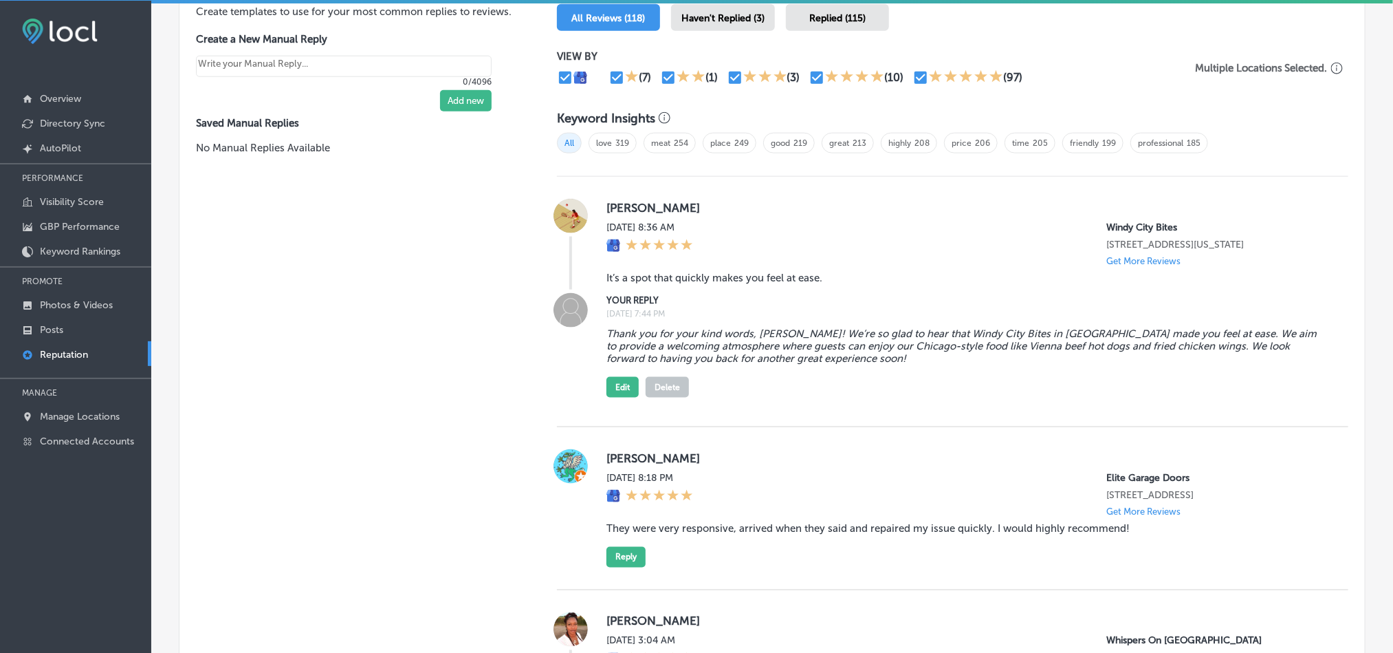
scroll to position [825, 0]
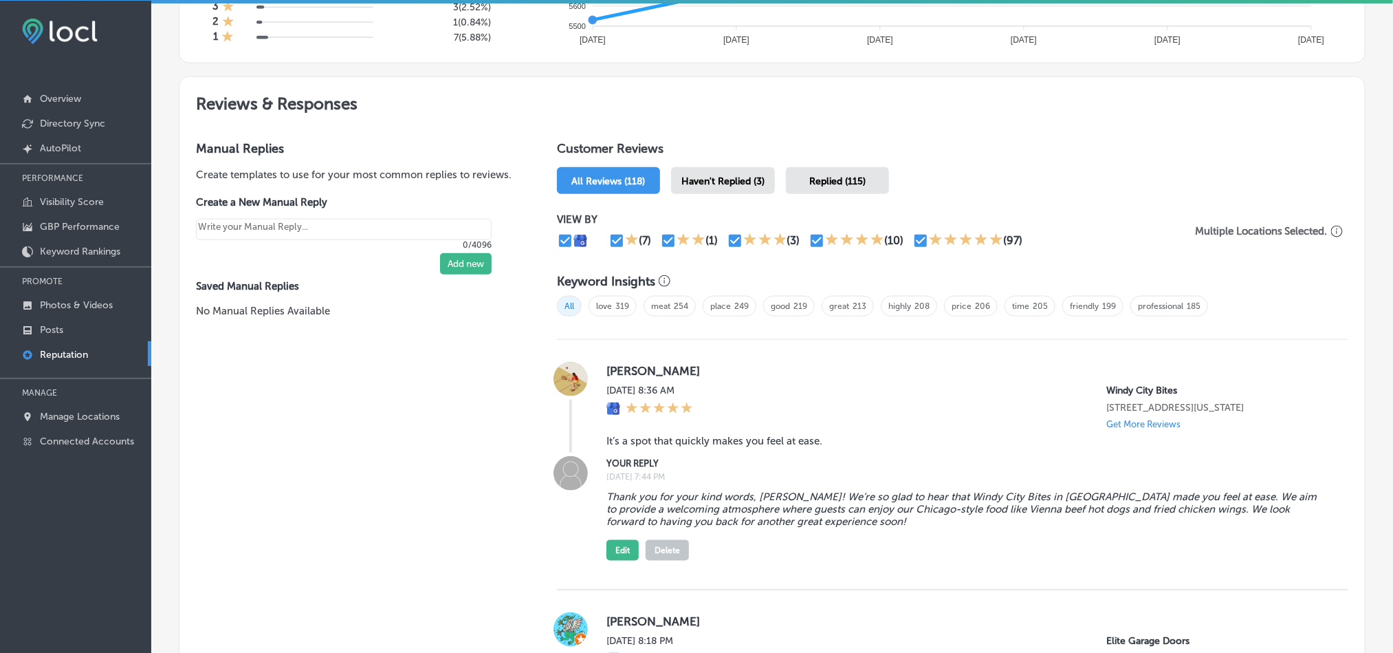
click at [710, 167] on div "Haven't Replied (3)" at bounding box center [723, 180] width 104 height 27
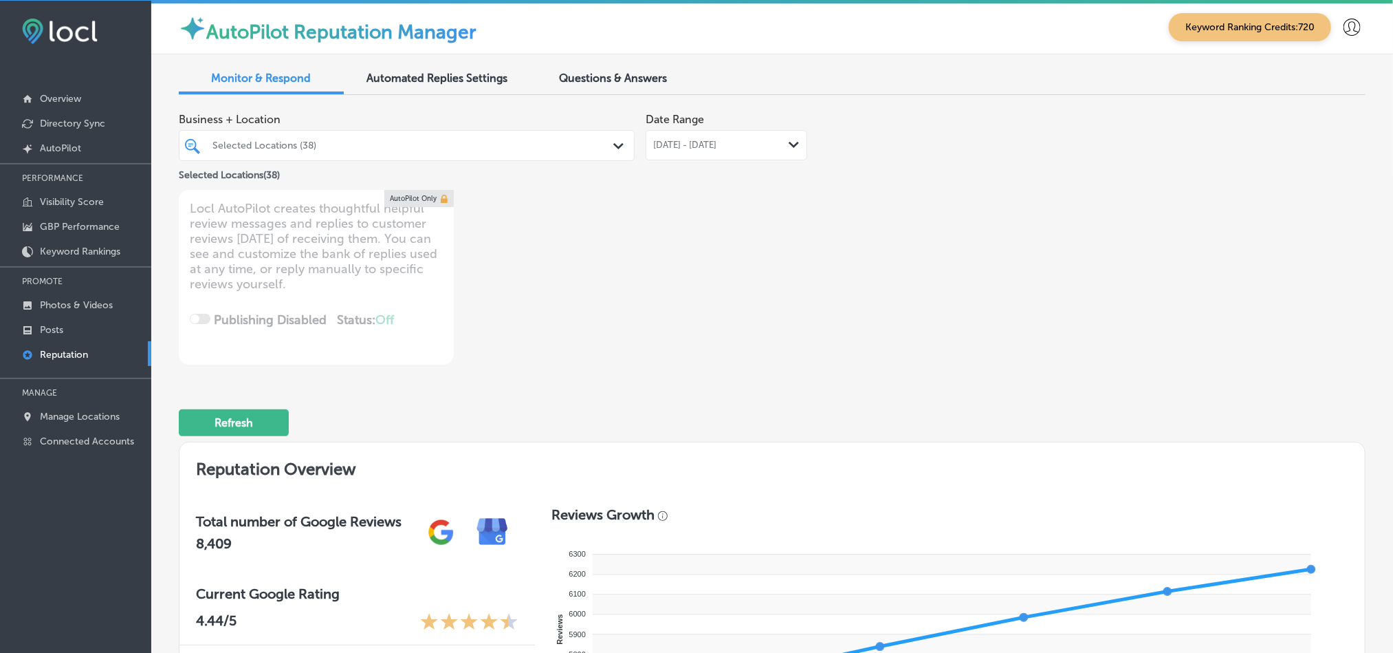
click at [716, 142] on span "[DATE] - [DATE]" at bounding box center [684, 145] width 63 height 11
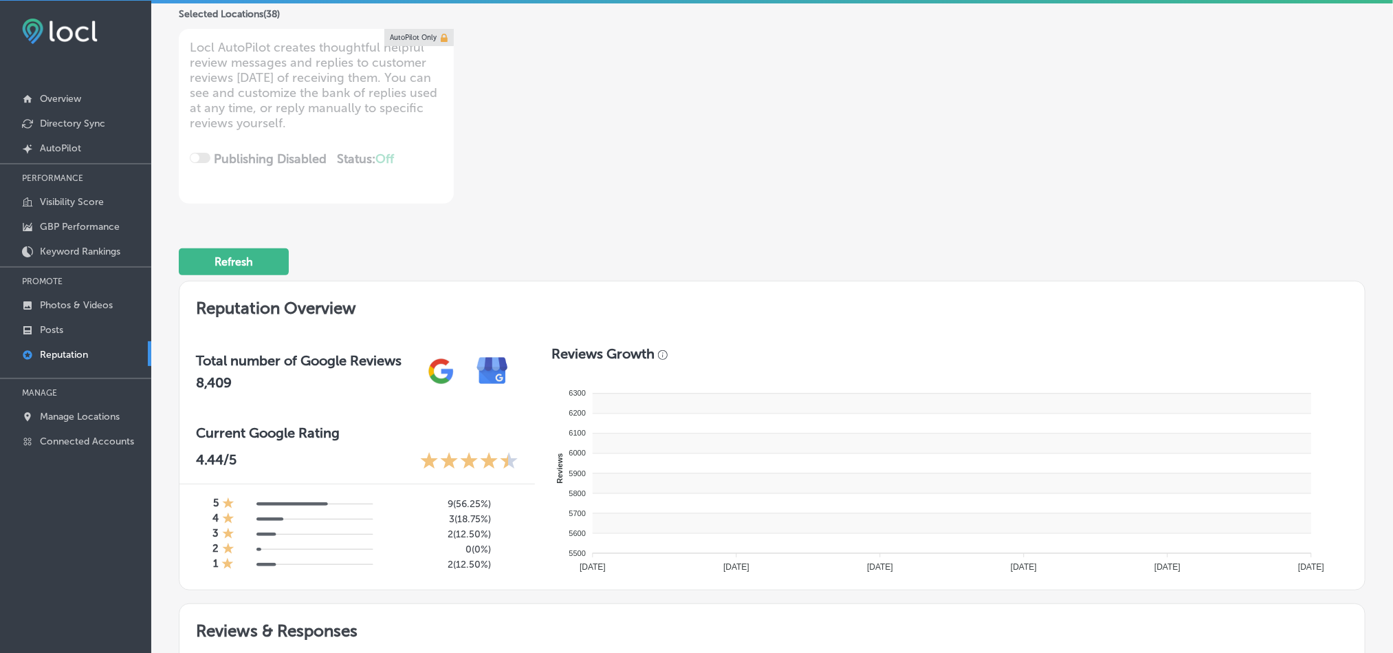
type textarea "x"
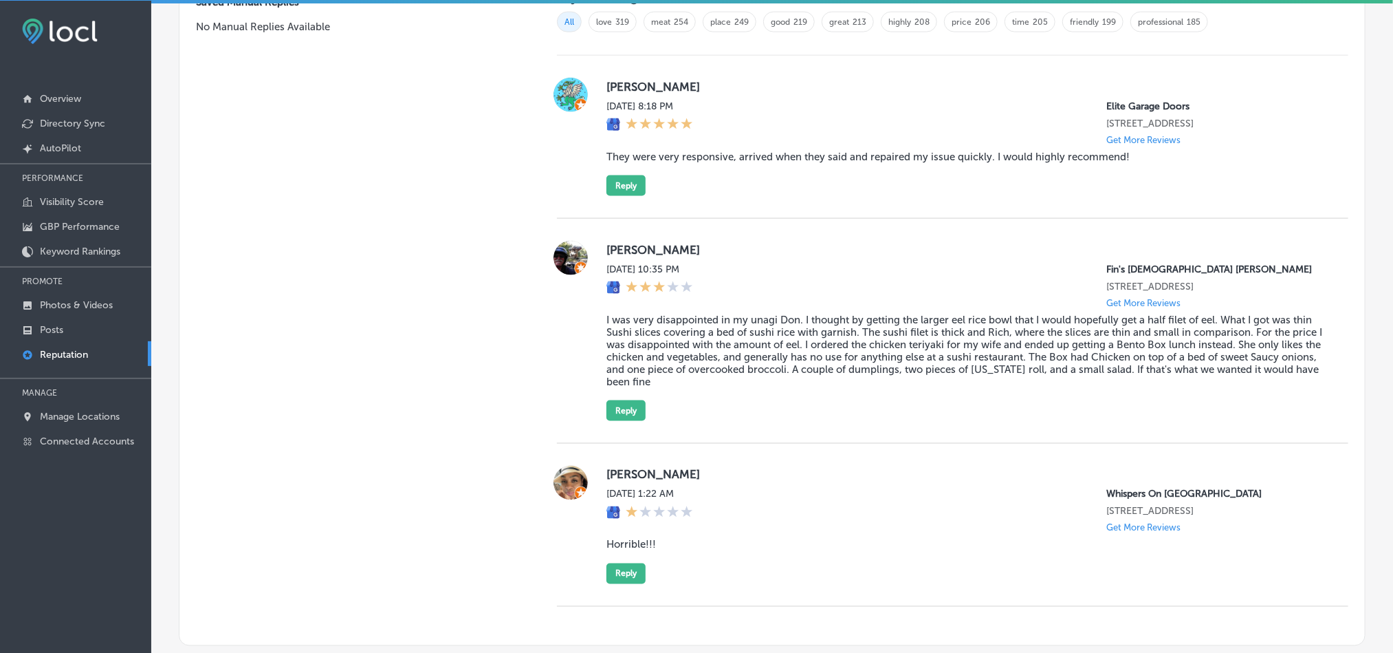
scroll to position [978, 0]
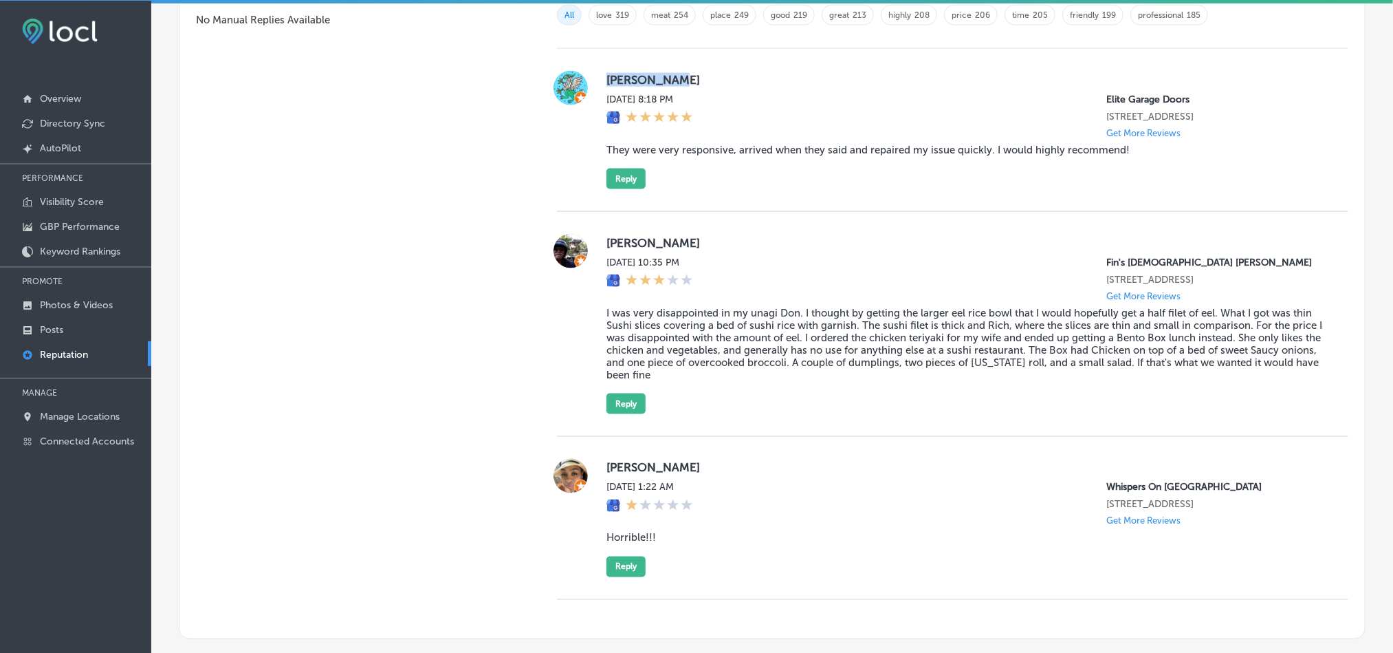
drag, startPoint x: 603, startPoint y: 80, endPoint x: 690, endPoint y: 81, distance: 86.6
click at [690, 81] on label "[PERSON_NAME]" at bounding box center [966, 80] width 720 height 14
copy label "[PERSON_NAME]"
click at [705, 135] on div "[PERSON_NAME][DATE] 8:18 PM Elite Garage Doors [STREET_ADDRESS] Get More Review…" at bounding box center [966, 130] width 720 height 118
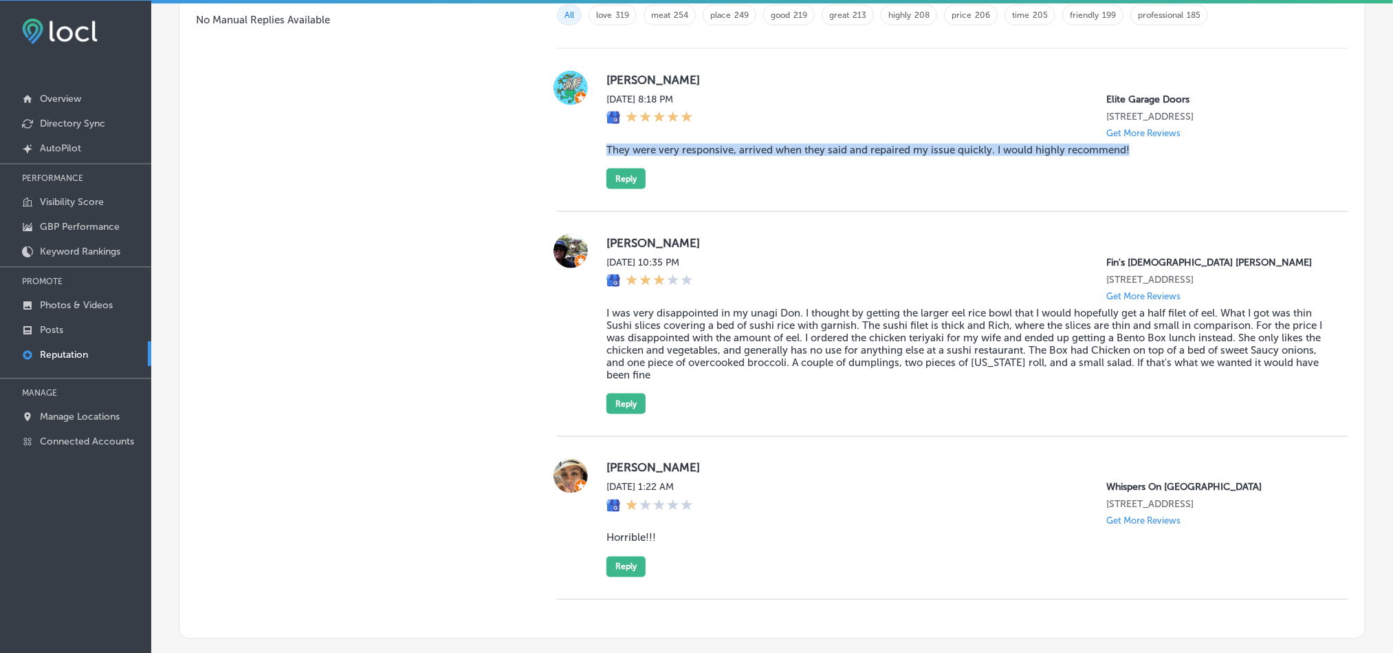
drag, startPoint x: 598, startPoint y: 142, endPoint x: 1152, endPoint y: 162, distance: 553.8
click at [1152, 162] on div "[PERSON_NAME][DATE] 8:18 PM Elite Garage Doors [STREET_ADDRESS] Get More Review…" at bounding box center [952, 130] width 791 height 118
copy blockquote "They were very responsive, arrived when they said and repaired my issue quickly…"
click at [774, 172] on div "[PERSON_NAME][DATE] 8:18 PM Elite Garage Doors [STREET_ADDRESS] Get More Review…" at bounding box center [966, 130] width 720 height 118
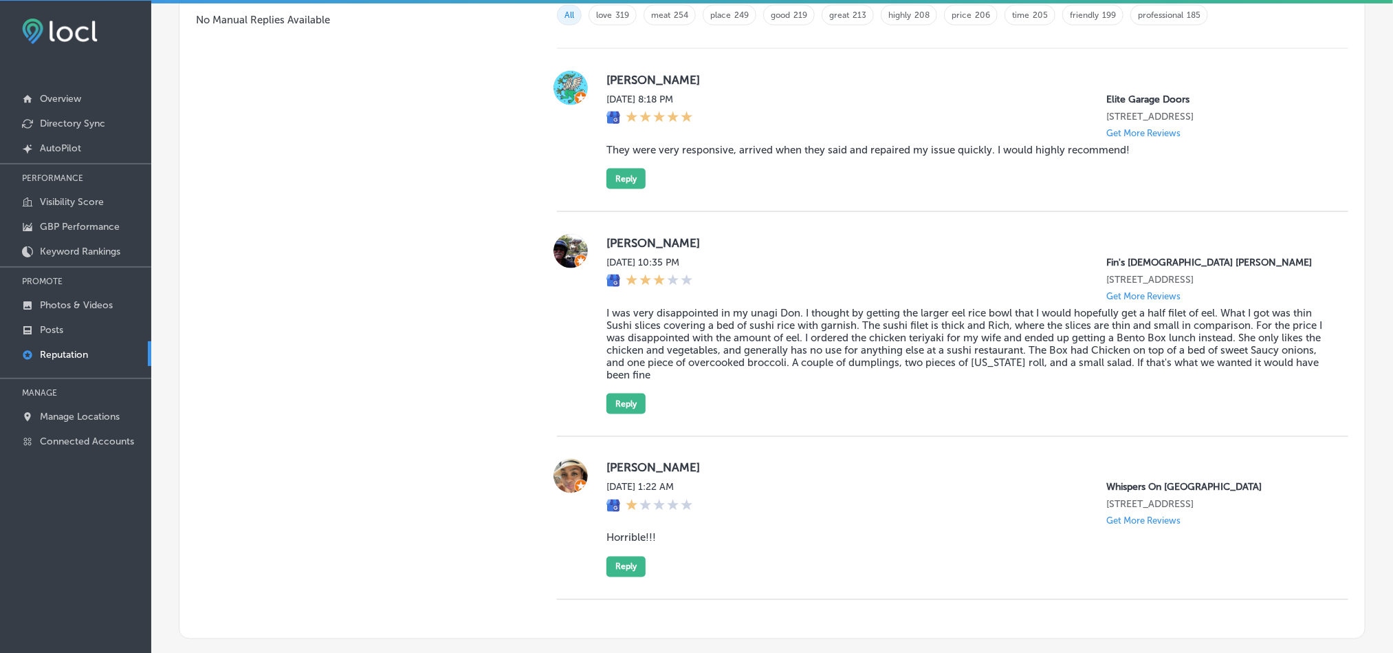
click at [615, 186] on div "[PERSON_NAME][DATE] 8:18 PM Elite Garage Doors [STREET_ADDRESS] Get More Review…" at bounding box center [952, 130] width 791 height 163
click at [622, 178] on button "Reply" at bounding box center [625, 178] width 39 height 21
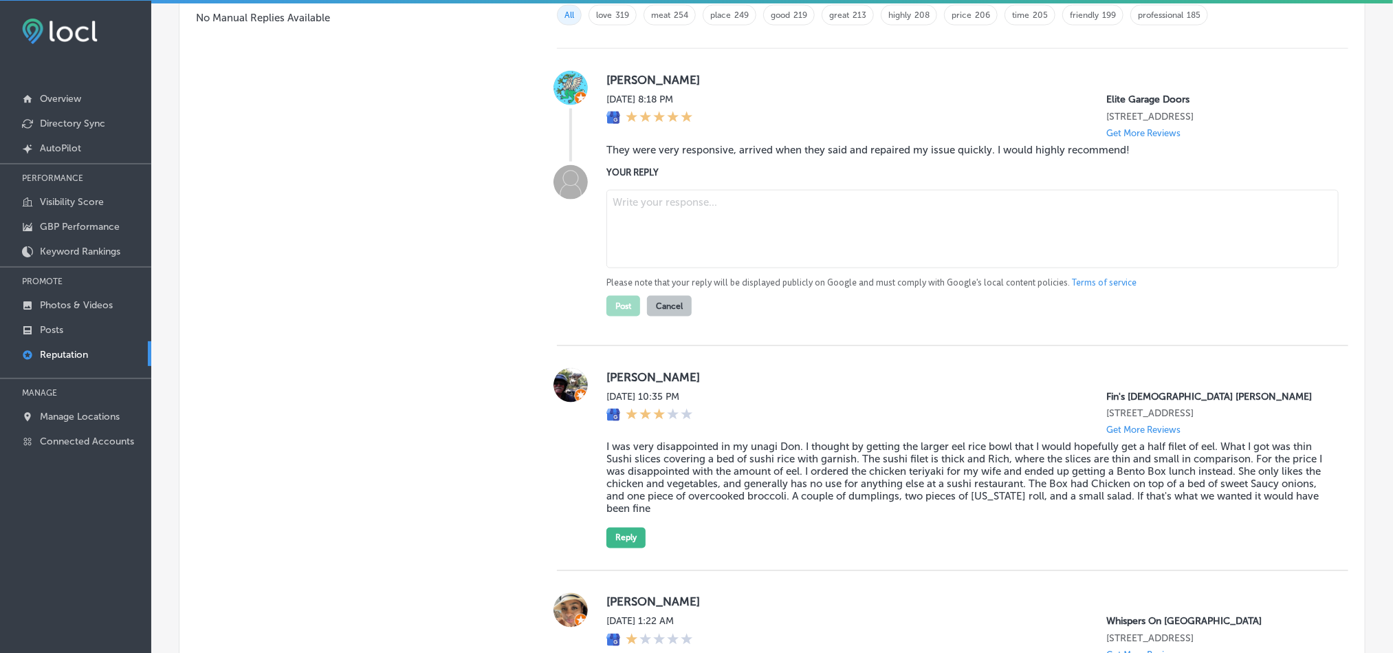
scroll to position [976, 0]
click at [688, 221] on textarea at bounding box center [972, 231] width 732 height 78
paste textarea "Thank you for the great review, [PERSON_NAME]! We're glad to hear that Elite Ga…"
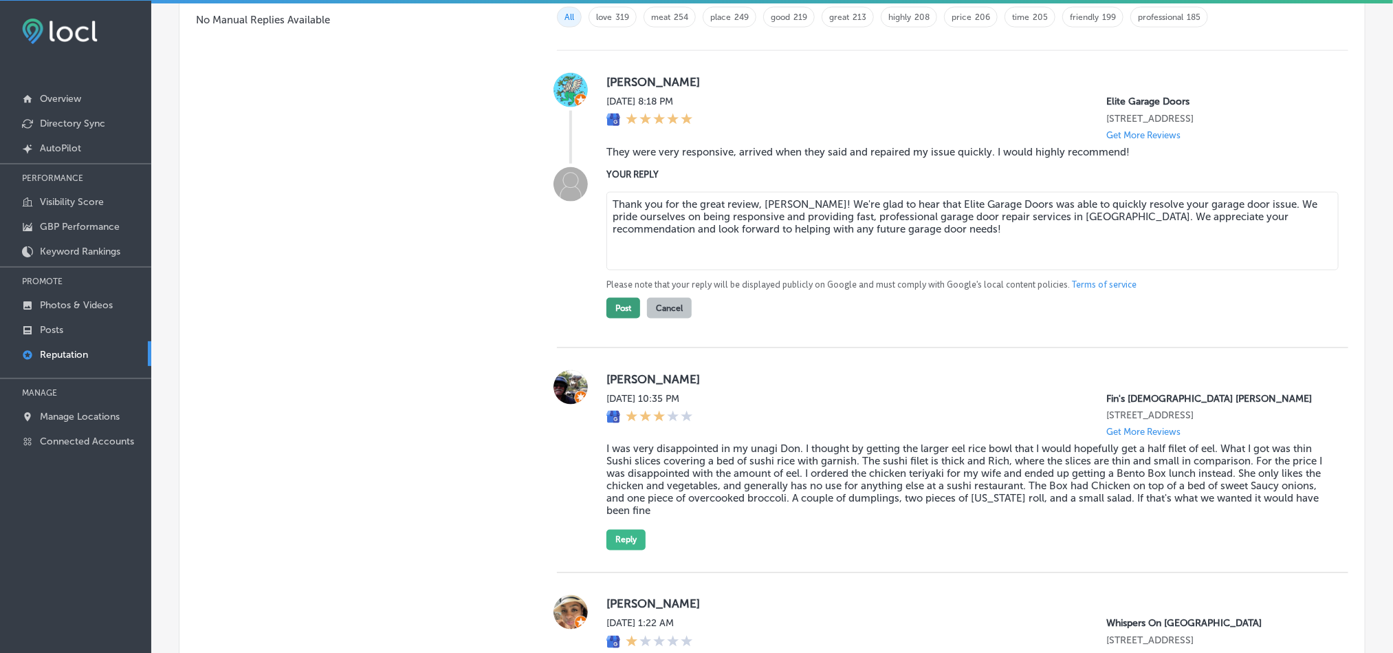
type textarea "Thank you for the great review, [PERSON_NAME]! We're glad to hear that Elite Ga…"
click at [613, 306] on button "Post" at bounding box center [623, 308] width 34 height 21
type textarea "x"
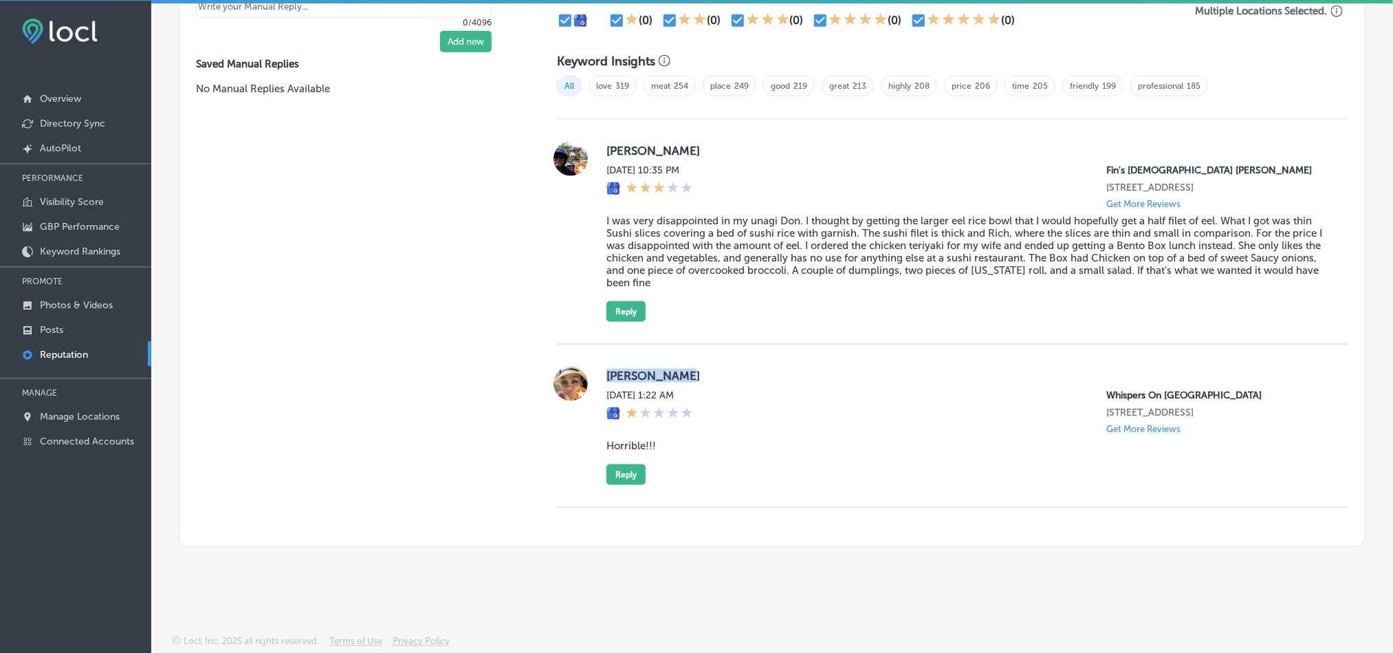
drag, startPoint x: 602, startPoint y: 360, endPoint x: 749, endPoint y: 362, distance: 146.5
click at [749, 369] on label "[PERSON_NAME]" at bounding box center [966, 376] width 720 height 14
copy label "[PERSON_NAME]"
drag, startPoint x: 602, startPoint y: 442, endPoint x: 689, endPoint y: 442, distance: 86.6
click at [689, 442] on blockquote "Horrible!!!" at bounding box center [966, 445] width 720 height 12
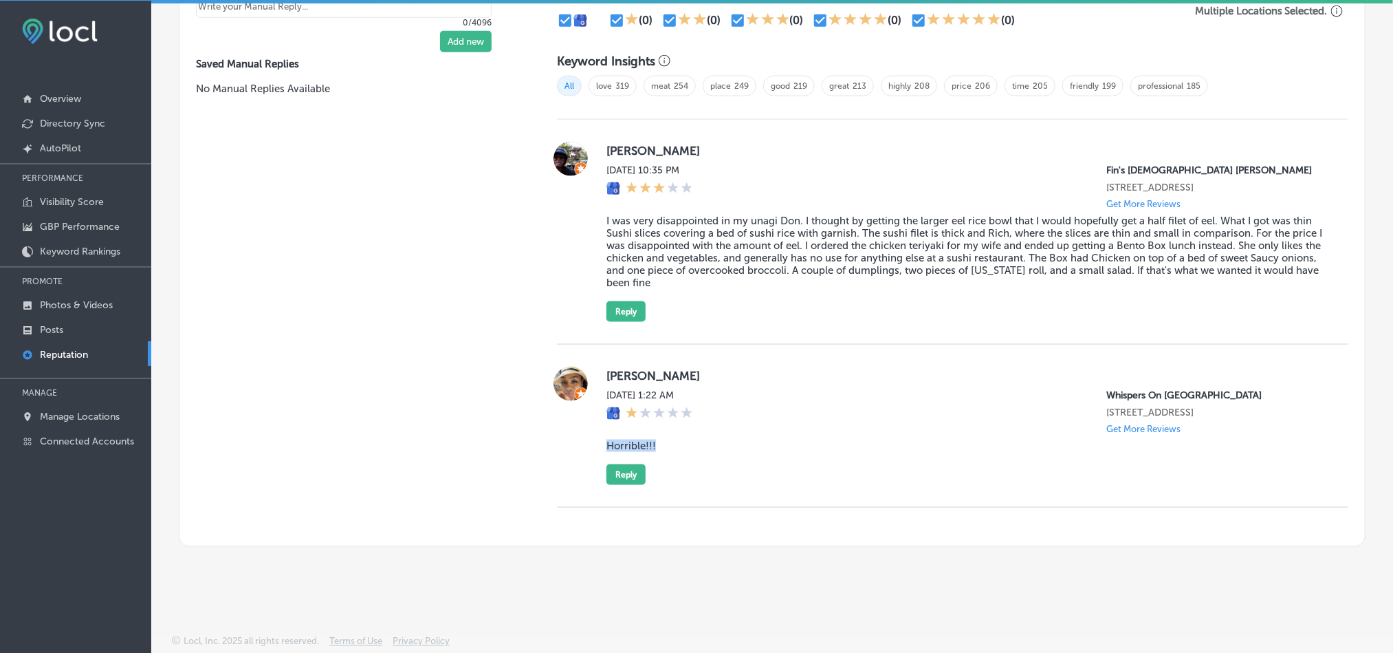
copy blockquote "Horrible!!!"
click at [87, 417] on p "Manage Locations" at bounding box center [80, 416] width 80 height 12
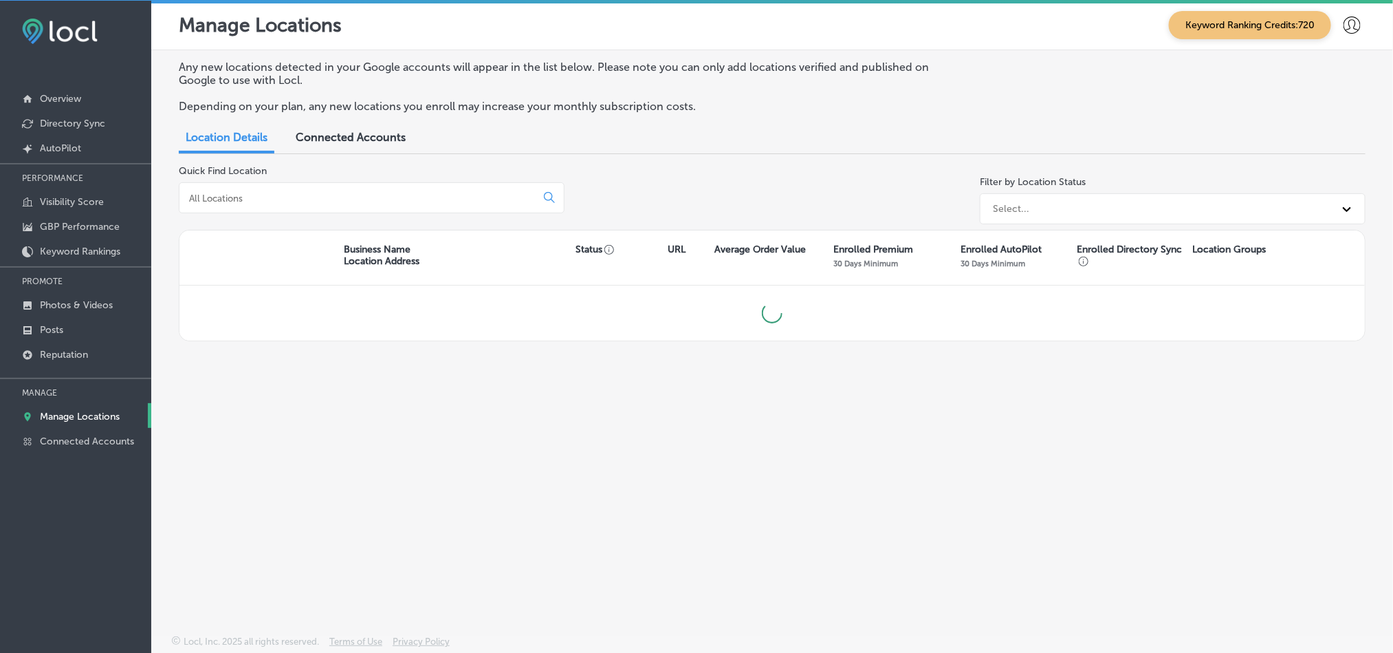
click at [487, 194] on input at bounding box center [360, 198] width 345 height 12
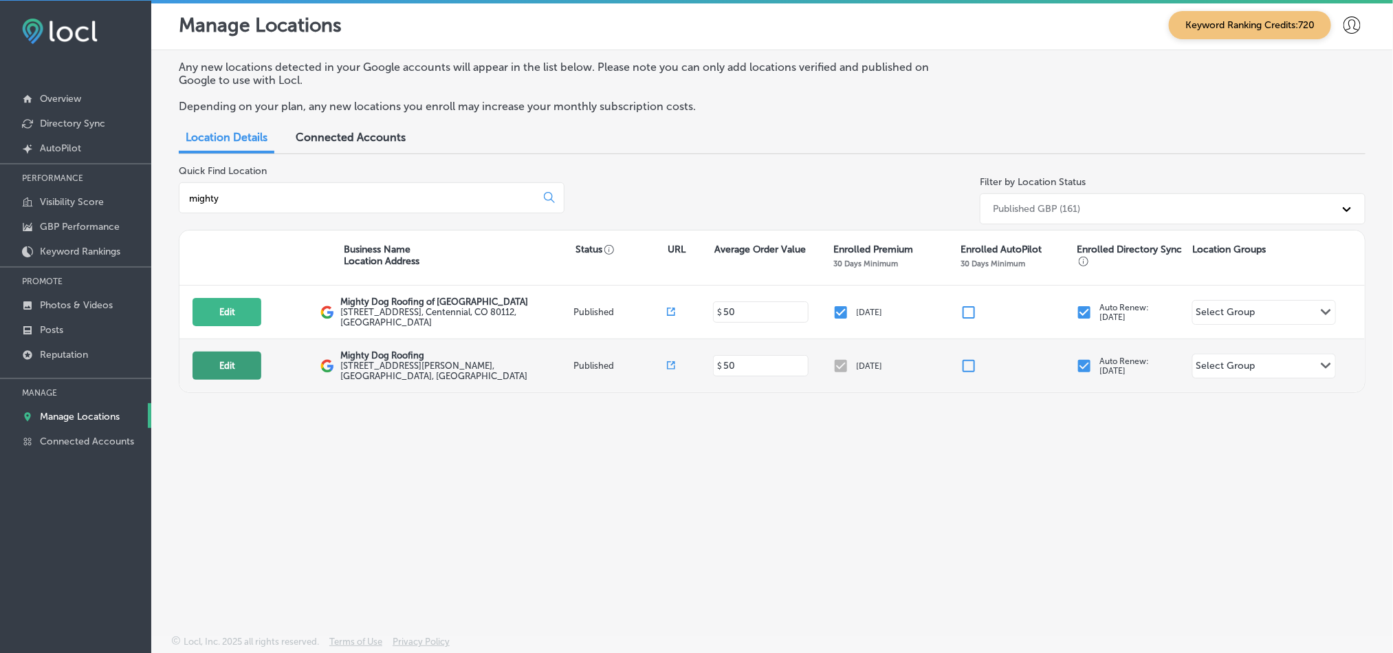
type input "mighty"
click at [234, 366] on button "Edit" at bounding box center [227, 365] width 69 height 28
select select "US"
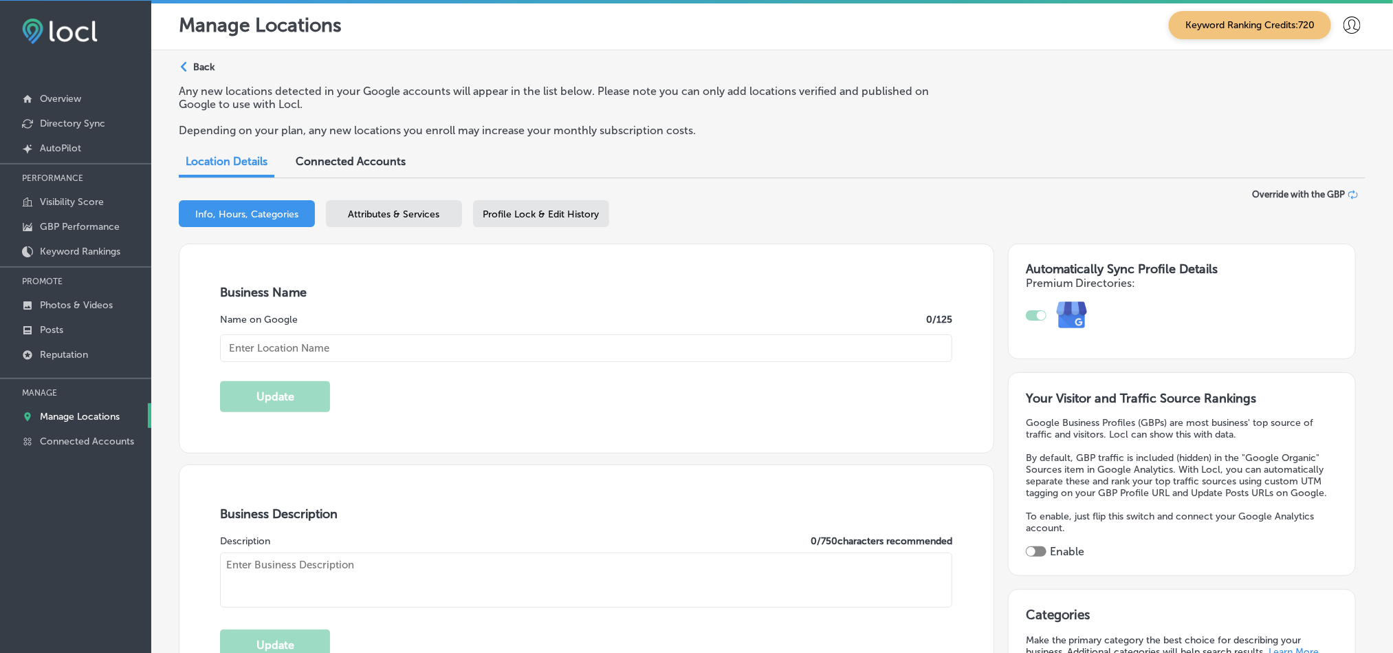
type input "Mighty Dog Roofing"
type input "[STREET_ADDRESS][PERSON_NAME]"
type input "Unit 95-5-6"
type input "[GEOGRAPHIC_DATA]"
type input "32081"
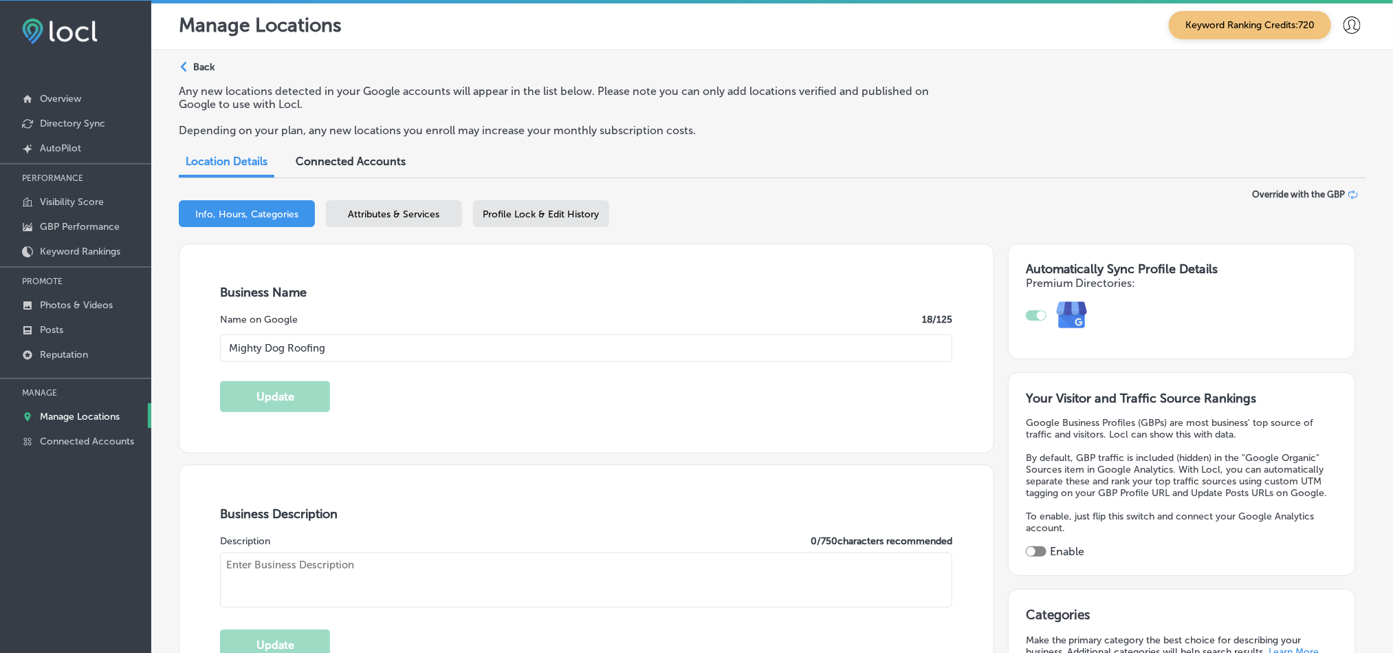
type input "US"
type input "[URL][DOMAIN_NAME]"
checkbox input "true"
type textarea "Mighty Dog Roofing is your trusted ponte vedra beach roofing contractor special…"
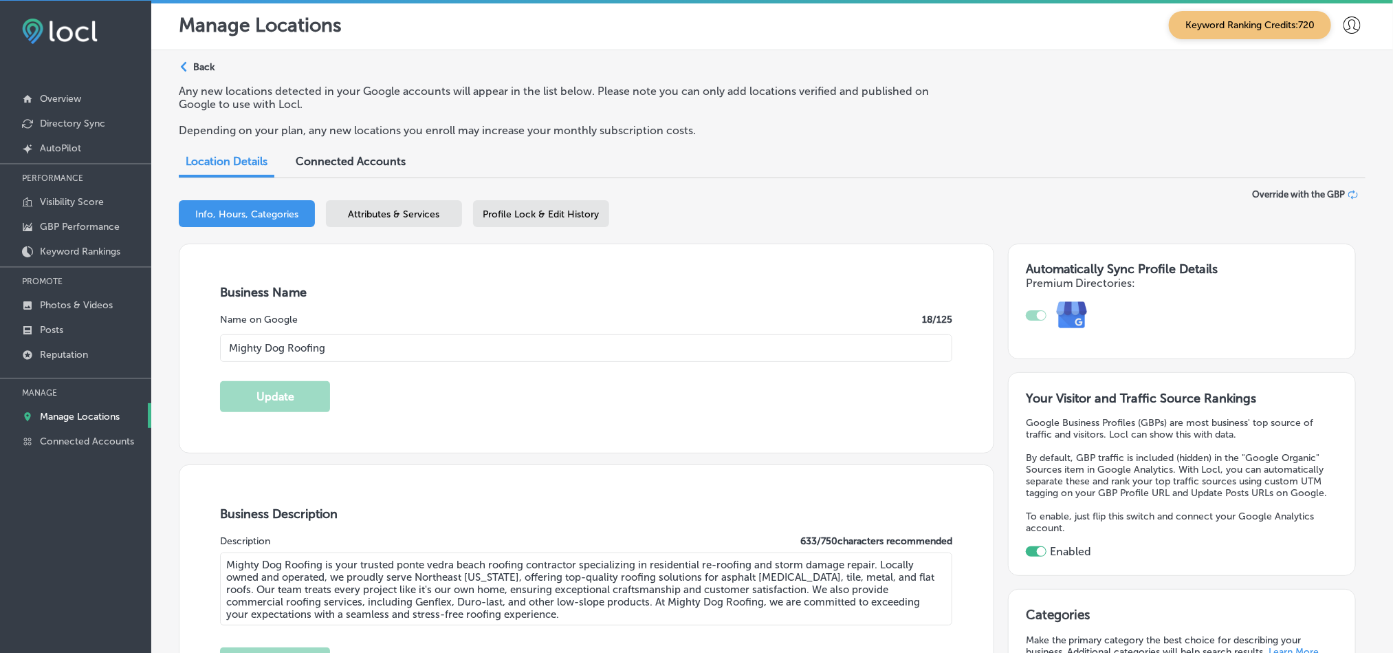
type input "[PHONE_NUMBER]"
